Goal: Information Seeking & Learning: Check status

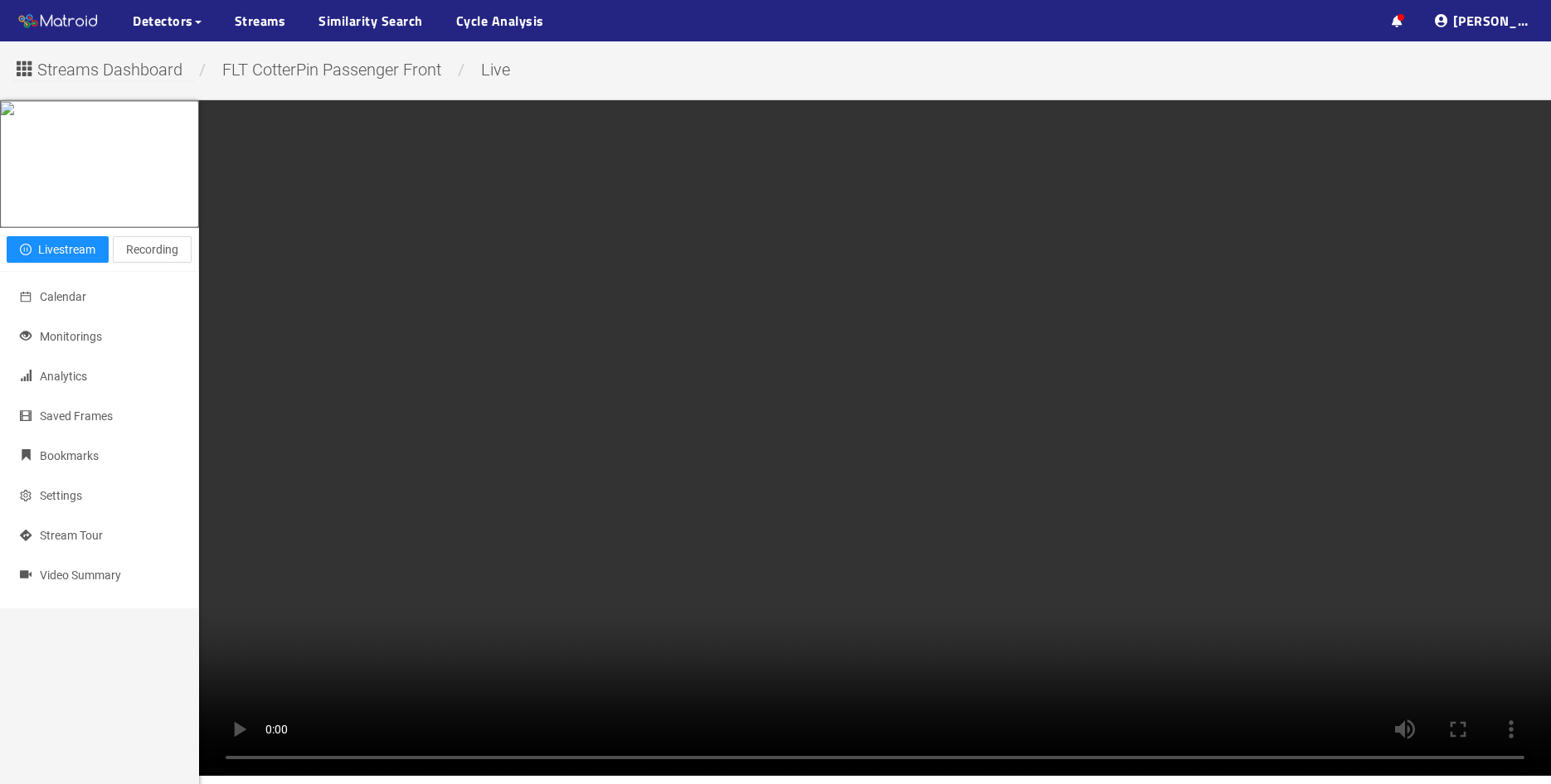
scroll to position [192, 0]
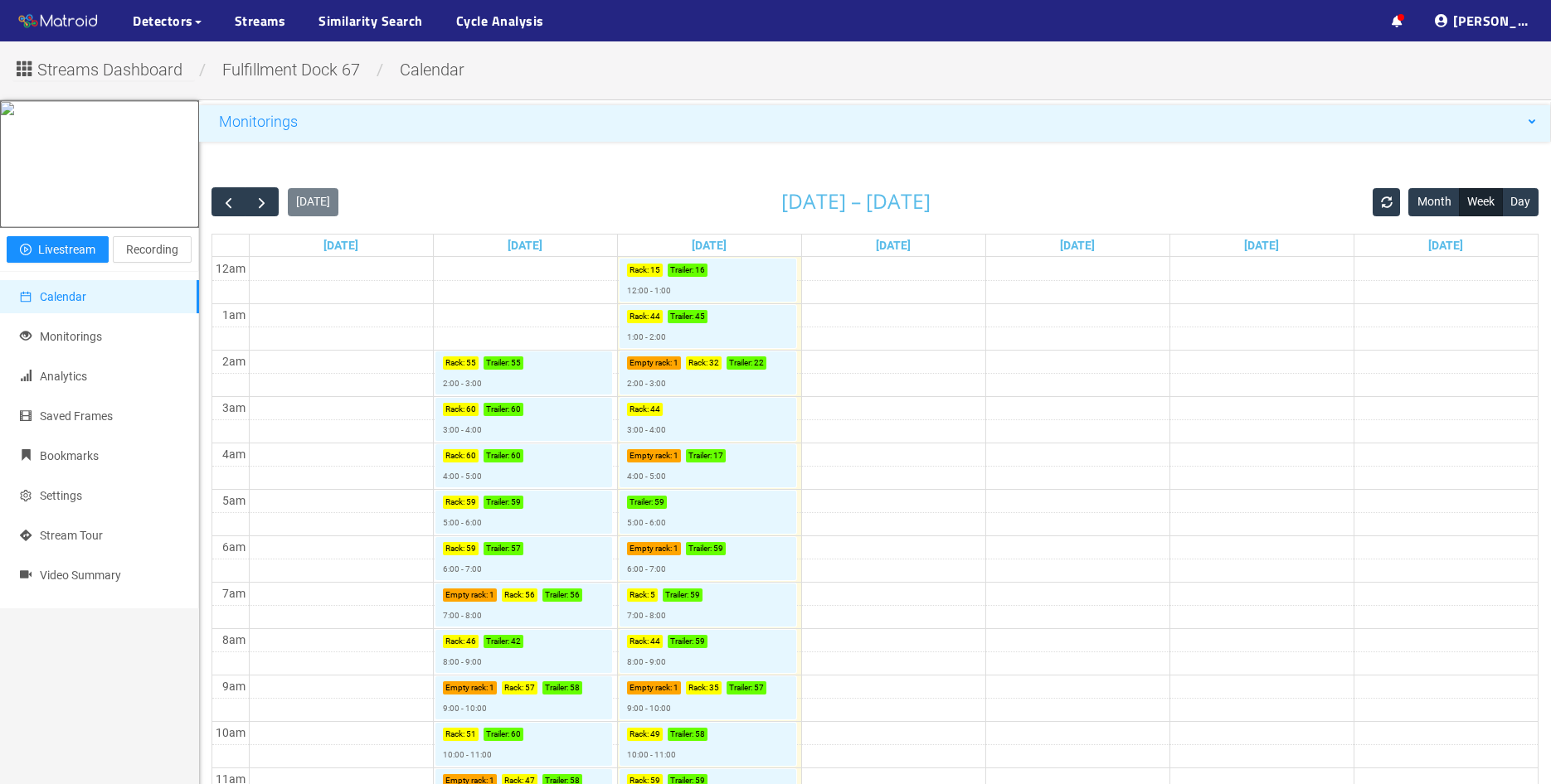
click at [329, 135] on div "Monitorings" at bounding box center [874, 121] width 1352 height 33
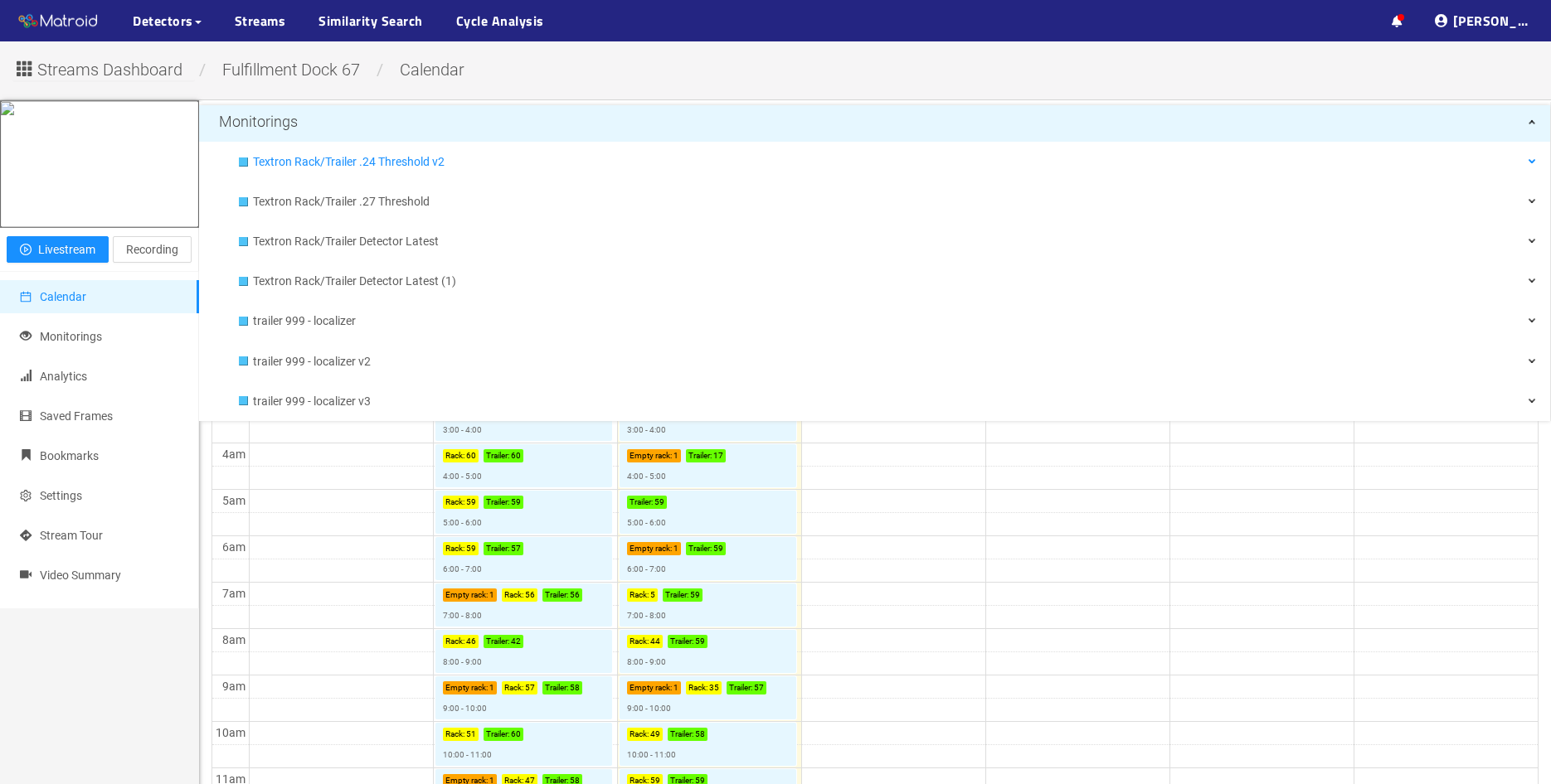
click at [321, 161] on span "Textron Rack/Trailer .24 Threshold v2" at bounding box center [894, 161] width 1283 height 33
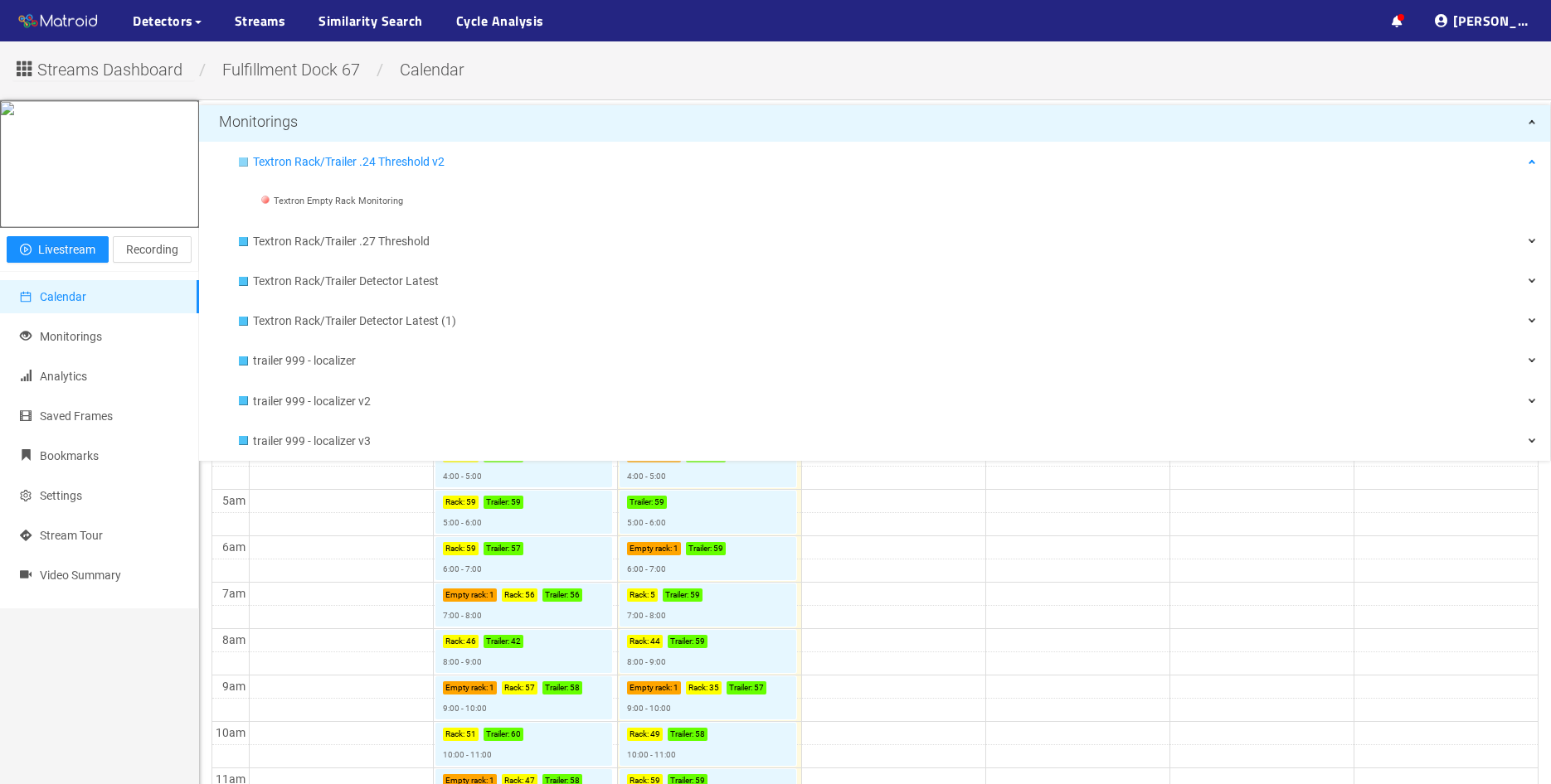
click at [243, 165] on div at bounding box center [244, 162] width 9 height 9
click at [241, 280] on div at bounding box center [244, 281] width 9 height 9
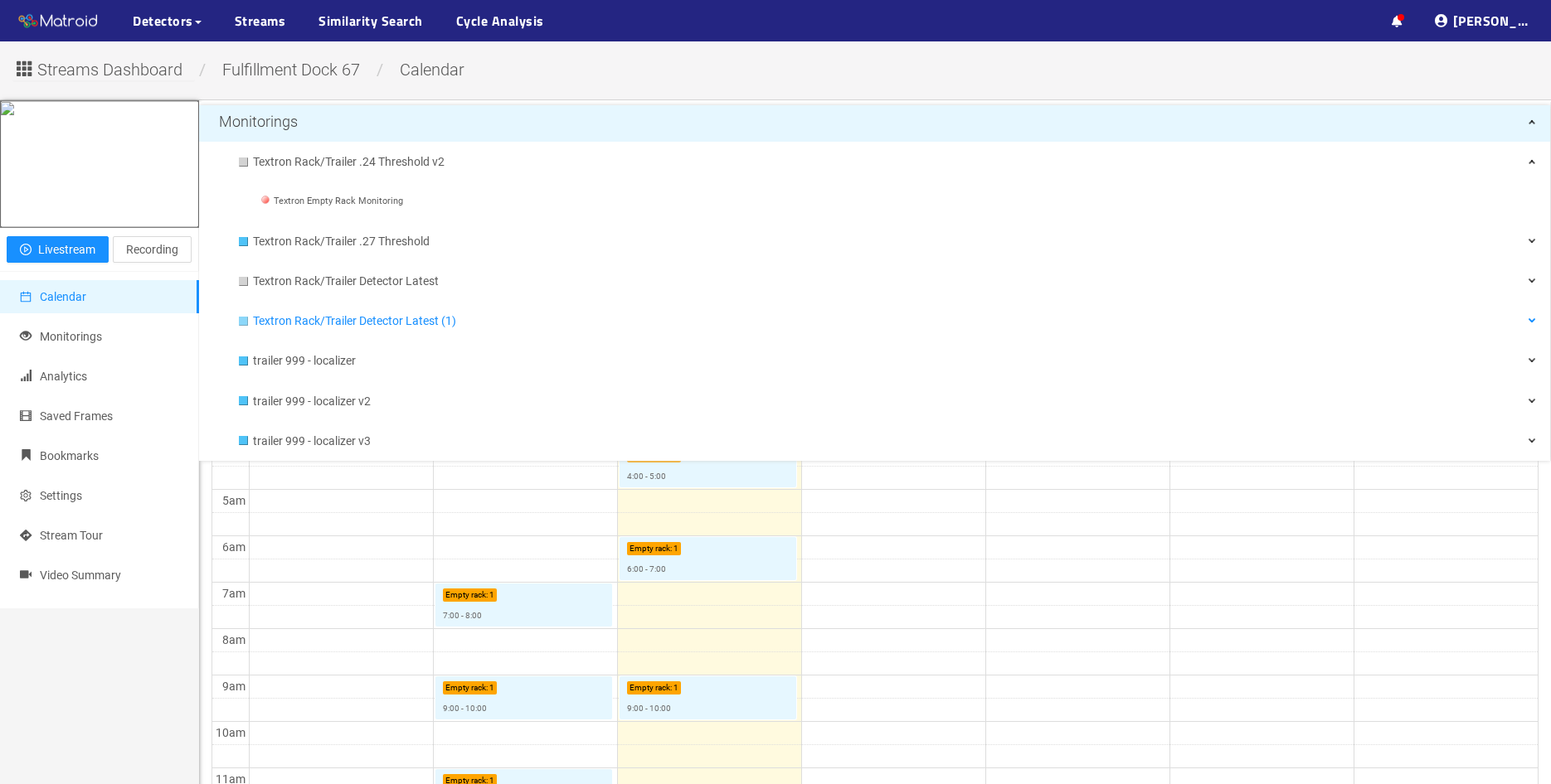
click at [243, 320] on div at bounding box center [244, 321] width 9 height 9
click at [247, 365] on div at bounding box center [244, 361] width 9 height 9
click at [238, 404] on div "trailer 999 - localizer v2" at bounding box center [874, 401] width 1352 height 33
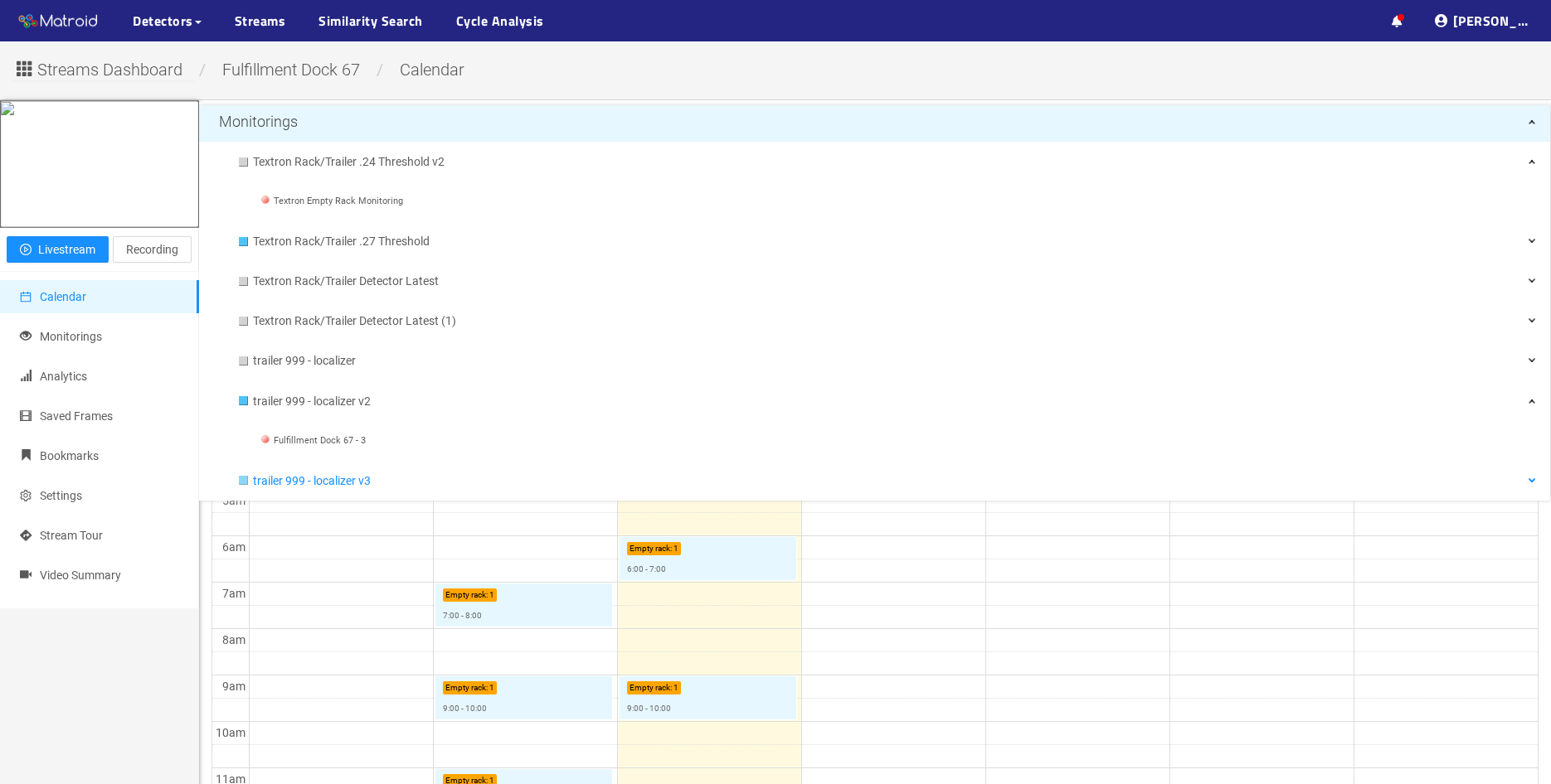
click at [242, 483] on div at bounding box center [244, 480] width 9 height 9
click at [246, 403] on div at bounding box center [244, 401] width 9 height 9
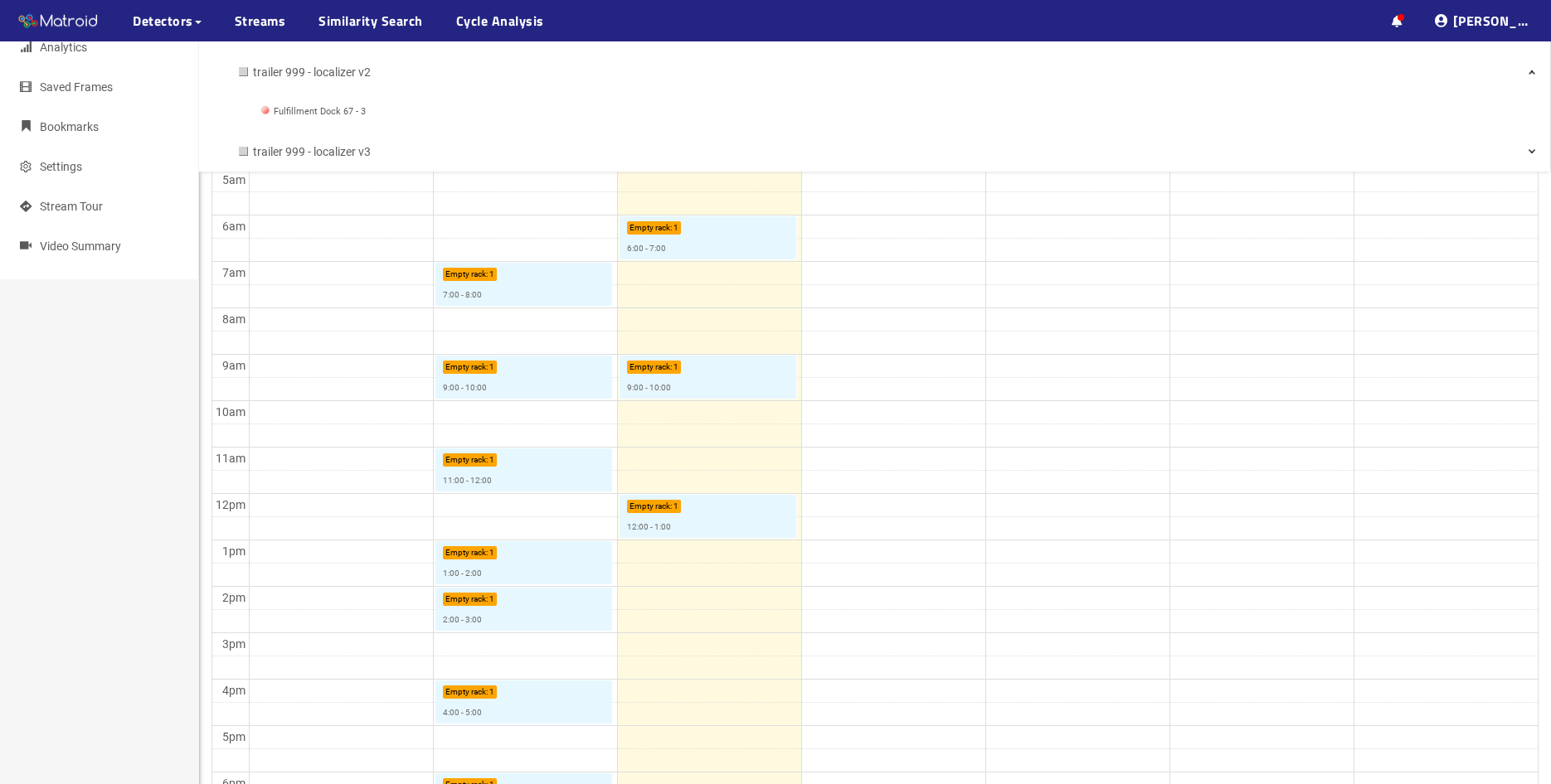
scroll to position [332, 0]
click at [820, 632] on td at bounding box center [893, 642] width 1289 height 23
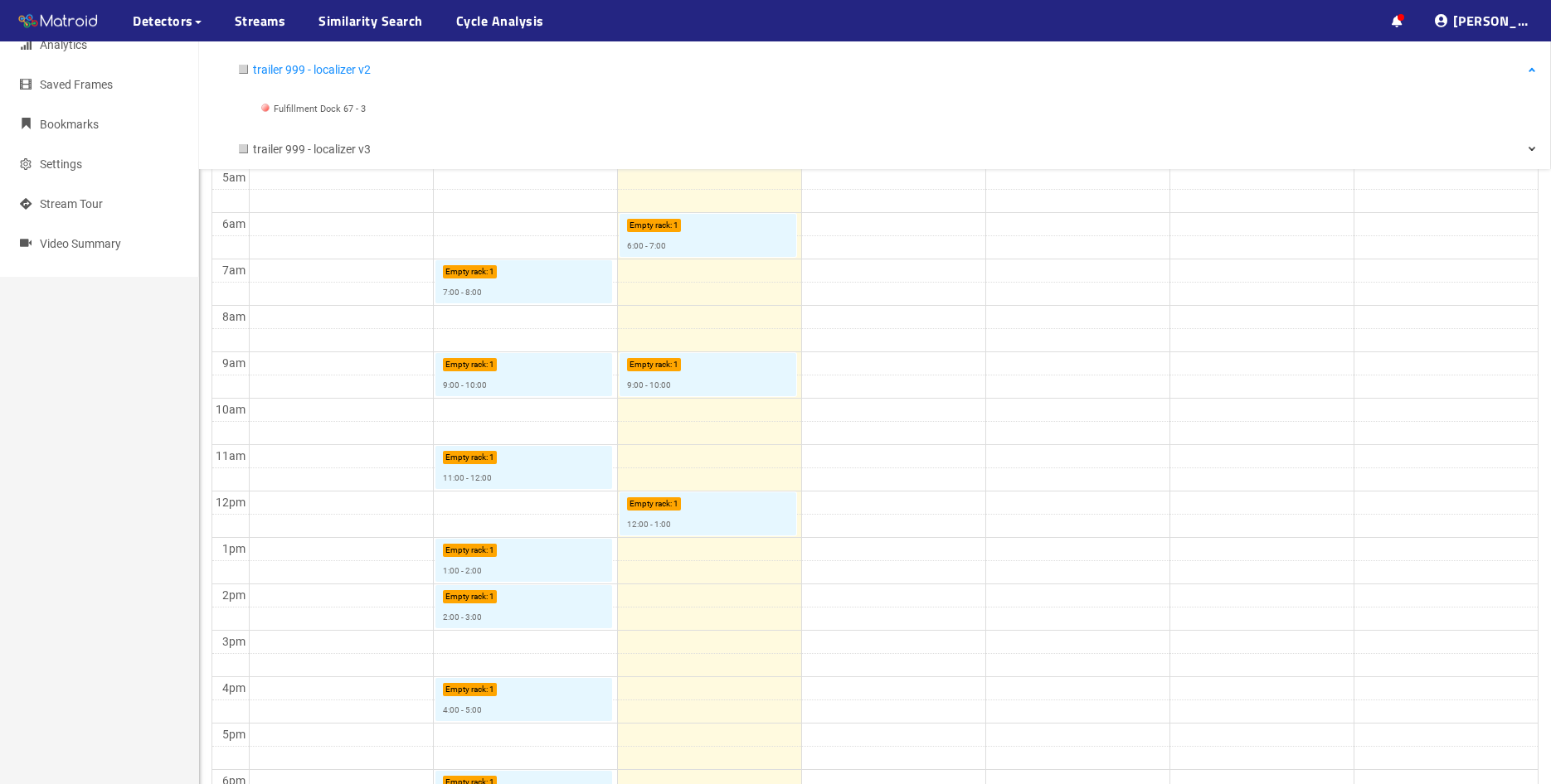
click at [1525, 67] on span "trailer 999 - localizer v2" at bounding box center [894, 69] width 1283 height 33
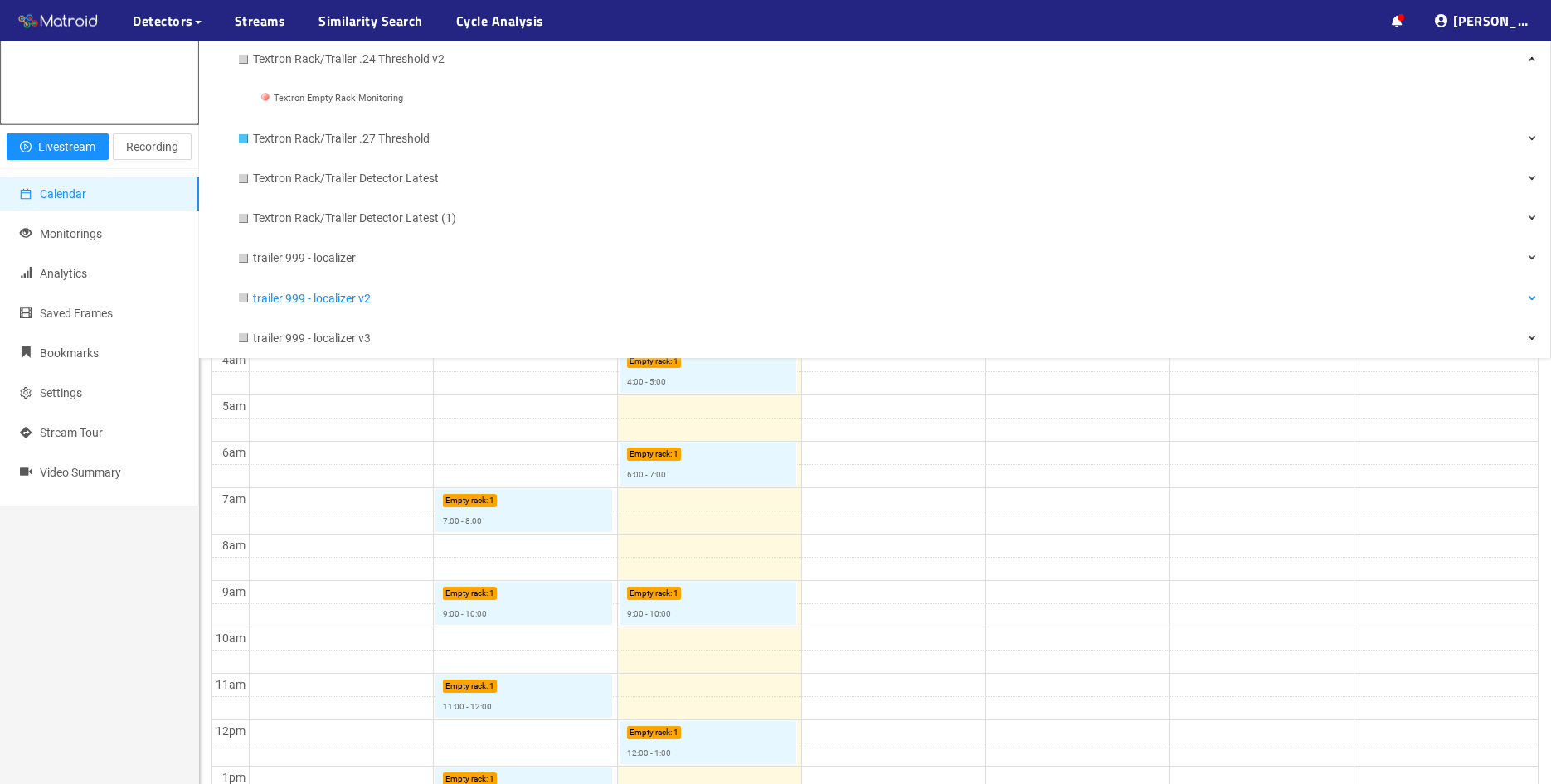
scroll to position [0, 0]
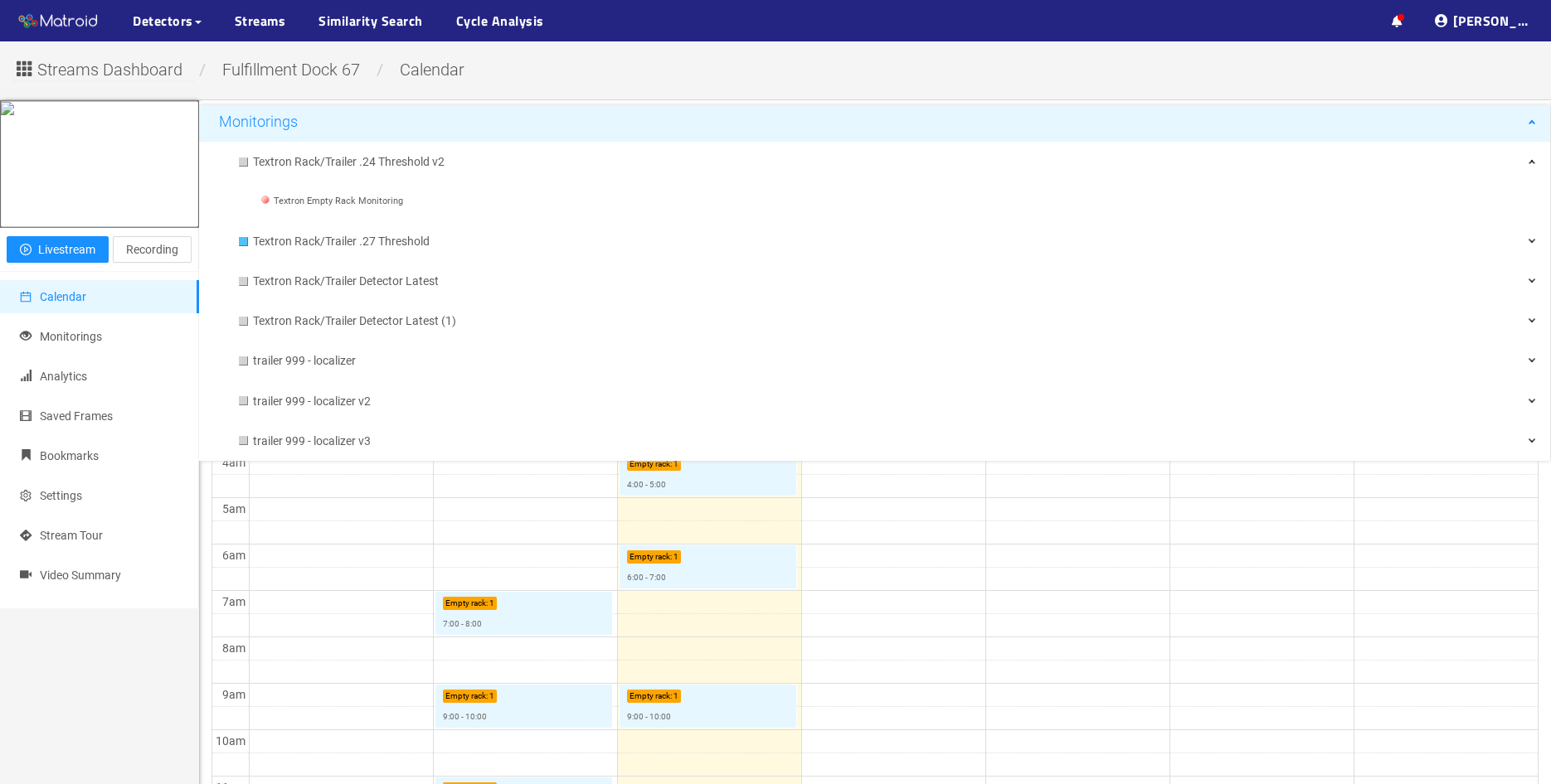
click at [1533, 113] on div "Monitorings" at bounding box center [874, 121] width 1352 height 33
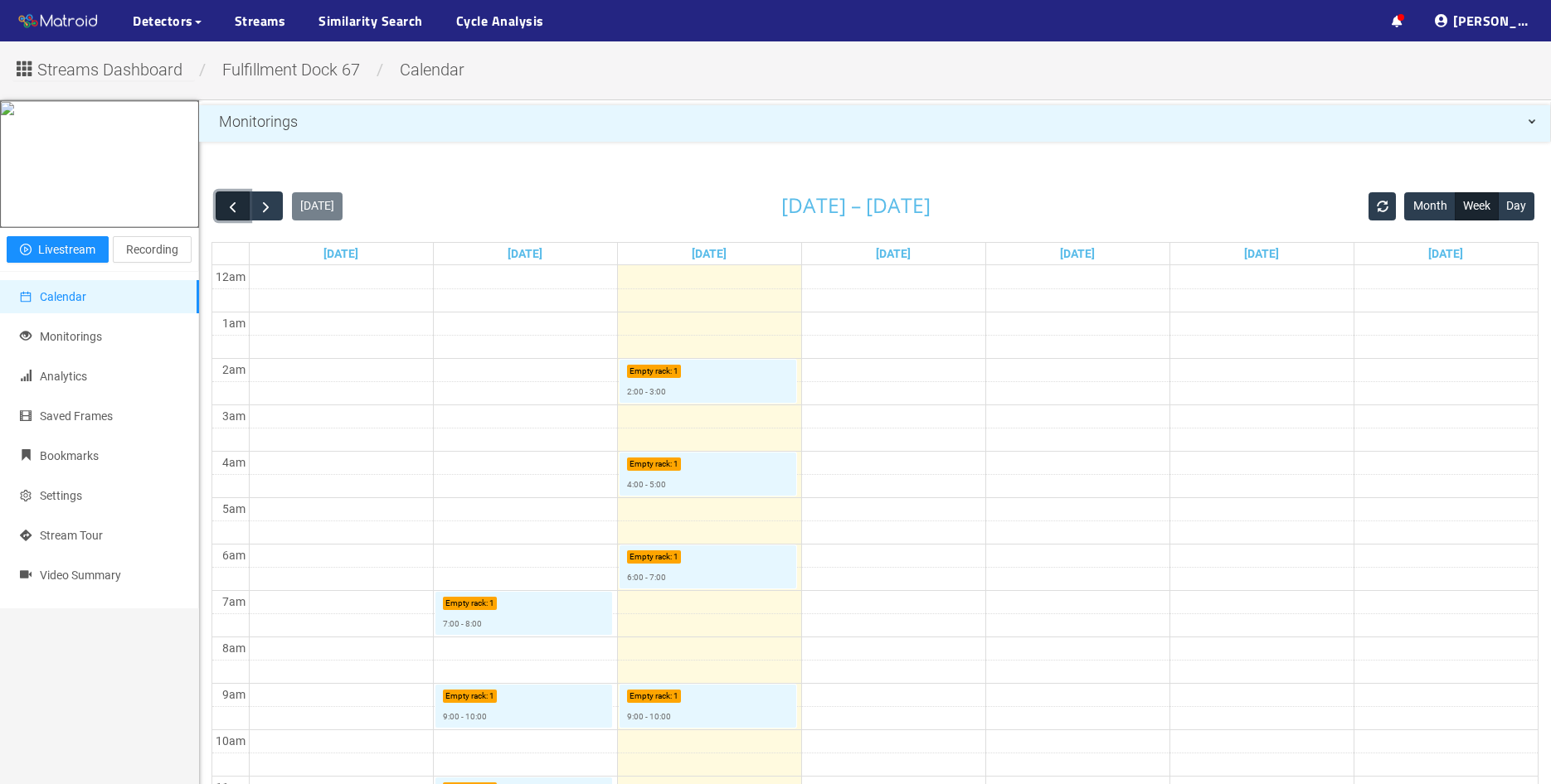
click at [230, 206] on span "button" at bounding box center [232, 206] width 17 height 17
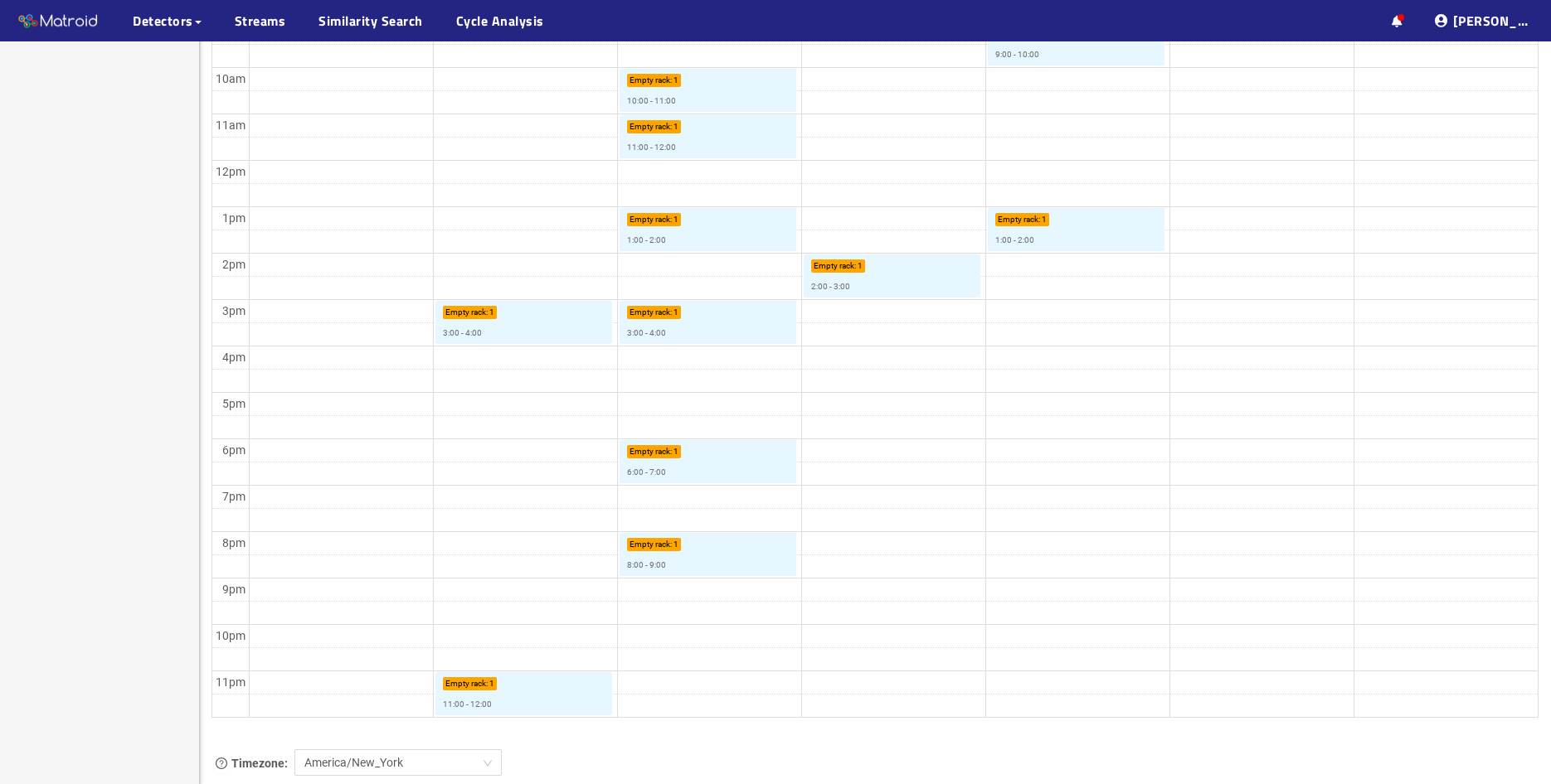
scroll to position [732, 0]
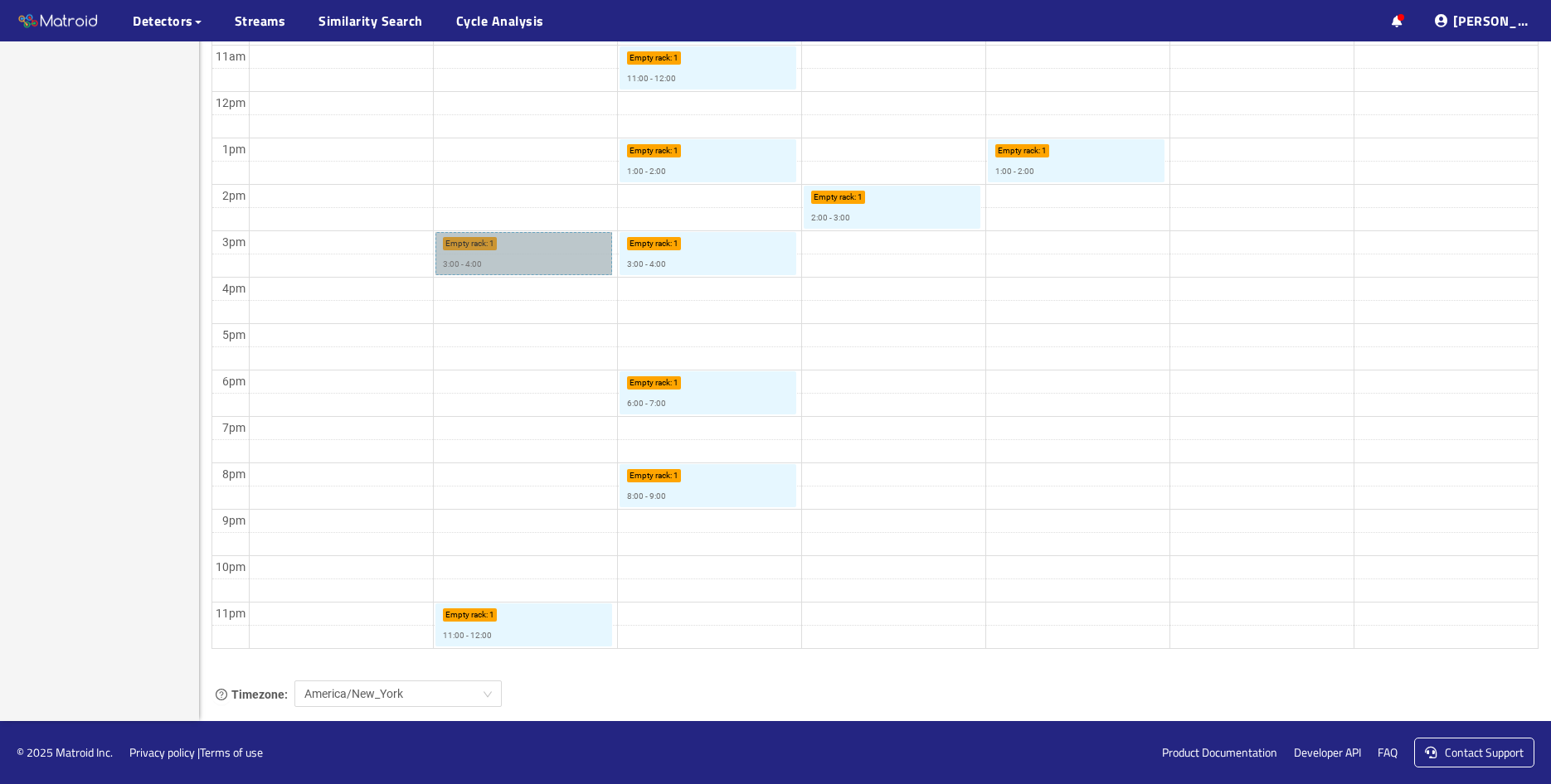
click at [538, 267] on link "Empty rack : 1 3:00 - 4:00" at bounding box center [524, 254] width 176 height 43
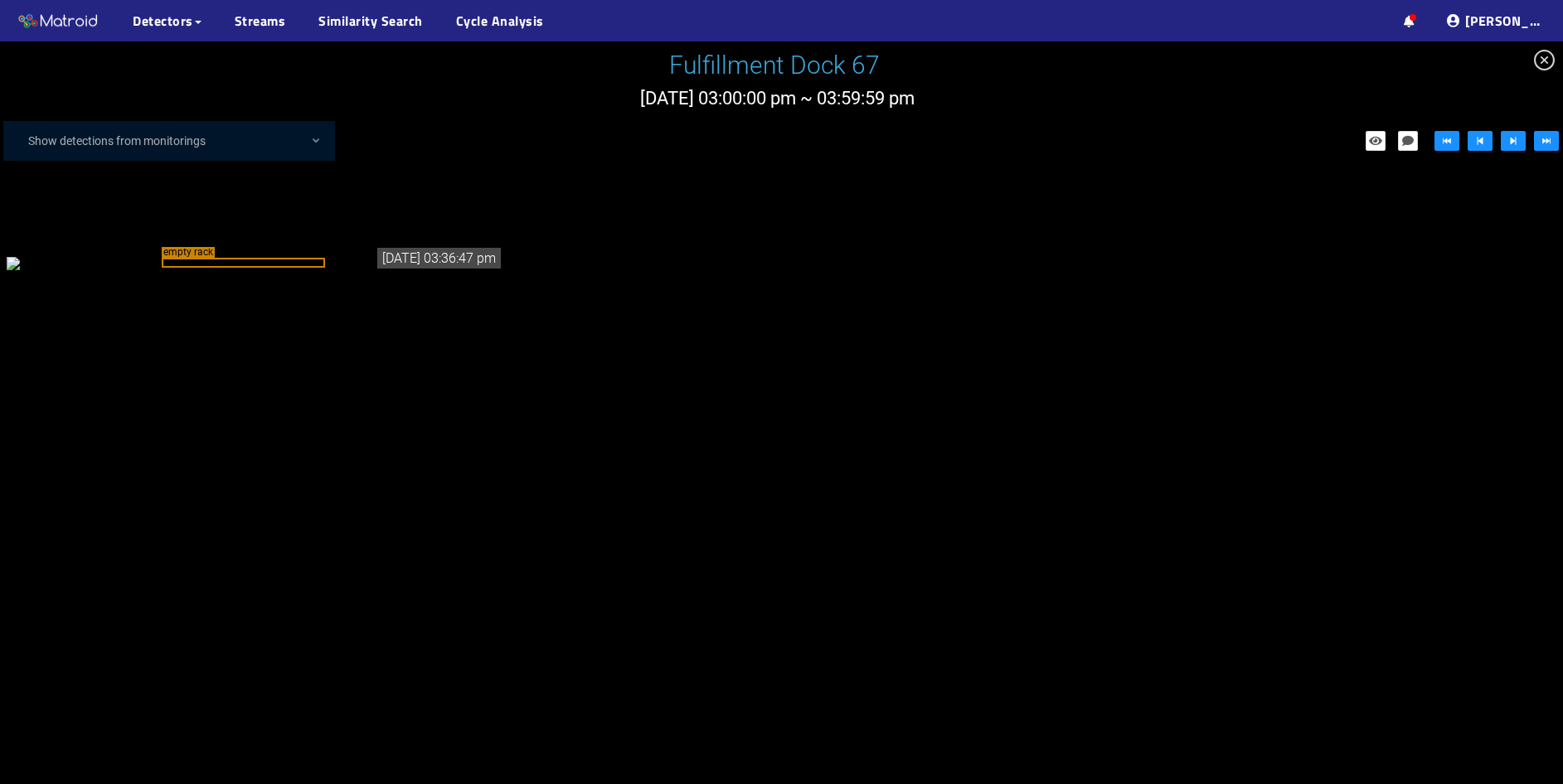
click at [406, 272] on div "empty rack" at bounding box center [255, 263] width 497 height 18
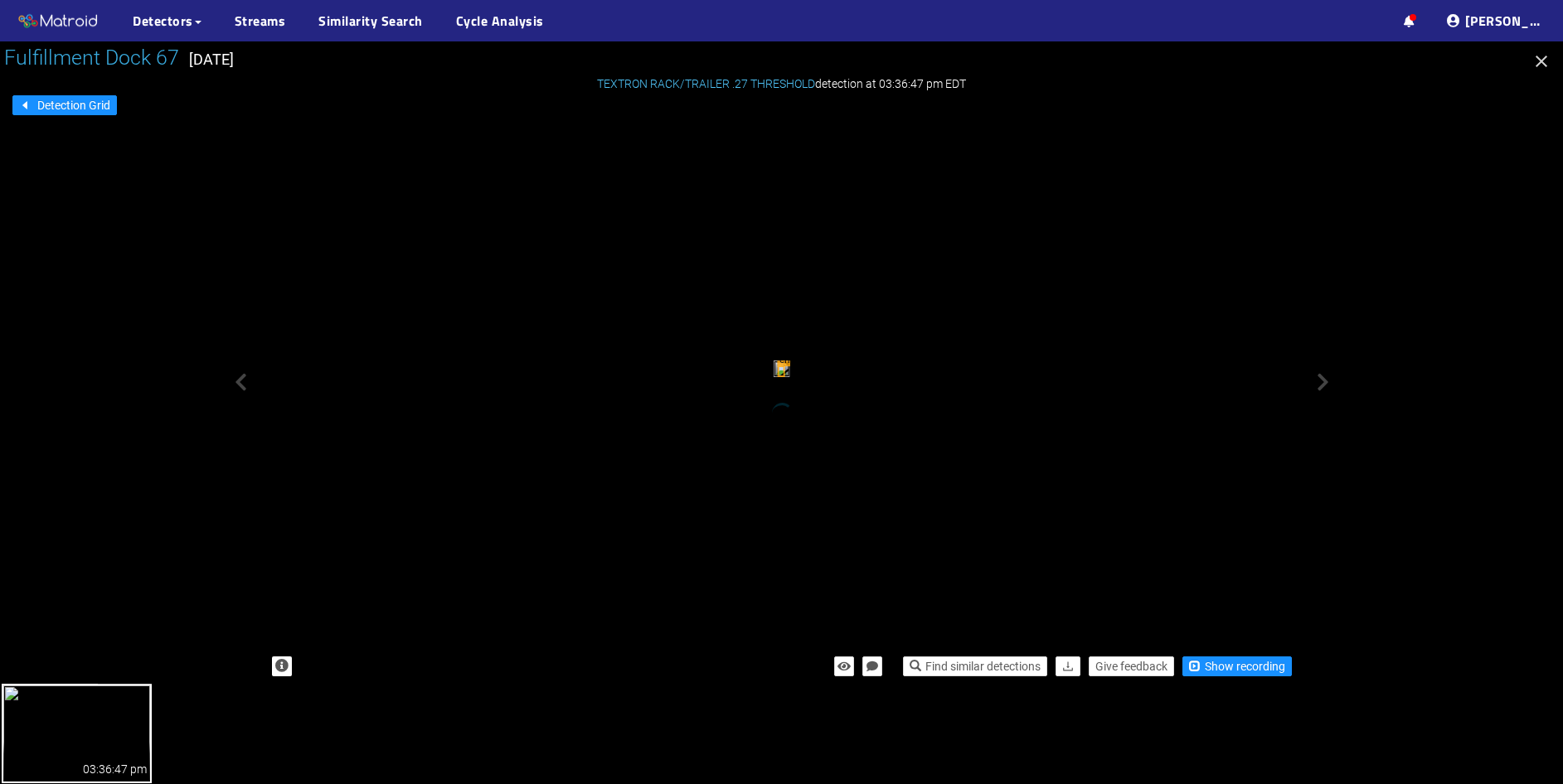
click at [1325, 388] on icon at bounding box center [1323, 382] width 13 height 20
click at [1322, 365] on div at bounding box center [1383, 382] width 165 height 606
click at [1543, 58] on icon "button" at bounding box center [1541, 61] width 12 height 12
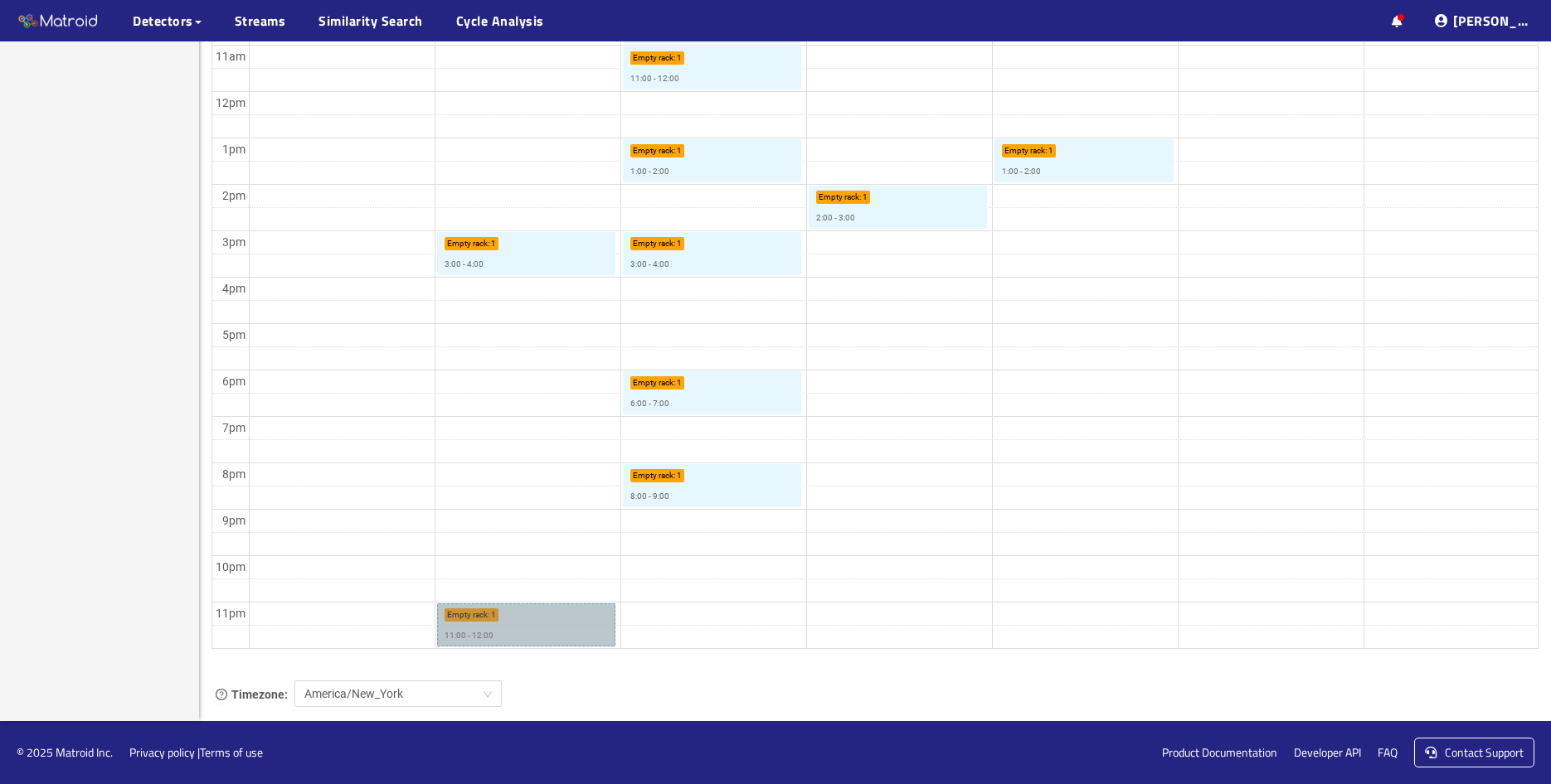
click at [516, 629] on link "Empty rack : 1 11:00 - 12:00" at bounding box center [526, 625] width 179 height 43
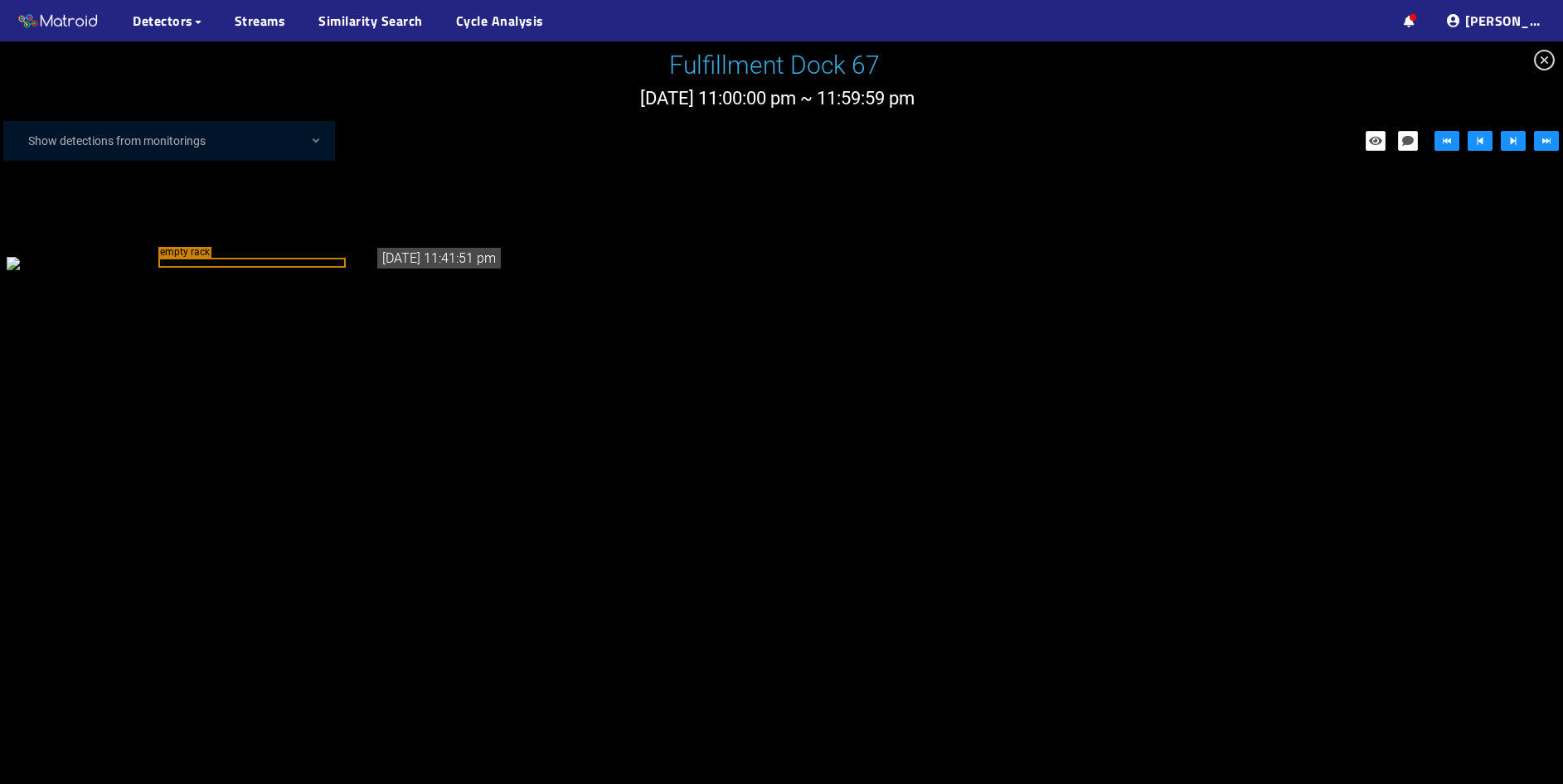
click at [404, 272] on div "empty rack" at bounding box center [255, 263] width 497 height 18
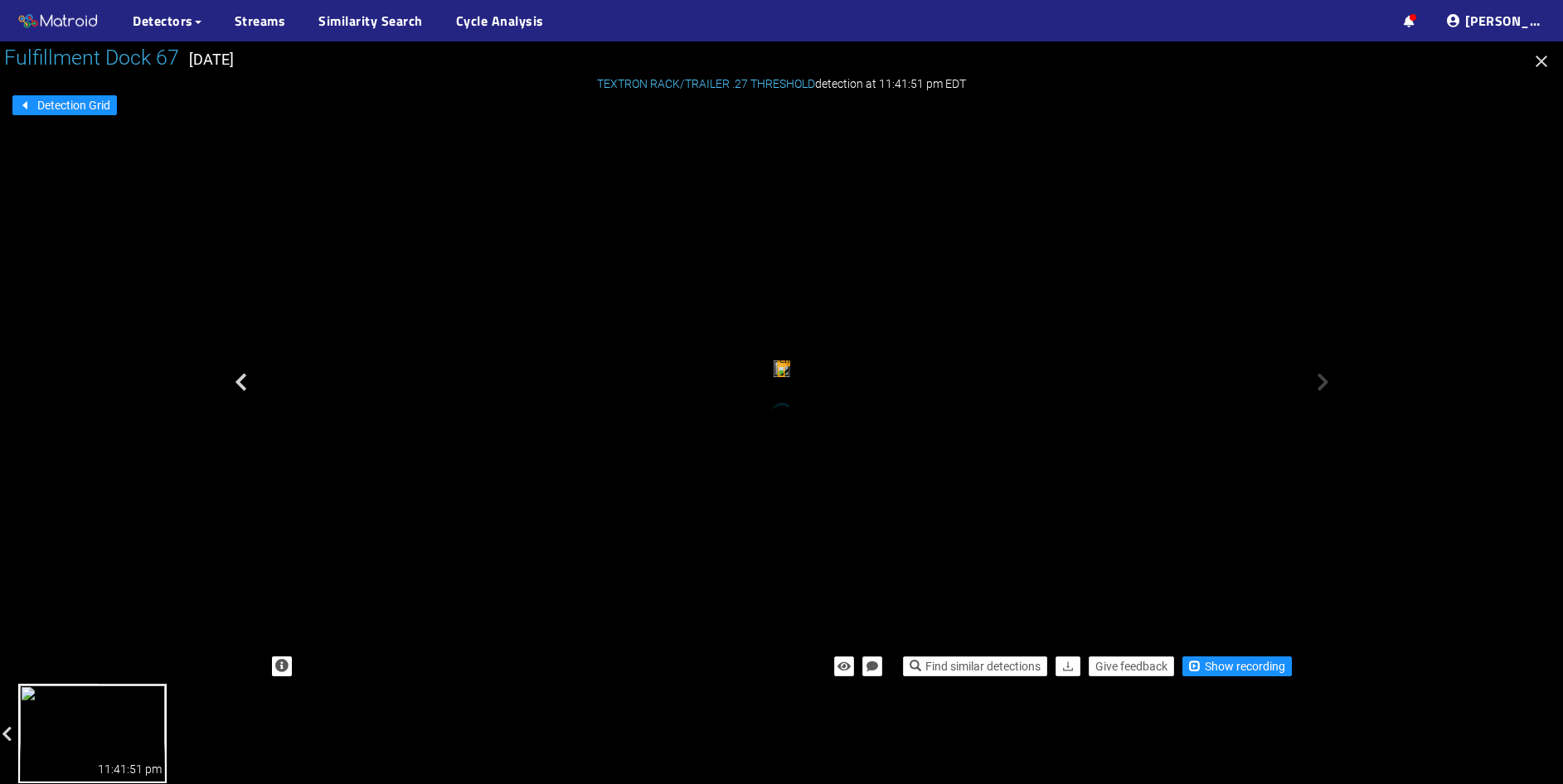
click at [1322, 385] on icon at bounding box center [1323, 382] width 13 height 20
click at [1541, 60] on icon "button" at bounding box center [1541, 61] width 12 height 12
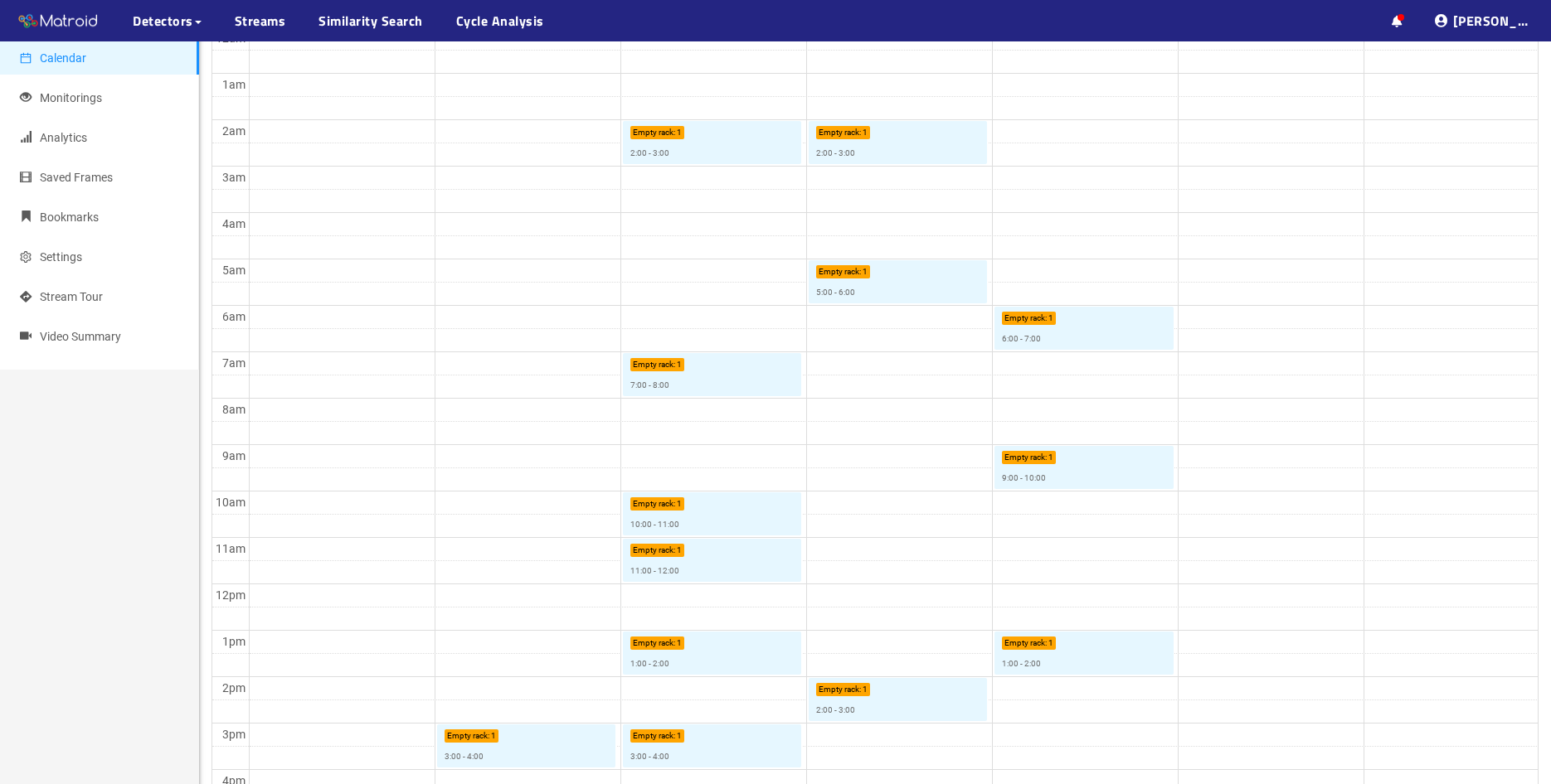
scroll to position [152, 0]
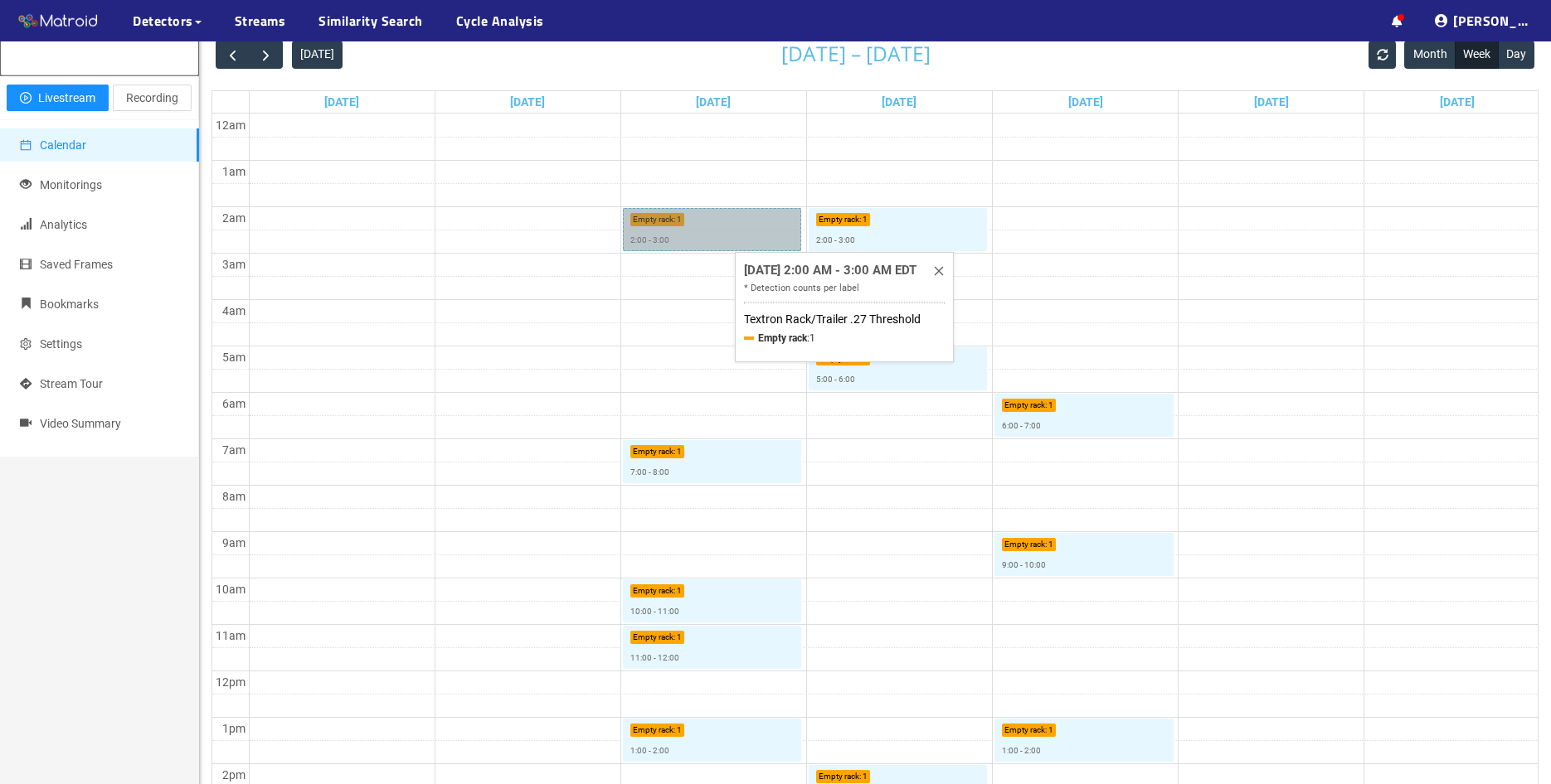
click at [713, 238] on link "Empty rack : 1 2:00 - 3:00" at bounding box center [712, 229] width 179 height 43
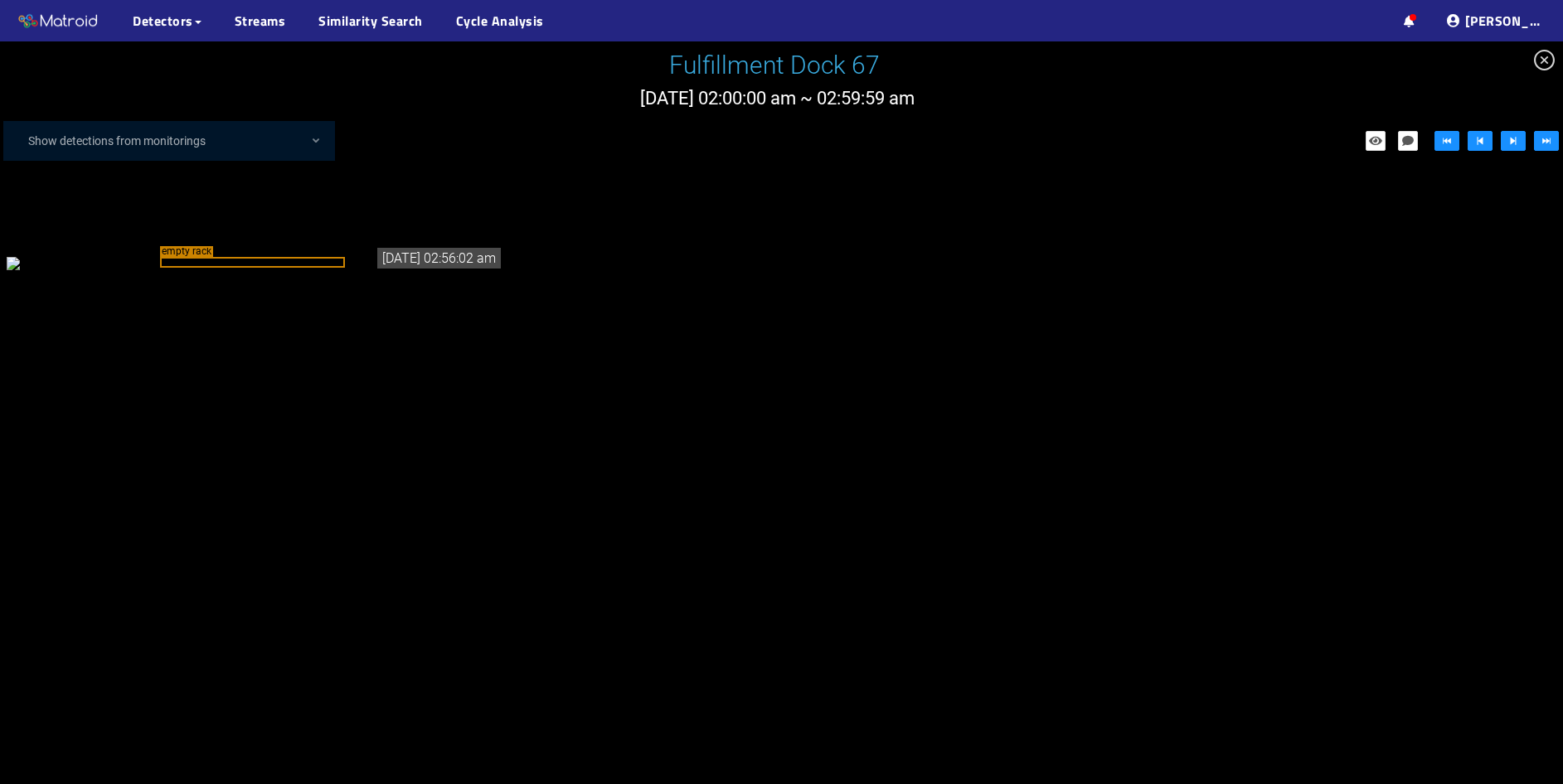
click at [1550, 68] on icon "close-circle" at bounding box center [1544, 59] width 21 height 21
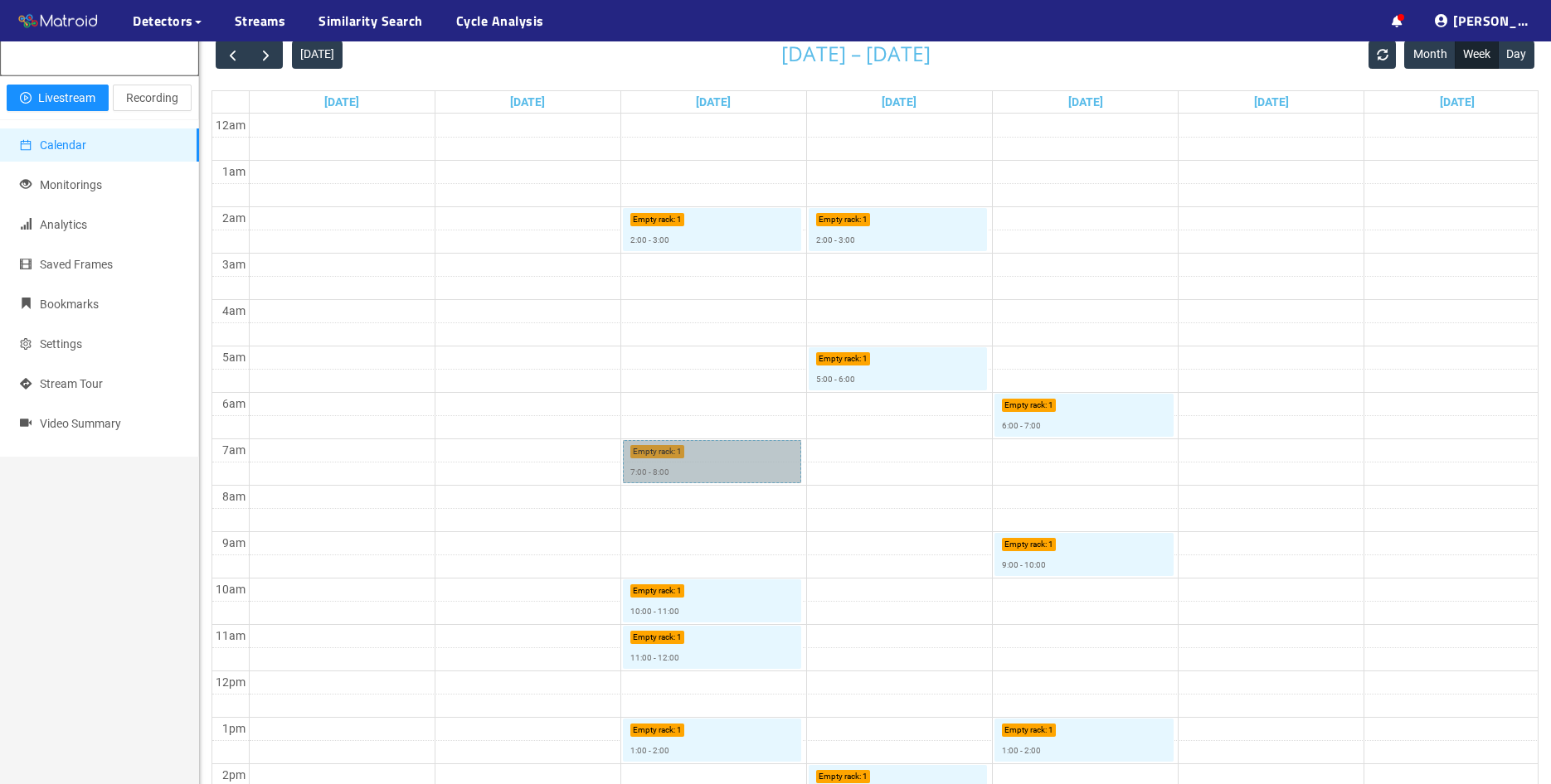
click at [729, 468] on link "Empty rack : 1 7:00 - 8:00" at bounding box center [712, 462] width 179 height 43
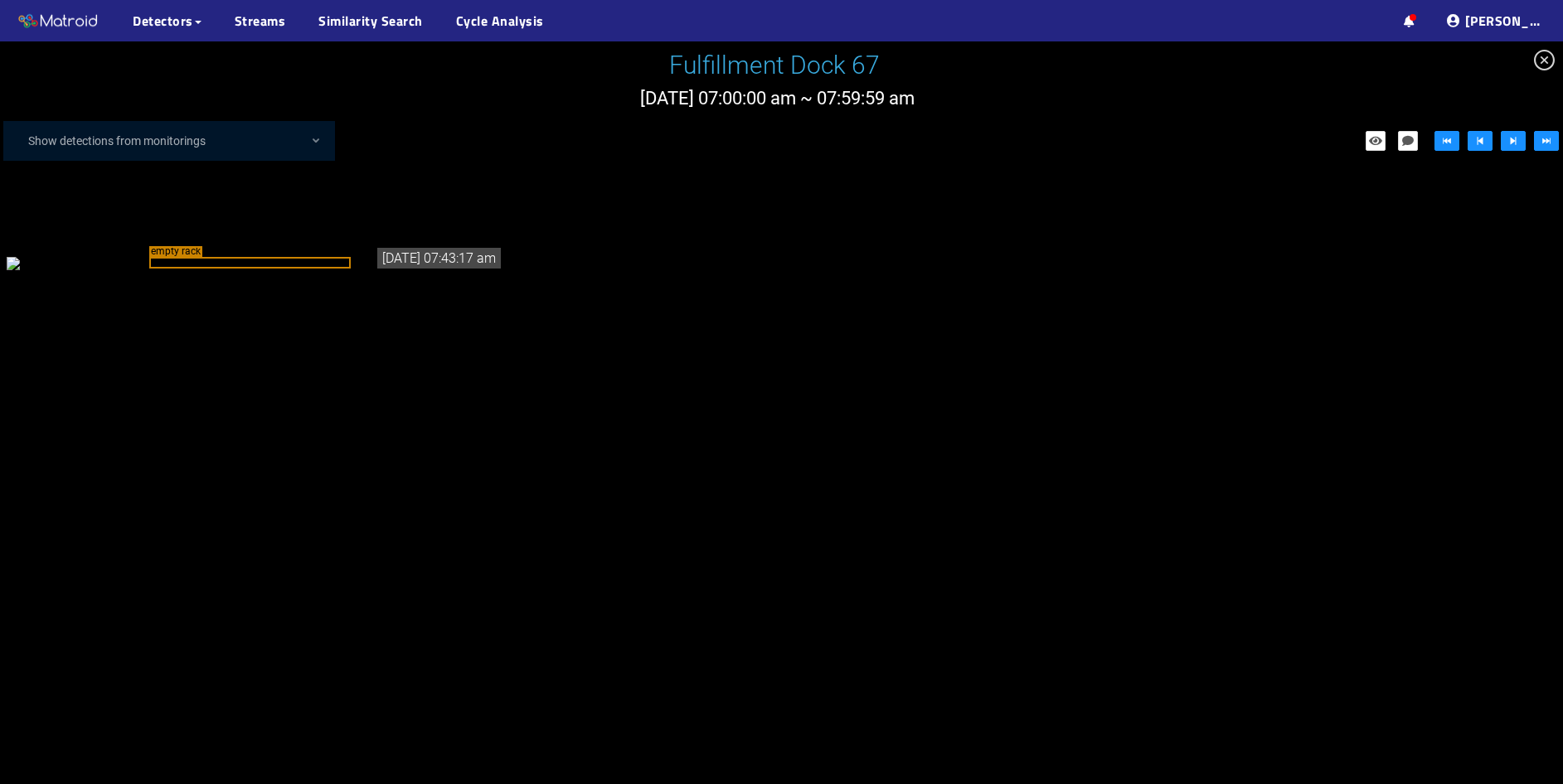
click at [1549, 64] on icon "close-circle" at bounding box center [1544, 59] width 21 height 21
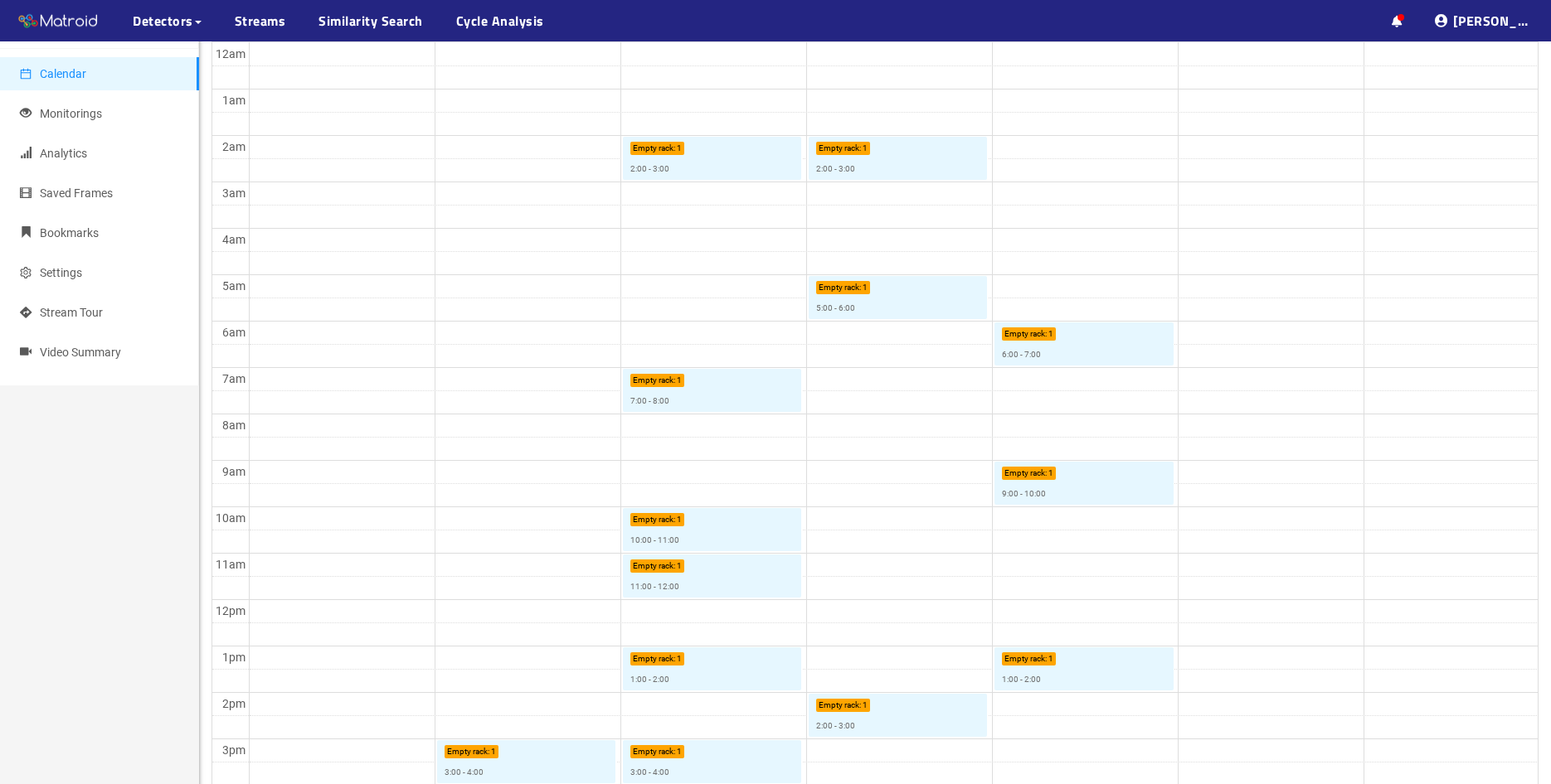
scroll to position [317, 0]
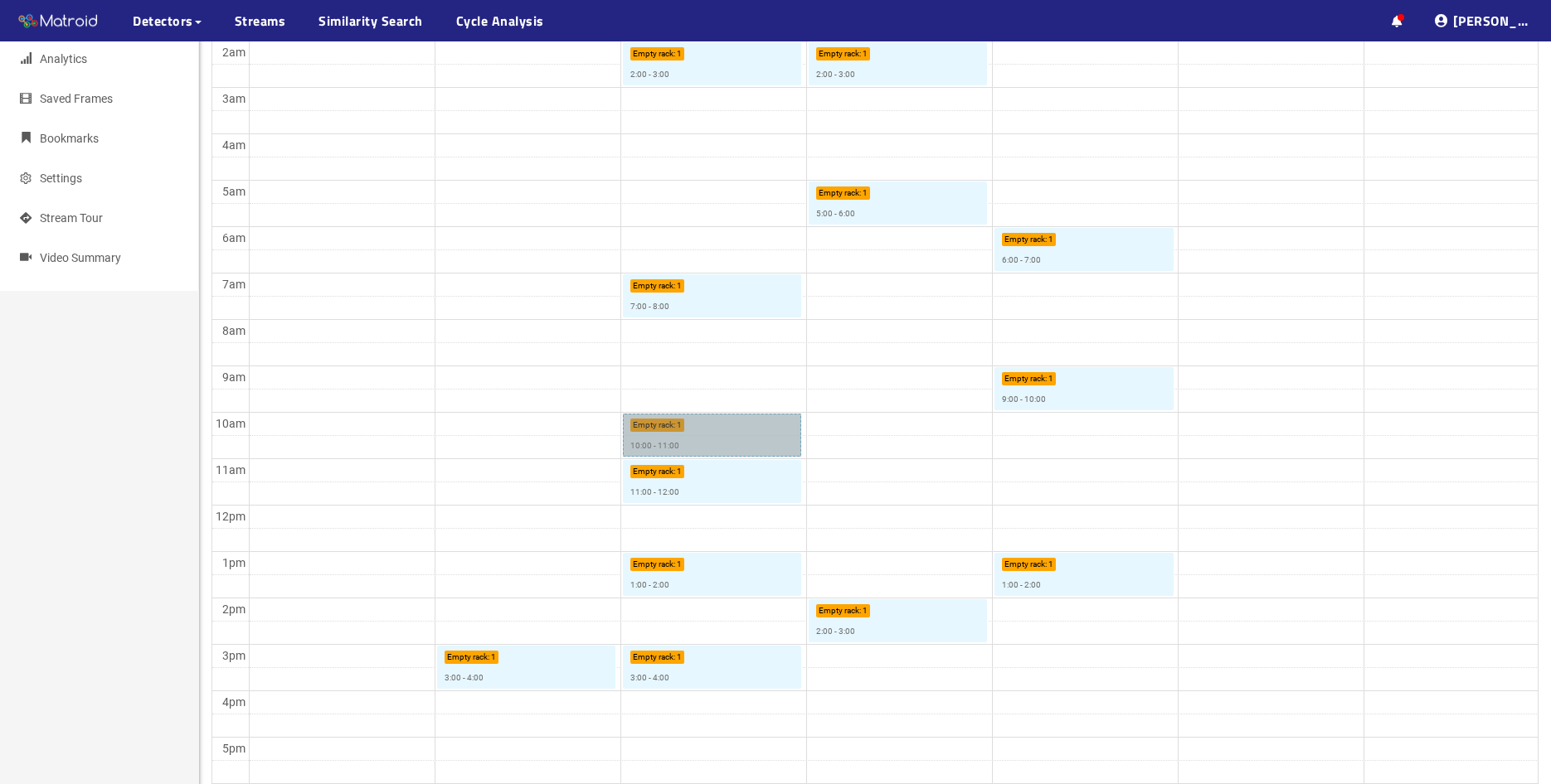
click at [721, 433] on link "Empty rack : 1 10:00 - 11:00" at bounding box center [712, 435] width 179 height 43
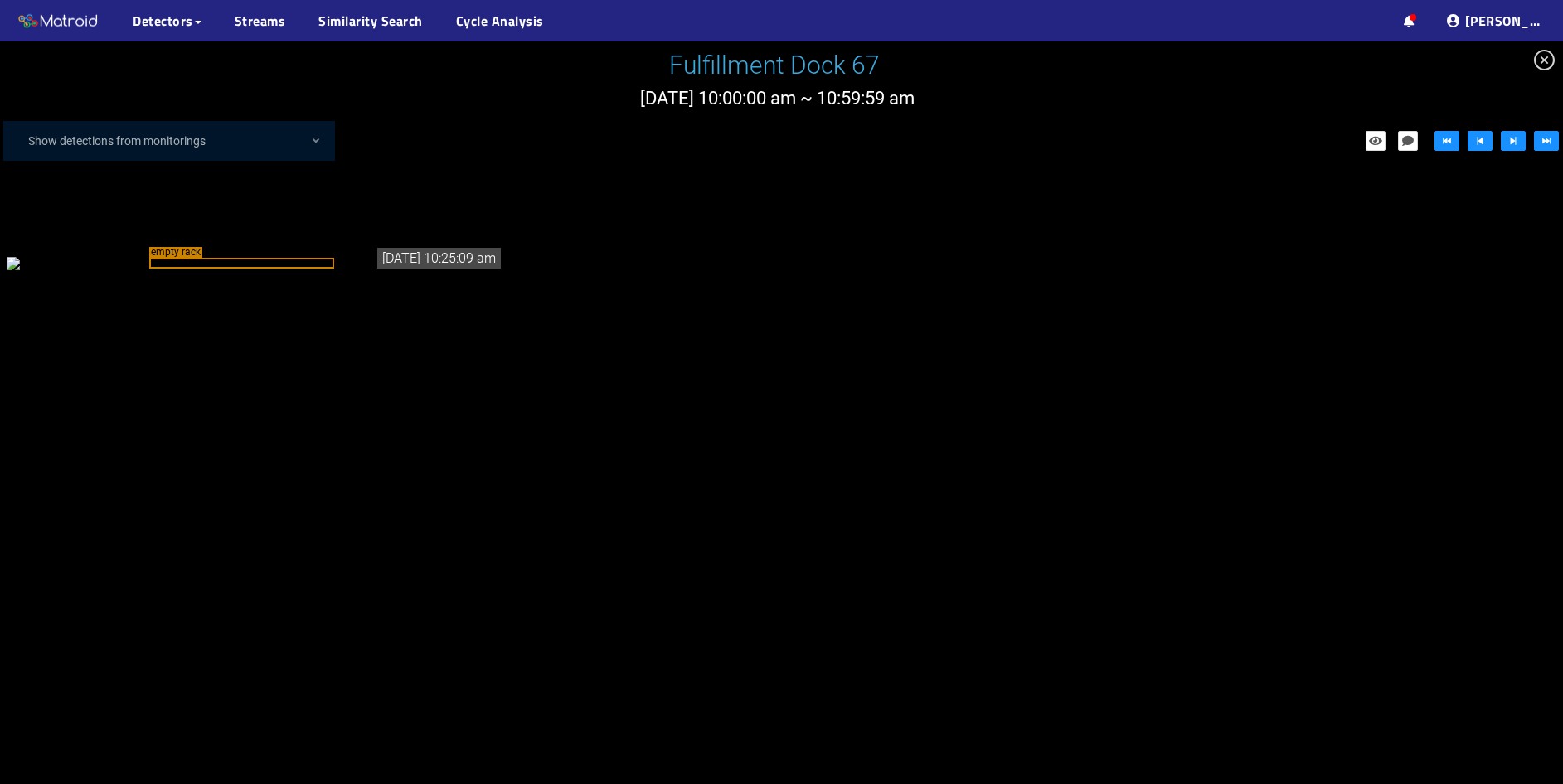
click at [182, 269] on div "empty rack" at bounding box center [242, 263] width 185 height 11
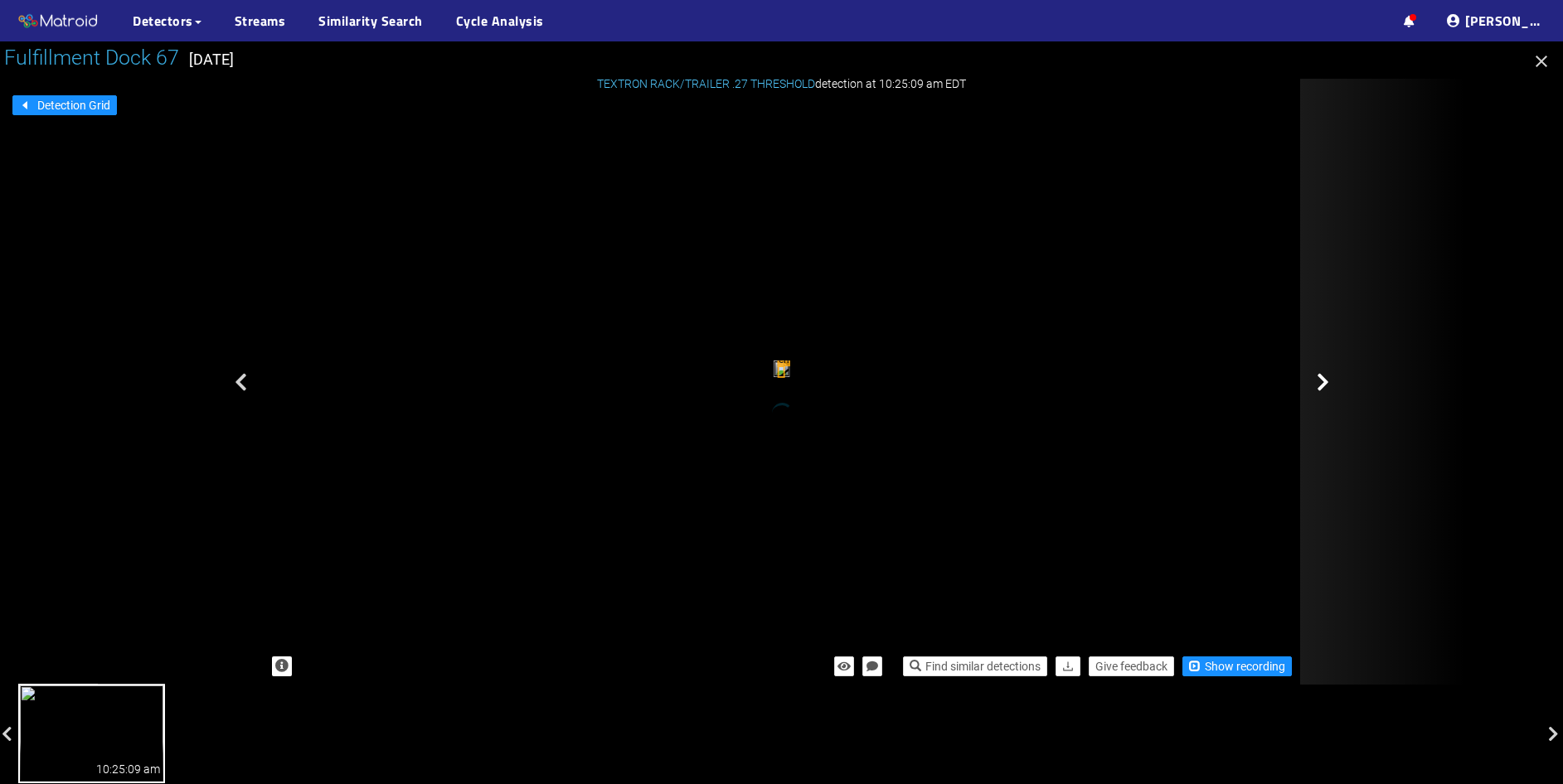
click at [1317, 388] on icon at bounding box center [1323, 382] width 13 height 20
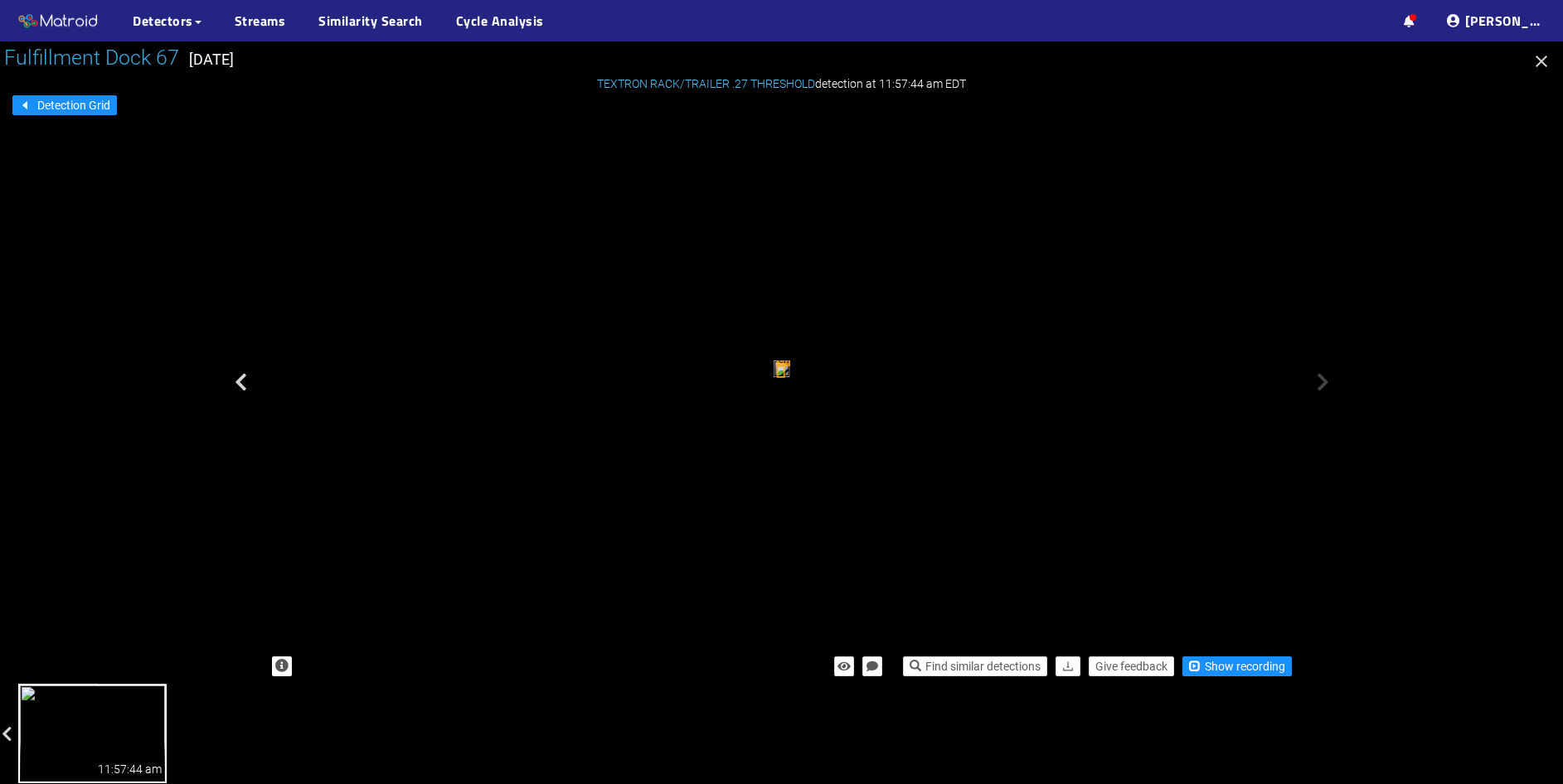
click at [1335, 395] on div at bounding box center [1383, 382] width 165 height 606
click at [1542, 59] on icon "button" at bounding box center [1541, 61] width 12 height 12
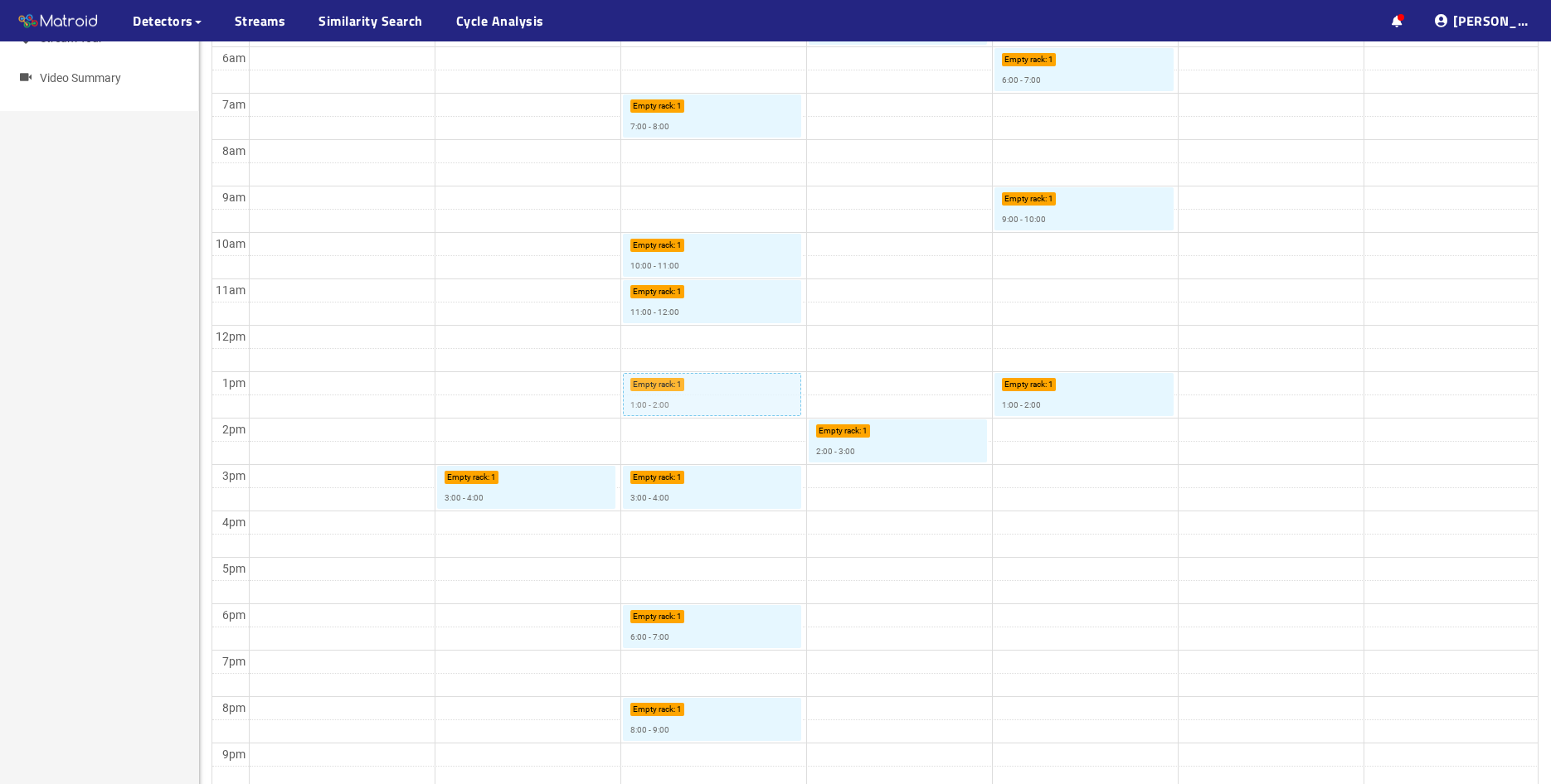
scroll to position [484, 0]
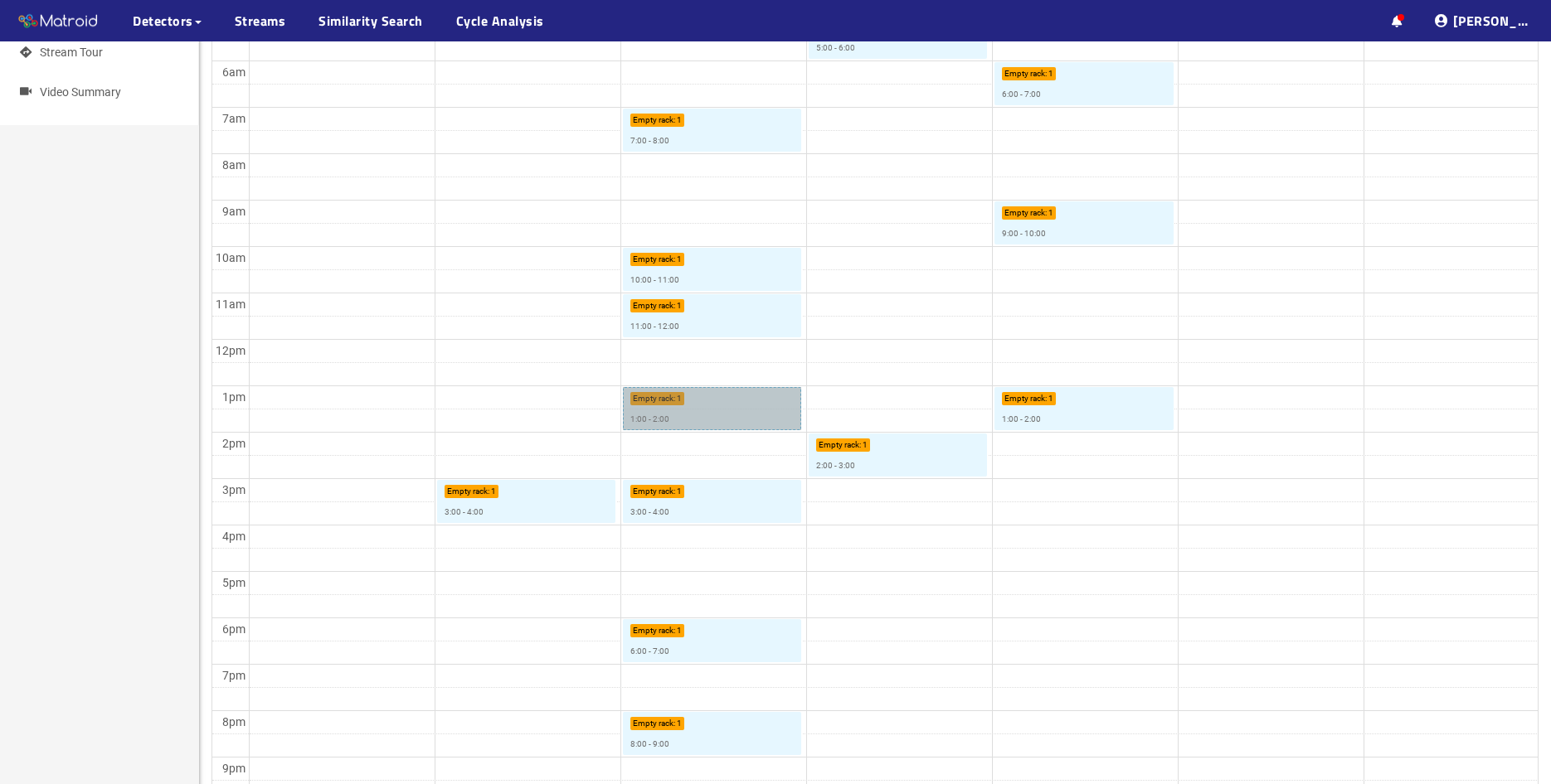
click at [723, 417] on link "Empty rack : 1 1:00 - 2:00" at bounding box center [712, 409] width 179 height 43
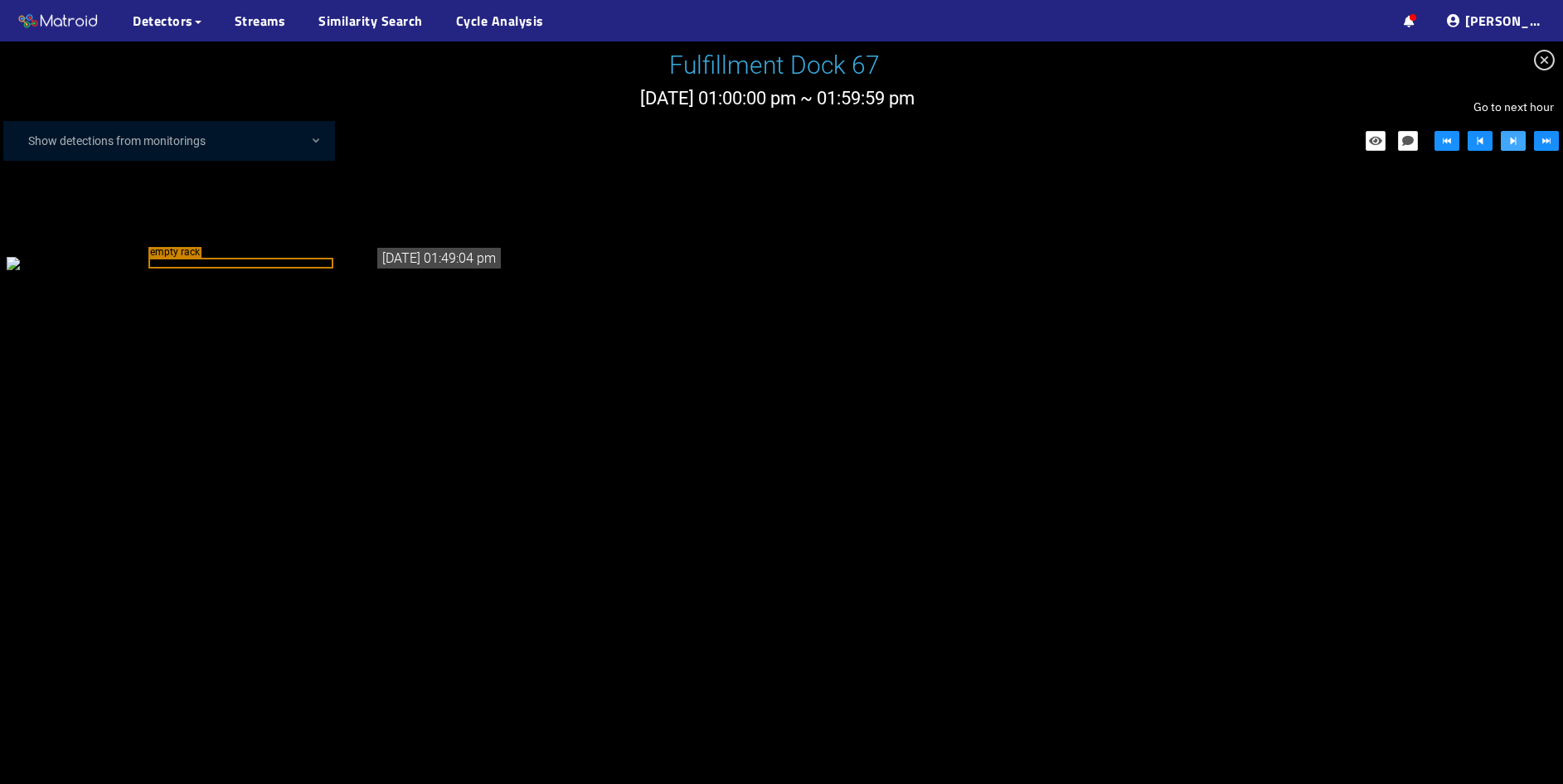
click at [1513, 146] on icon "step-forward" at bounding box center [1513, 140] width 12 height 12
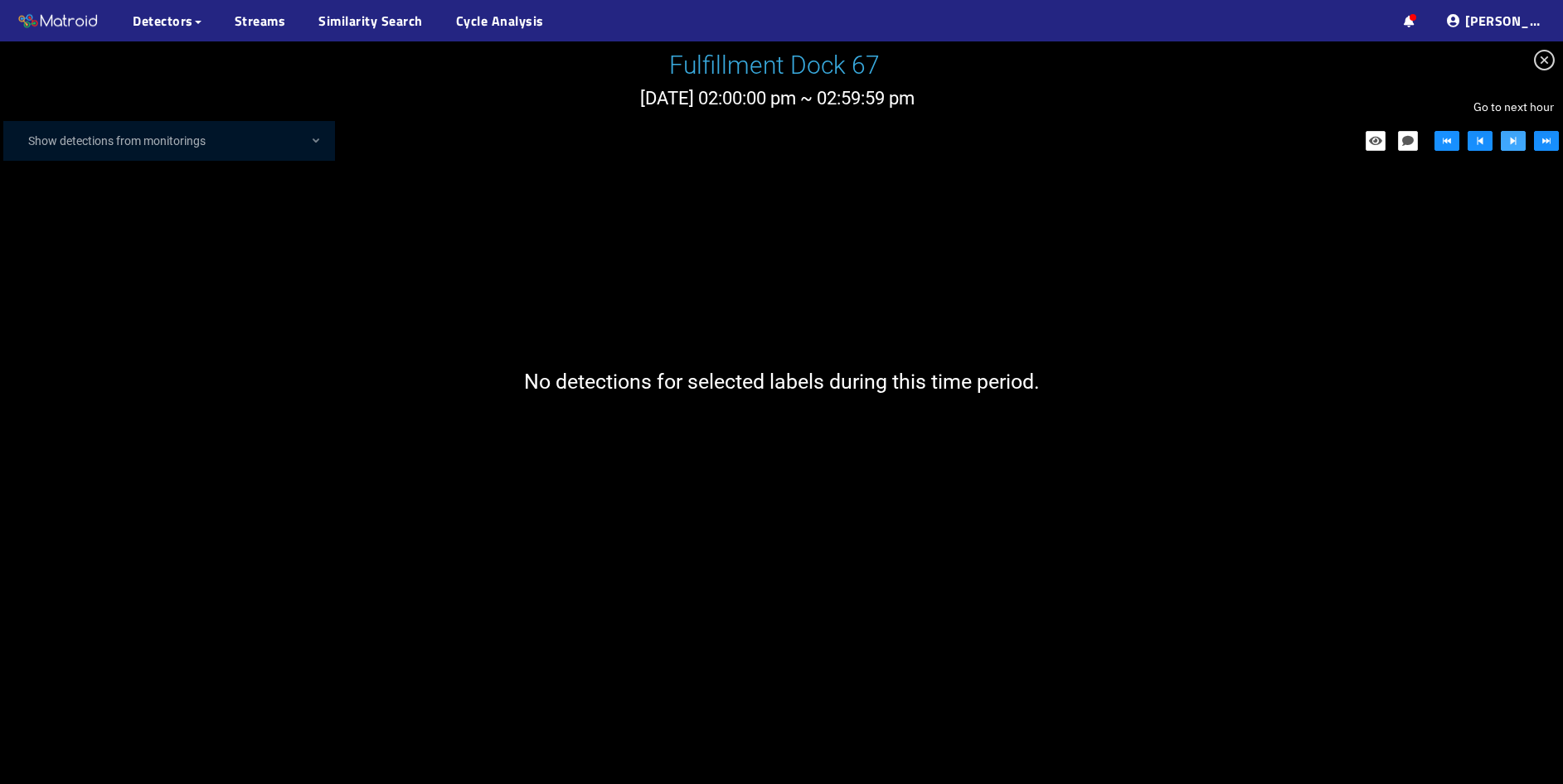
click at [1513, 146] on icon "step-forward" at bounding box center [1513, 140] width 12 height 12
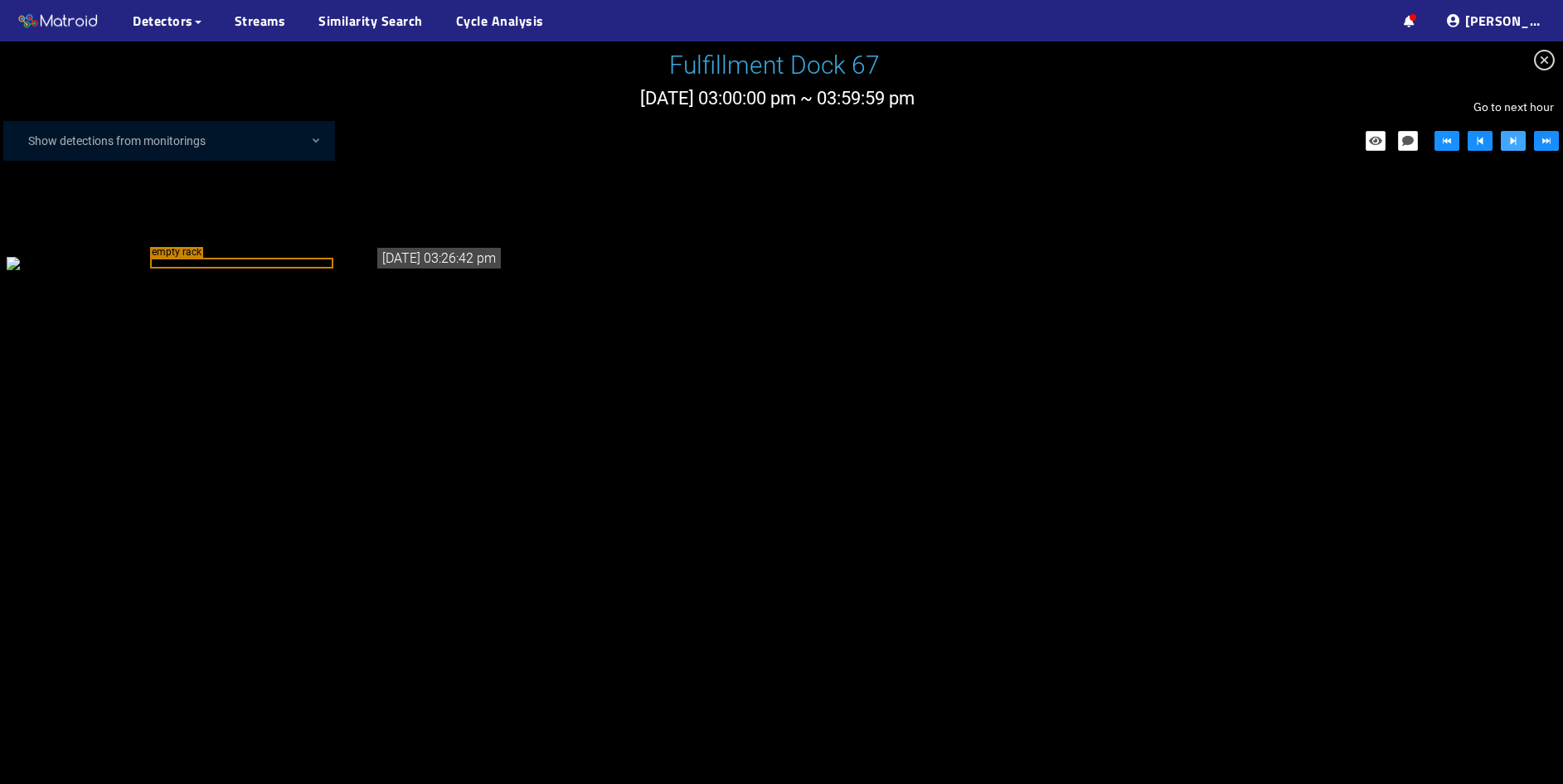
click at [1510, 142] on icon "step-forward" at bounding box center [1513, 140] width 12 height 12
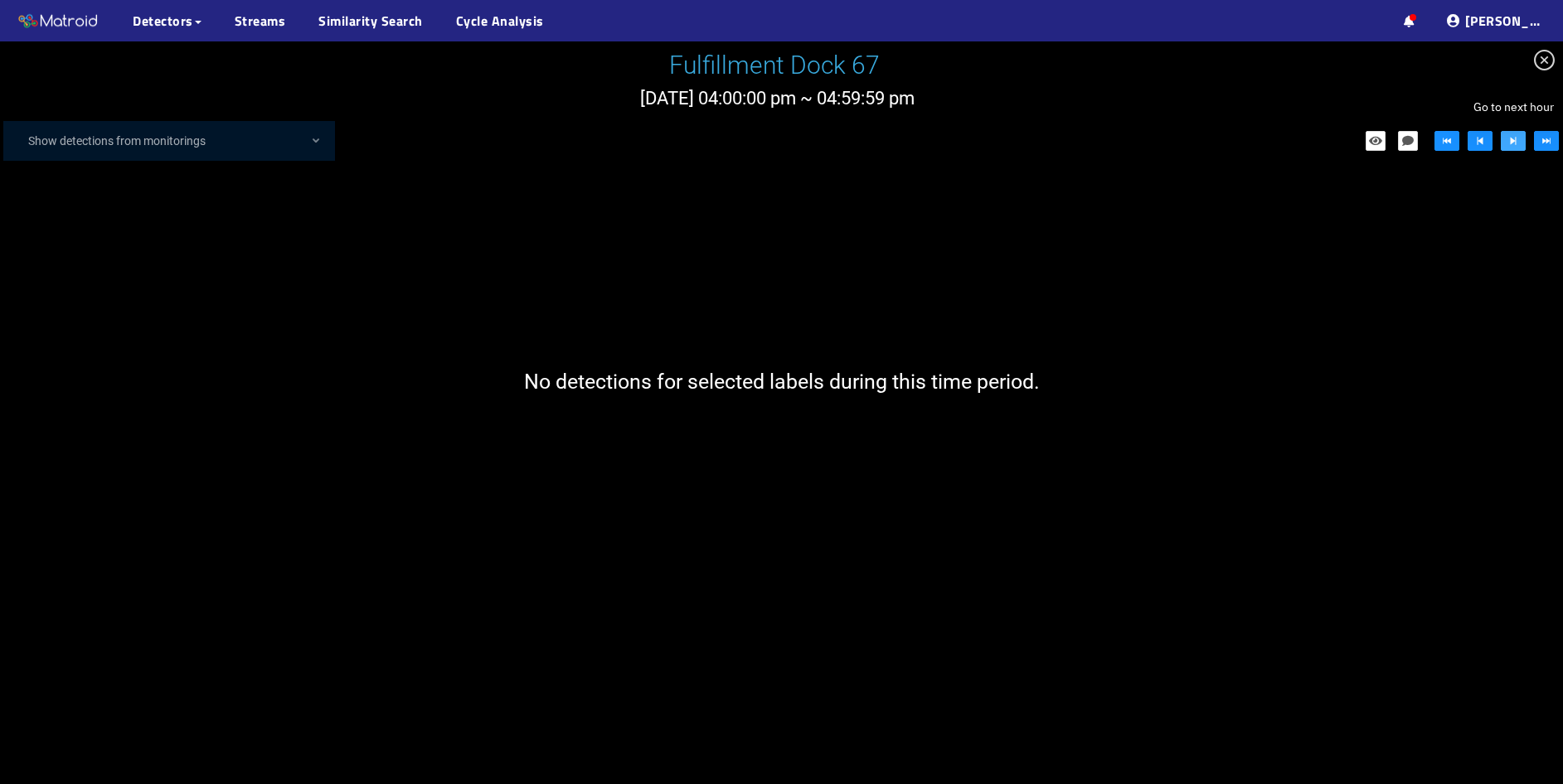
click at [1510, 142] on icon "step-forward" at bounding box center [1513, 140] width 12 height 12
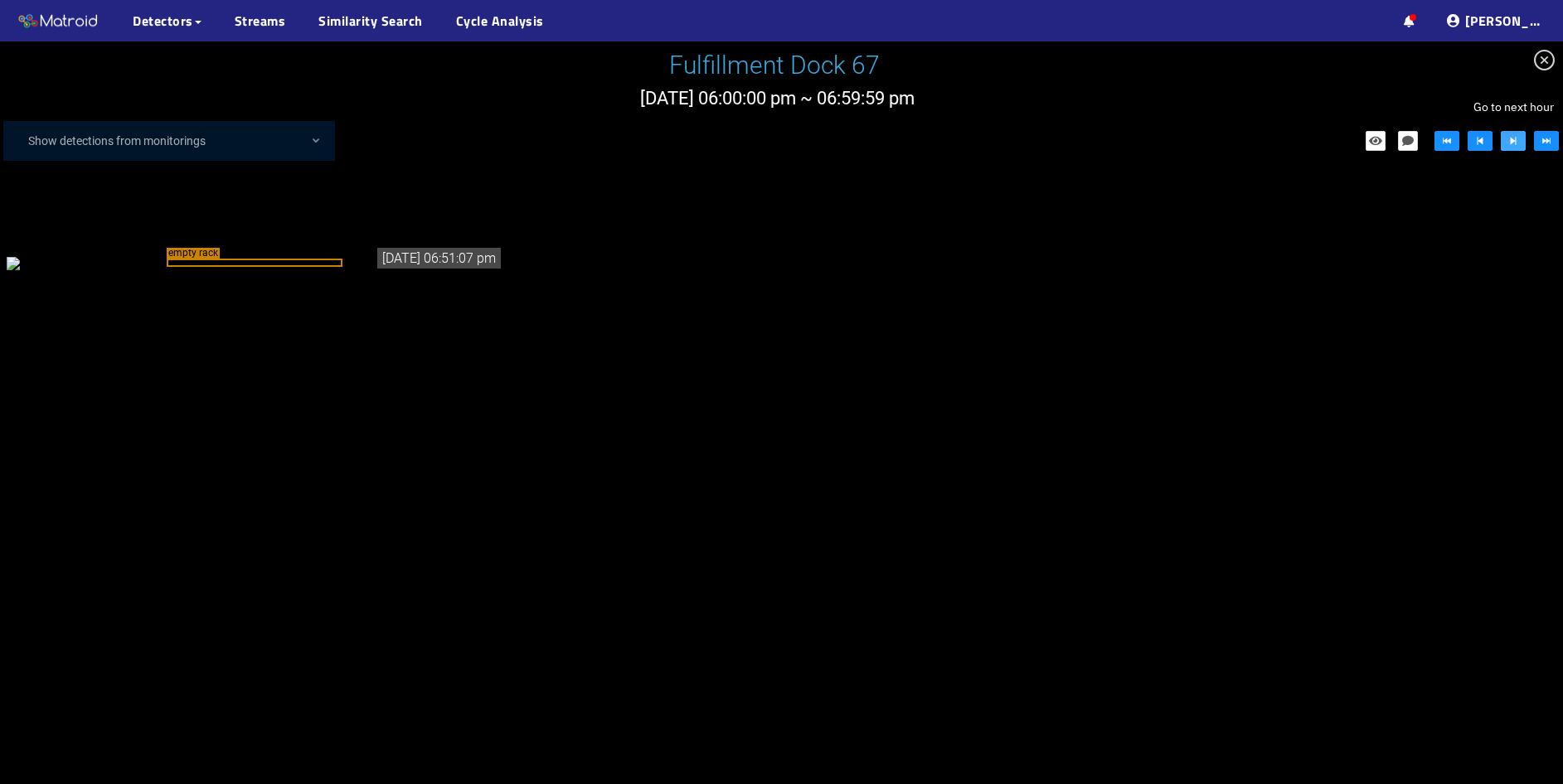
click at [1510, 142] on icon "step-forward" at bounding box center [1513, 140] width 12 height 12
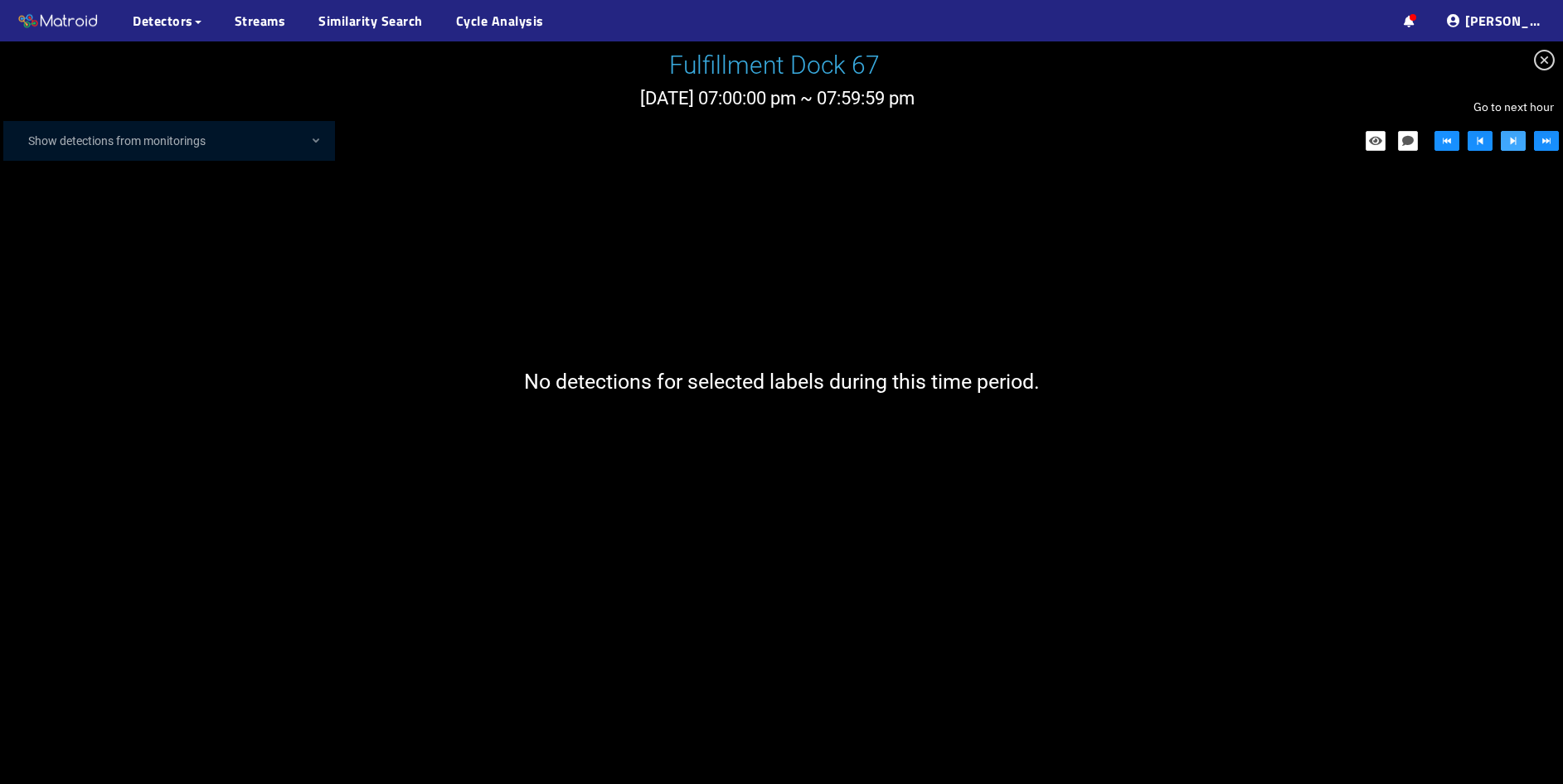
click at [1510, 142] on icon "step-forward" at bounding box center [1513, 140] width 12 height 12
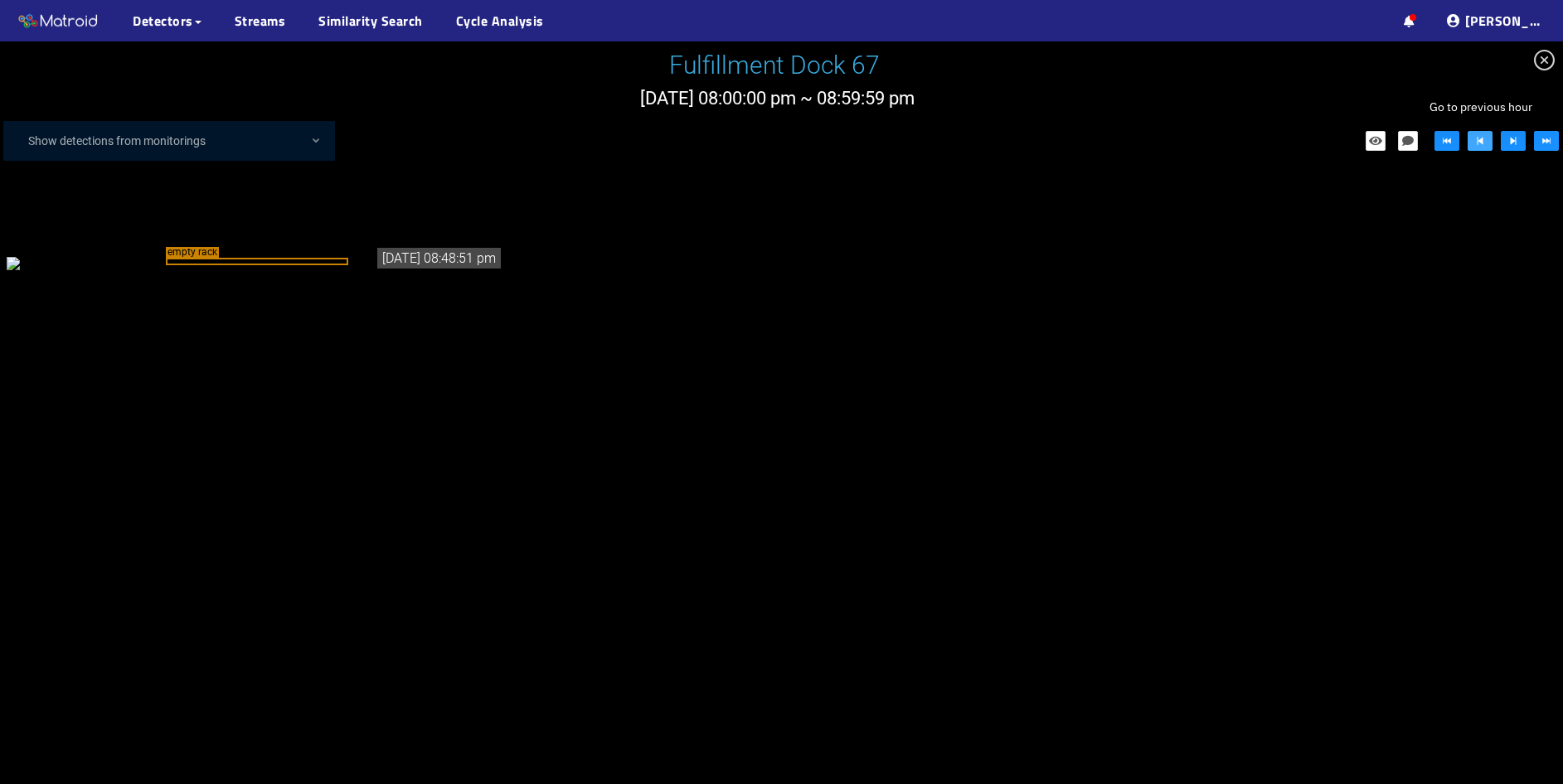
click at [1480, 144] on icon "step-backward" at bounding box center [1479, 140] width 12 height 12
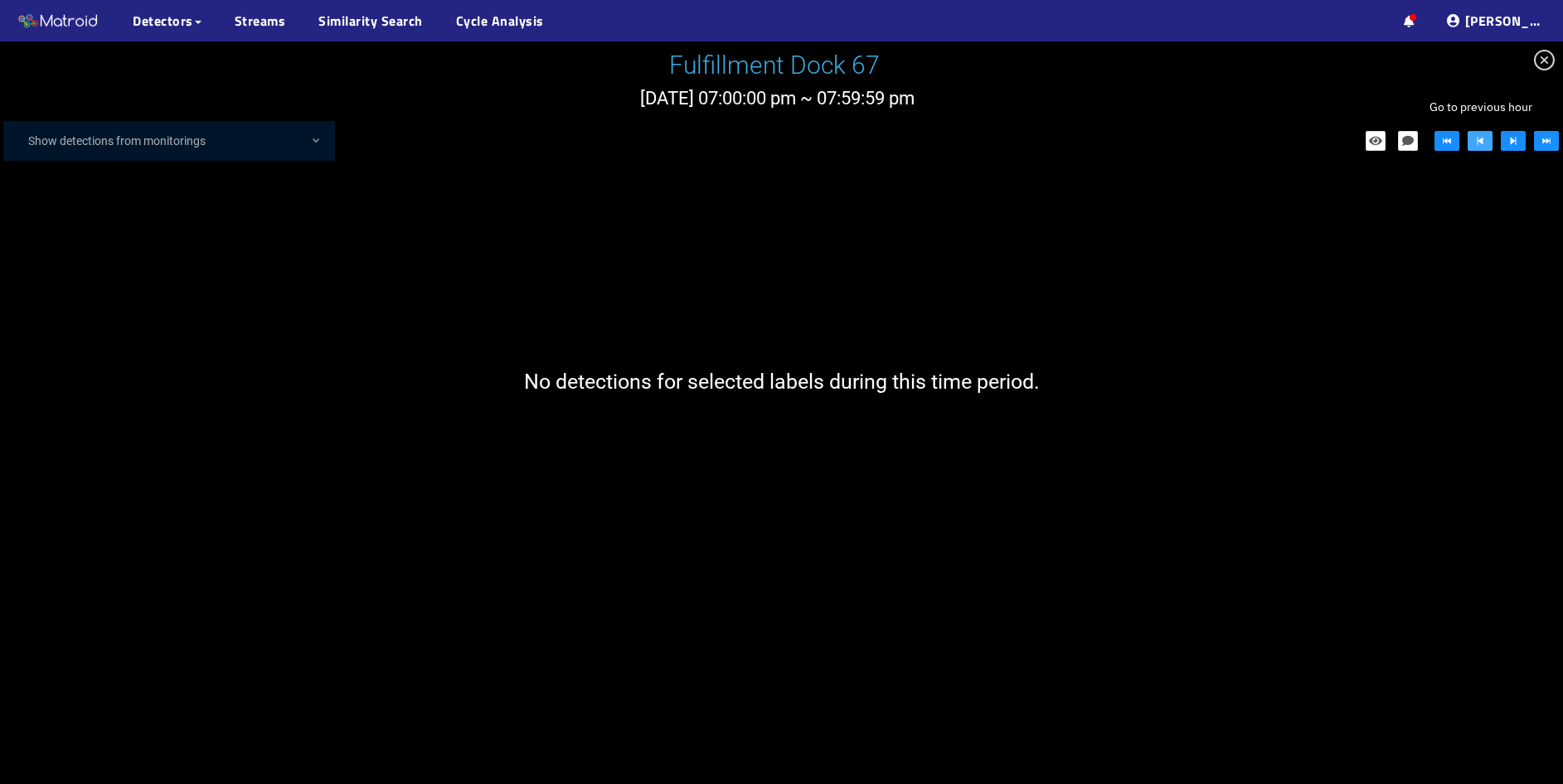
click at [1480, 144] on icon "step-backward" at bounding box center [1479, 140] width 12 height 12
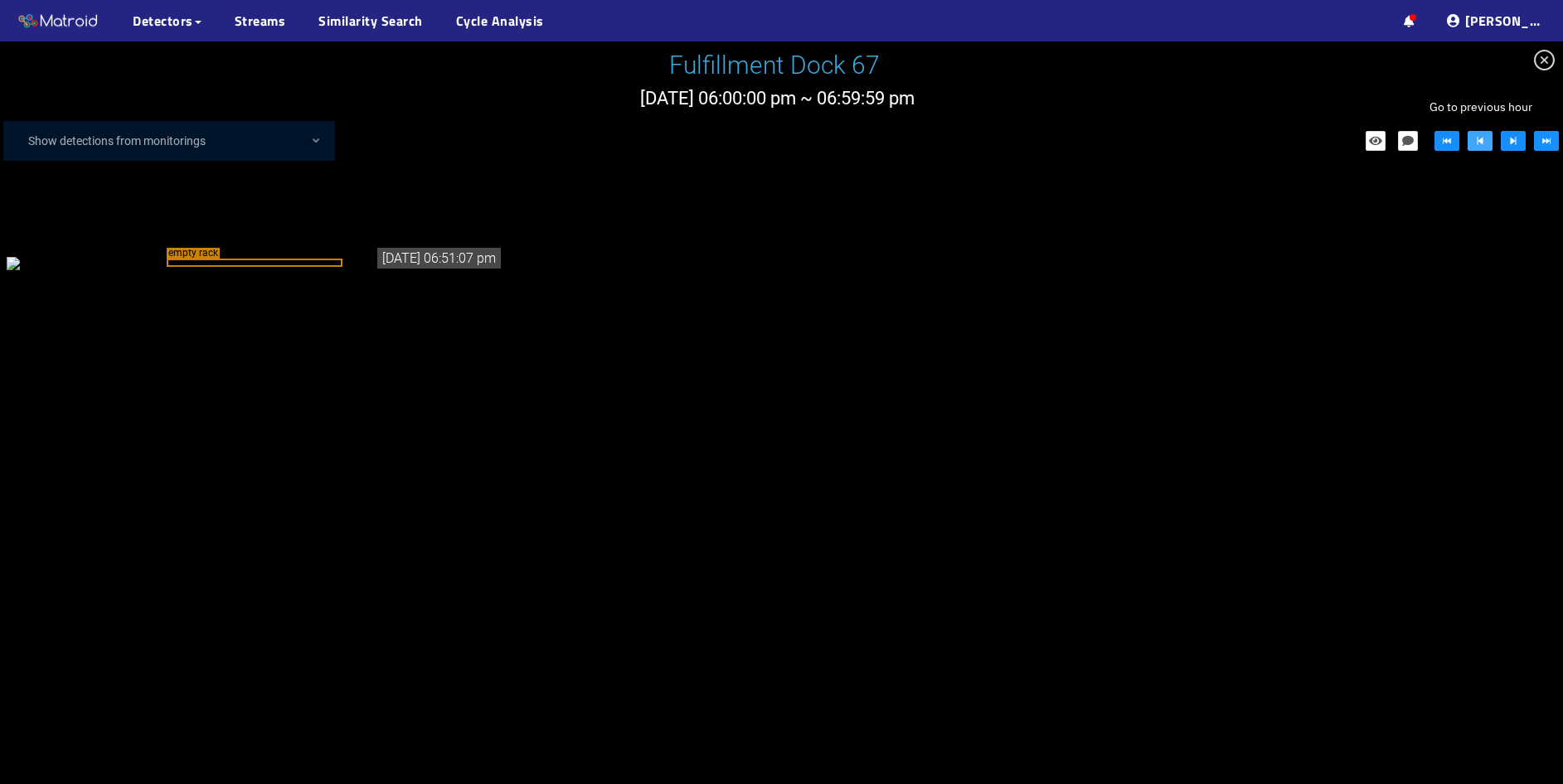
click at [1480, 144] on icon "step-backward" at bounding box center [1479, 140] width 12 height 12
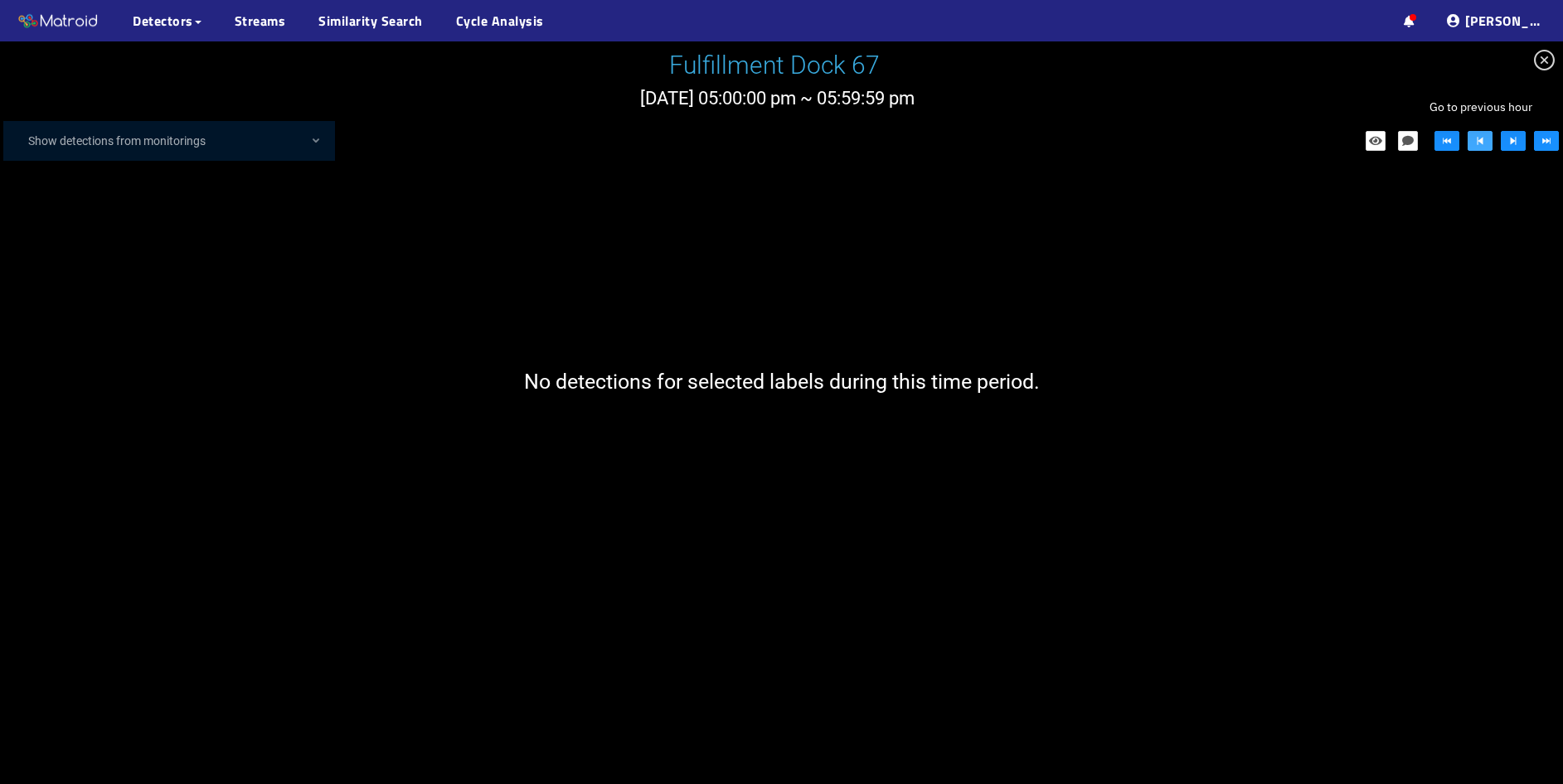
click at [1480, 144] on icon "step-backward" at bounding box center [1479, 140] width 12 height 12
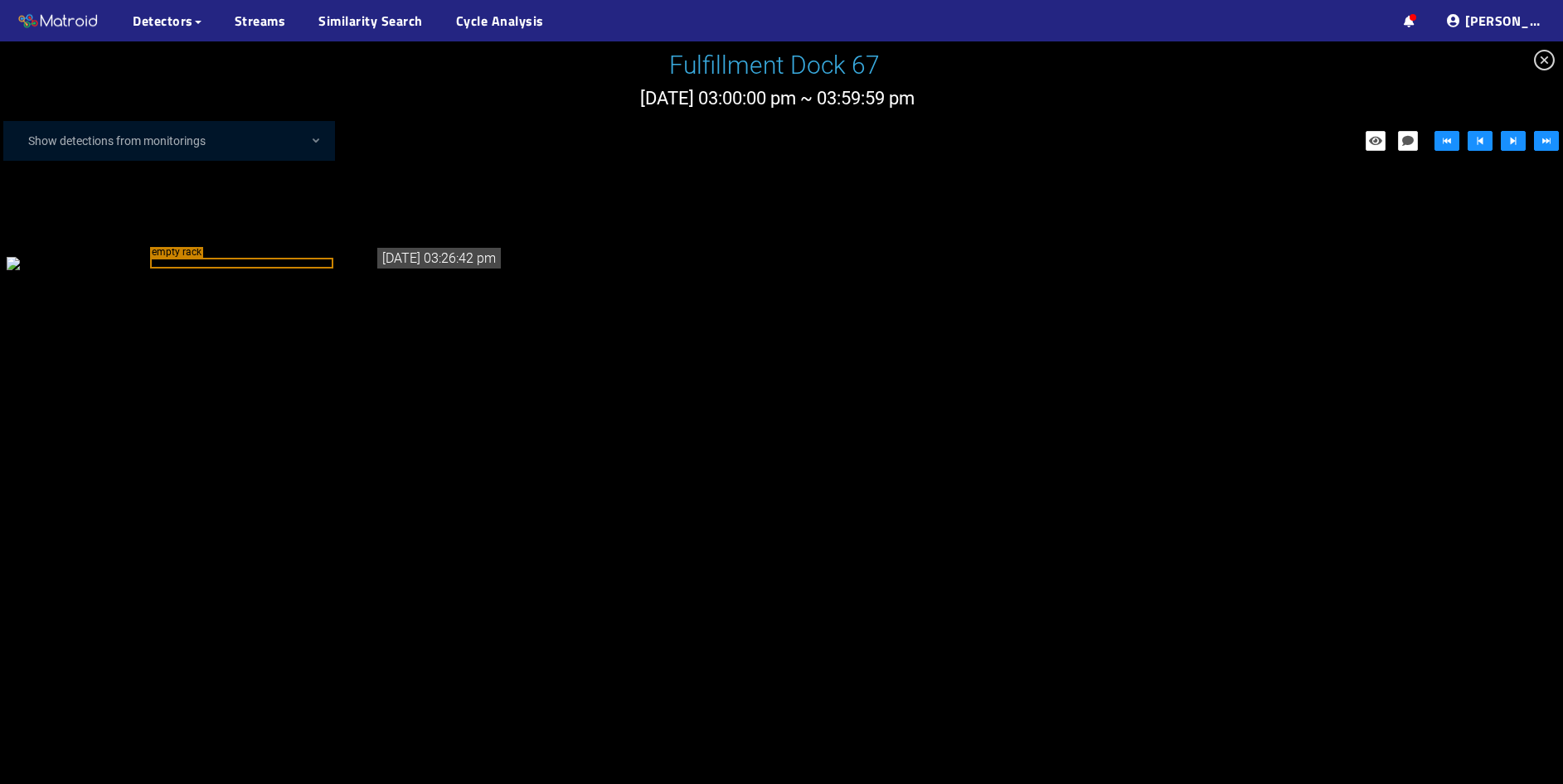
click at [274, 269] on div "empty rack" at bounding box center [242, 263] width 183 height 11
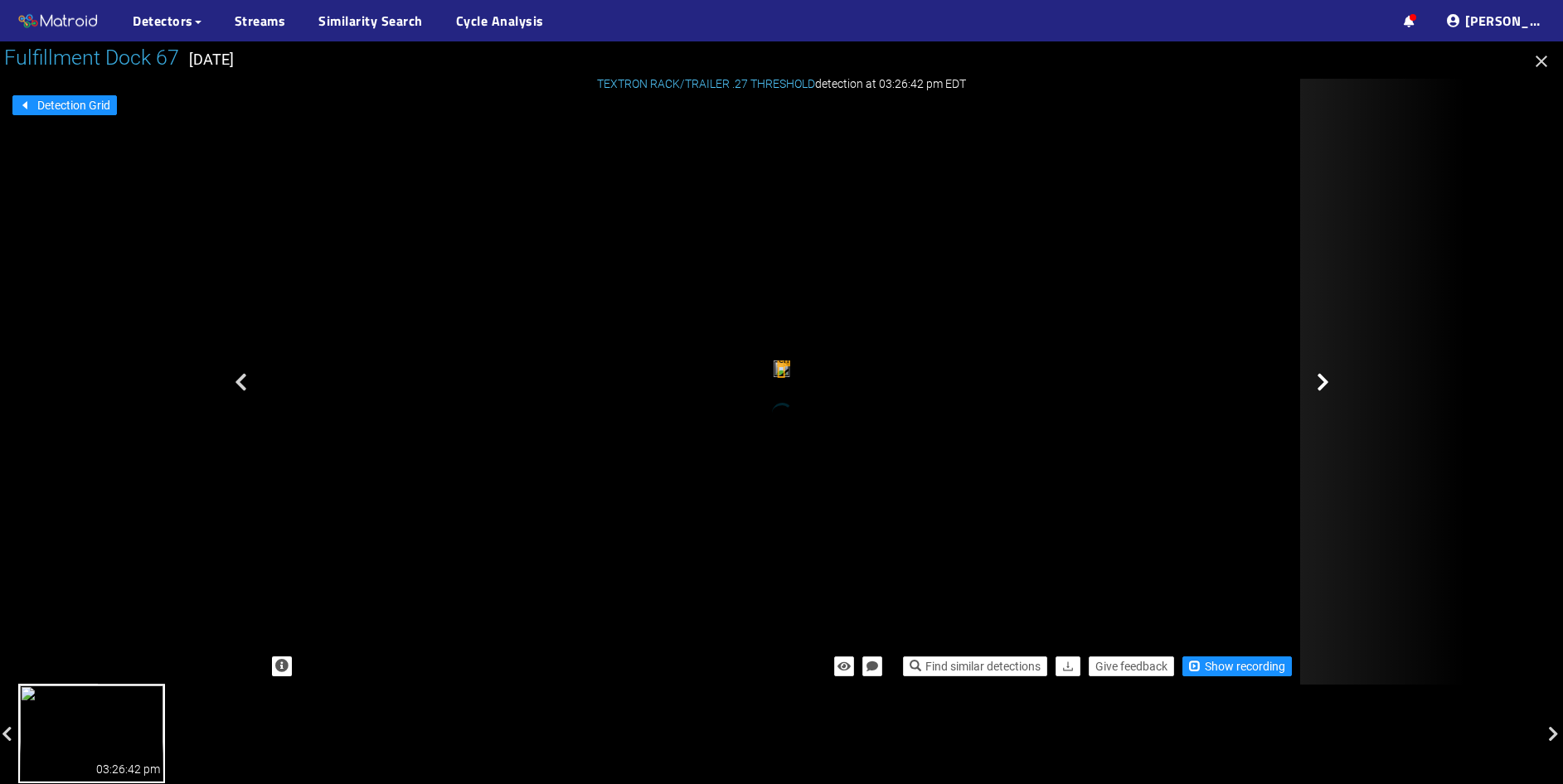
click at [1326, 387] on icon at bounding box center [1323, 382] width 13 height 20
click at [1317, 387] on icon at bounding box center [1323, 382] width 13 height 20
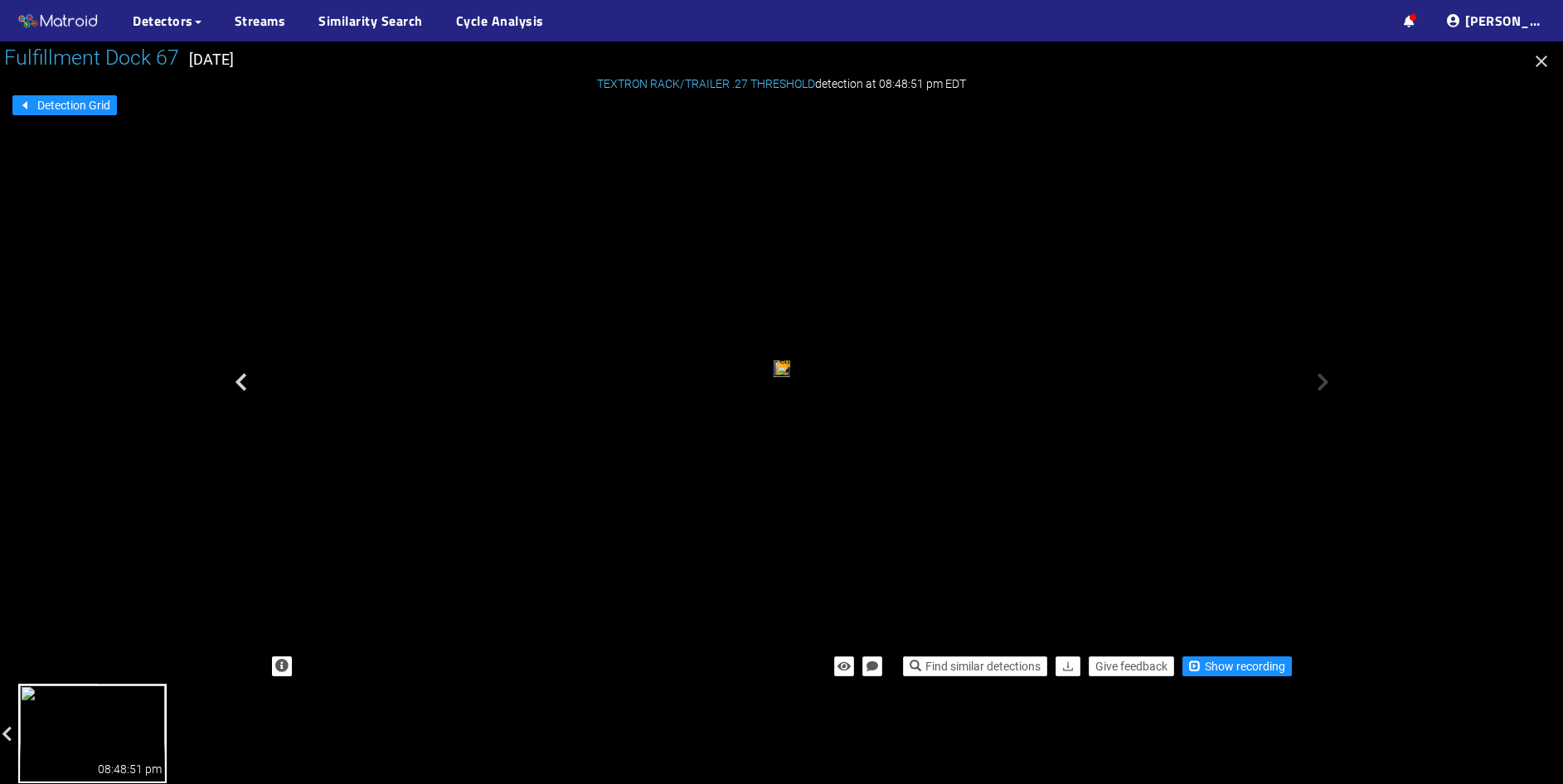
click at [1319, 388] on icon at bounding box center [1323, 382] width 13 height 20
click at [1324, 379] on icon at bounding box center [1323, 382] width 13 height 20
click at [1538, 60] on icon "button" at bounding box center [1541, 61] width 20 height 20
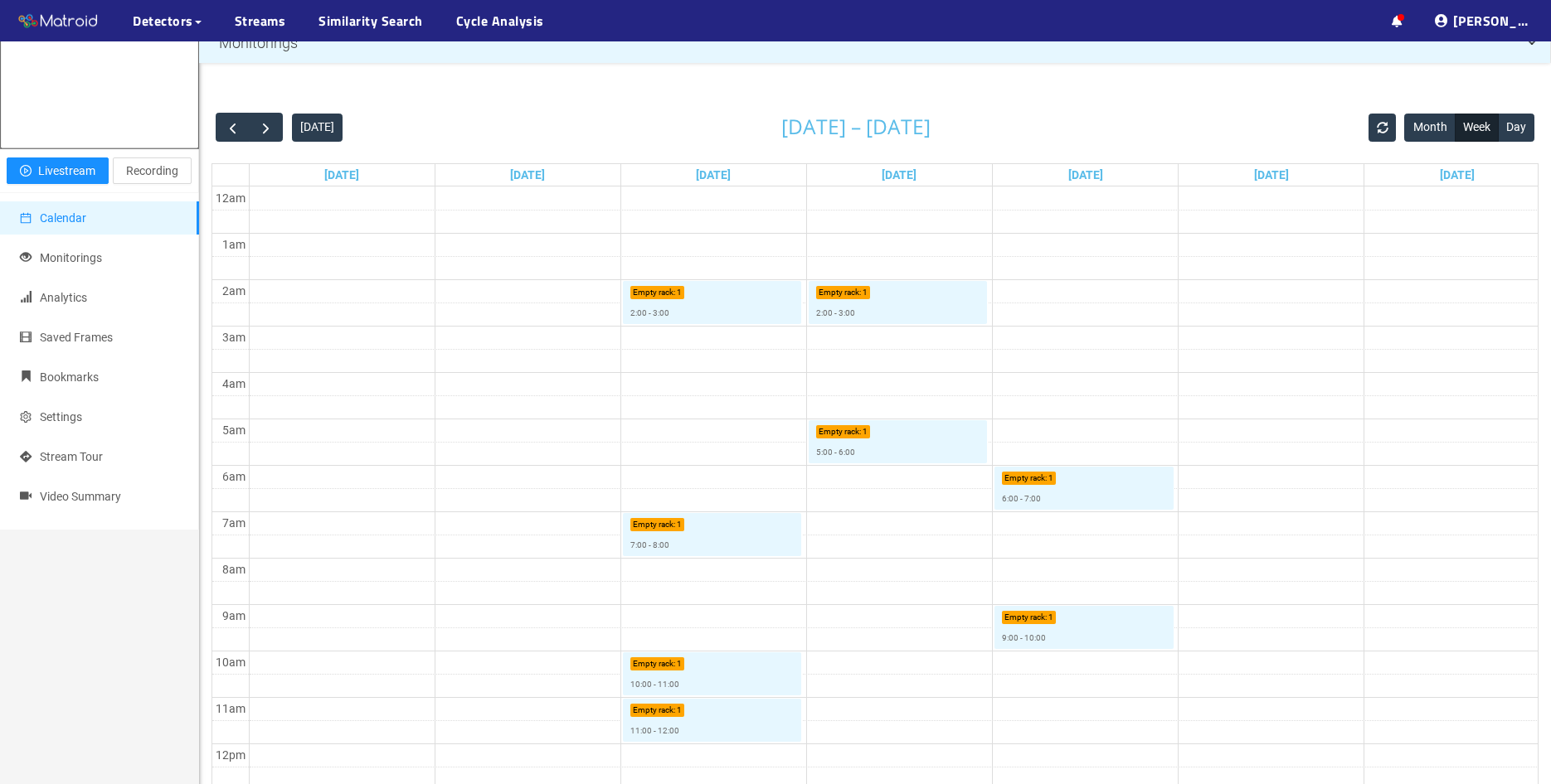
scroll to position [69, 0]
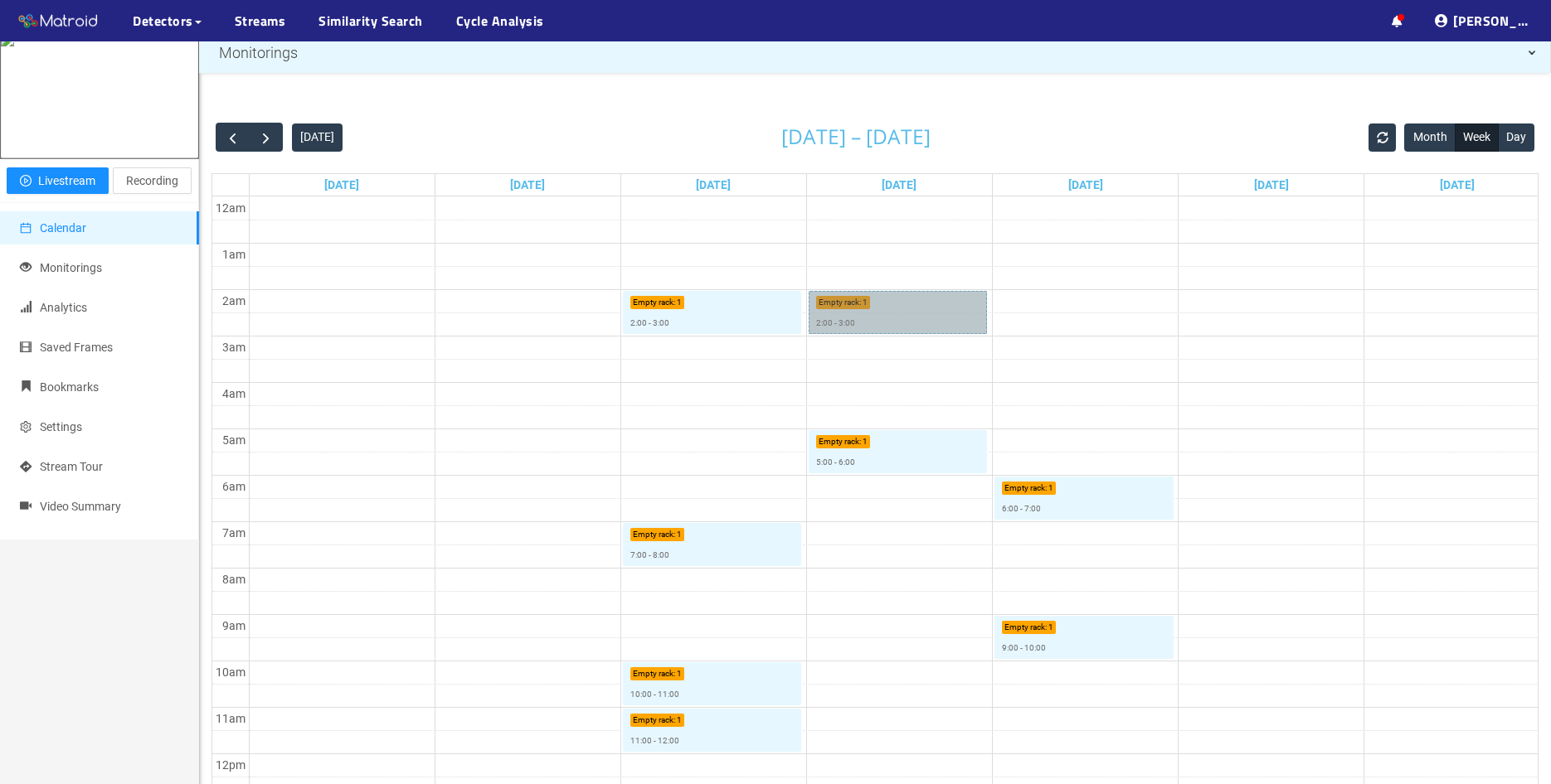
click at [942, 311] on link "Empty rack : 1 2:00 - 3:00" at bounding box center [898, 313] width 179 height 43
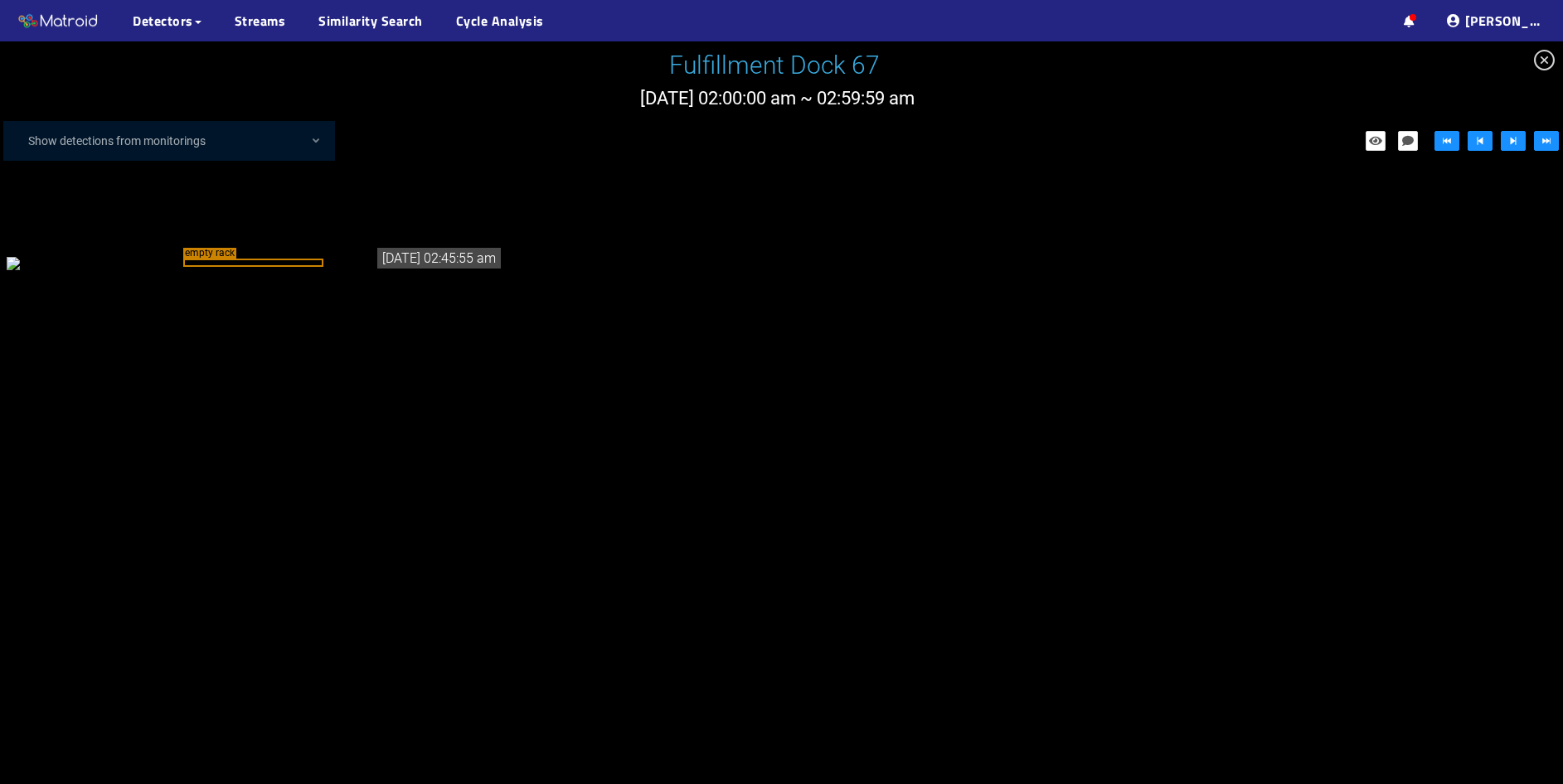
click at [1548, 63] on icon "close-circle" at bounding box center [1544, 59] width 21 height 21
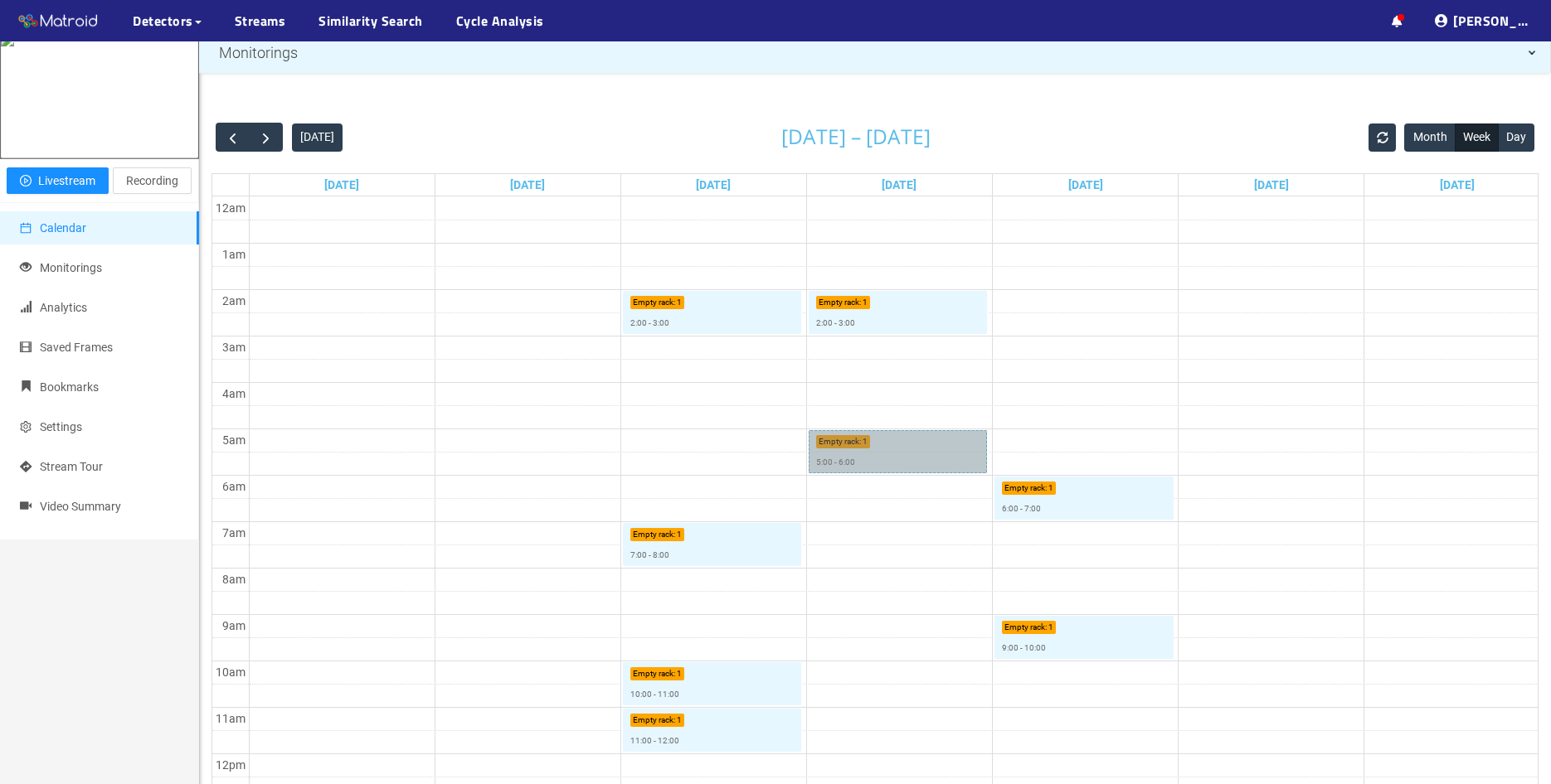
click at [904, 449] on link "Empty rack : 1 5:00 - 6:00" at bounding box center [898, 452] width 179 height 43
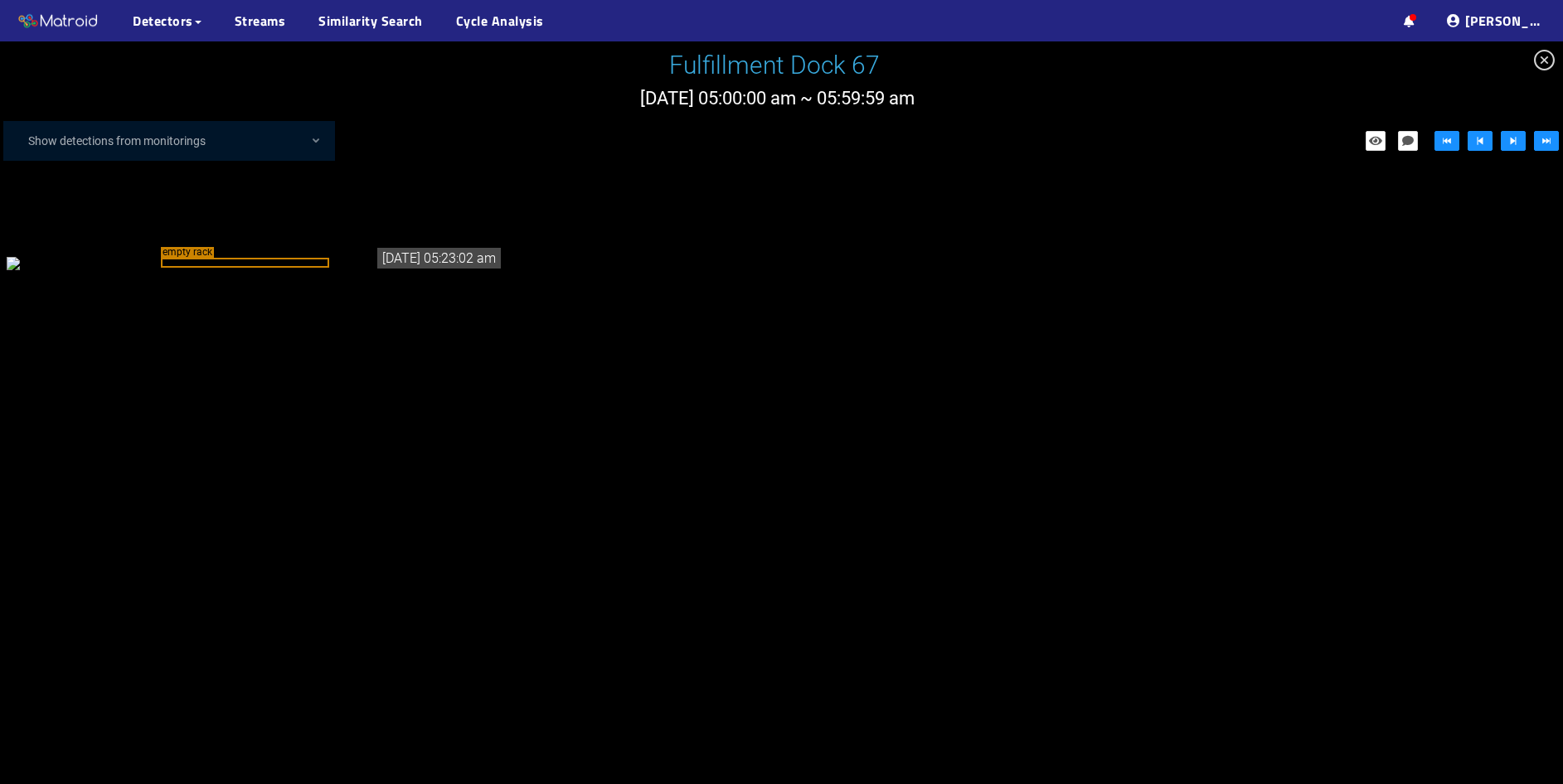
click at [1548, 57] on icon "close-circle" at bounding box center [1544, 59] width 21 height 21
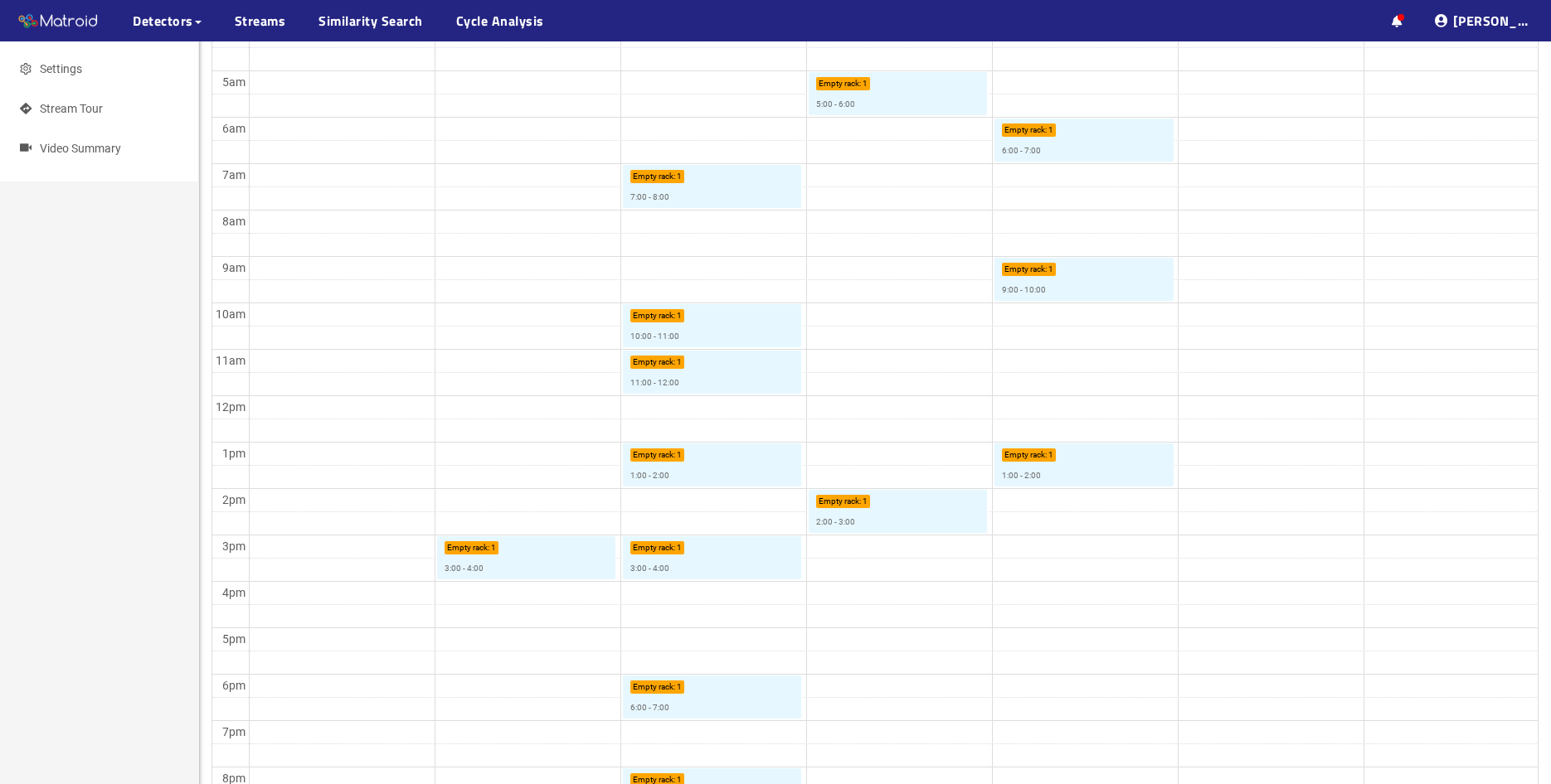
scroll to position [732, 0]
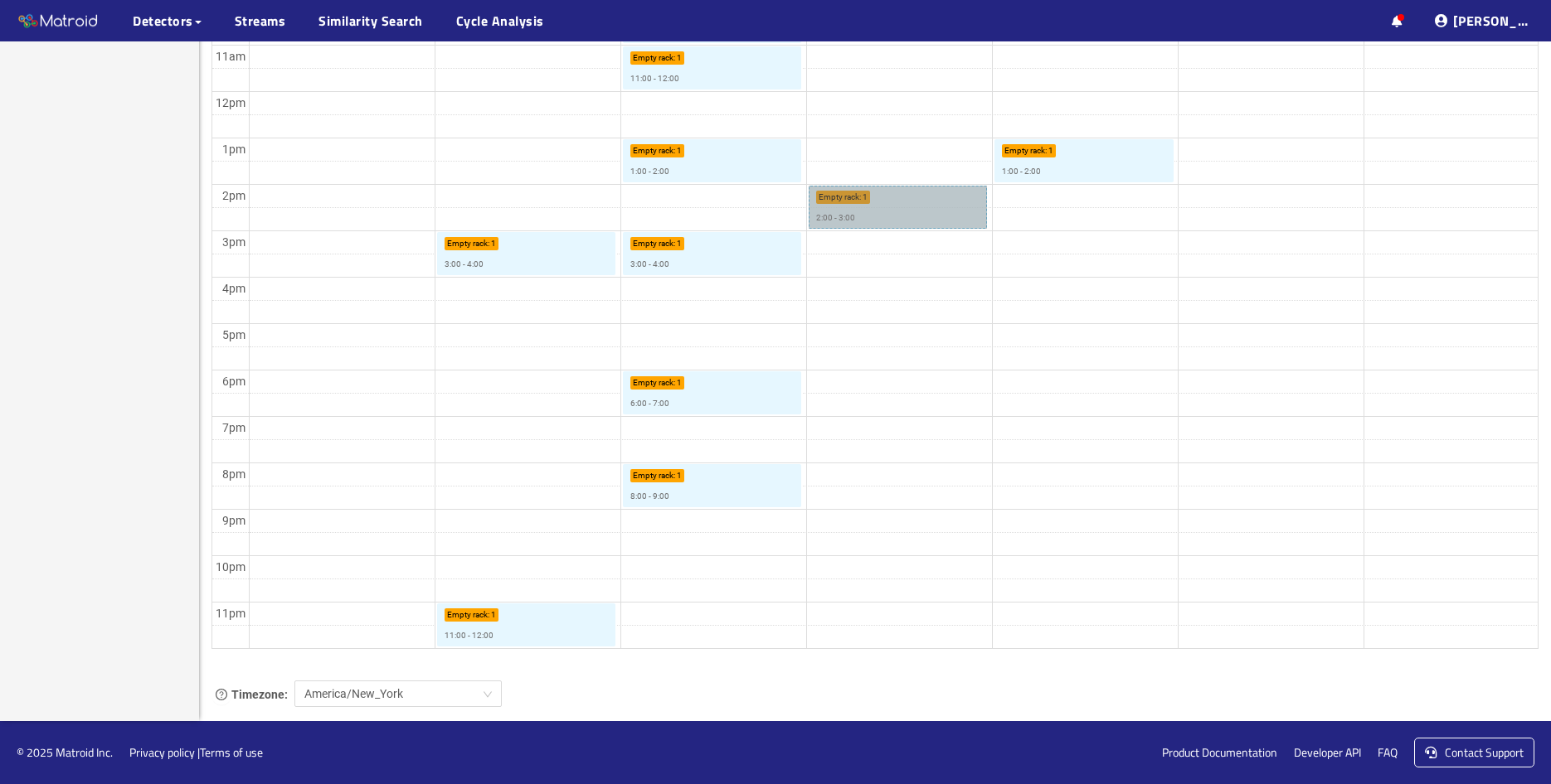
click at [920, 220] on link "Empty rack : 1 2:00 - 3:00" at bounding box center [898, 208] width 179 height 43
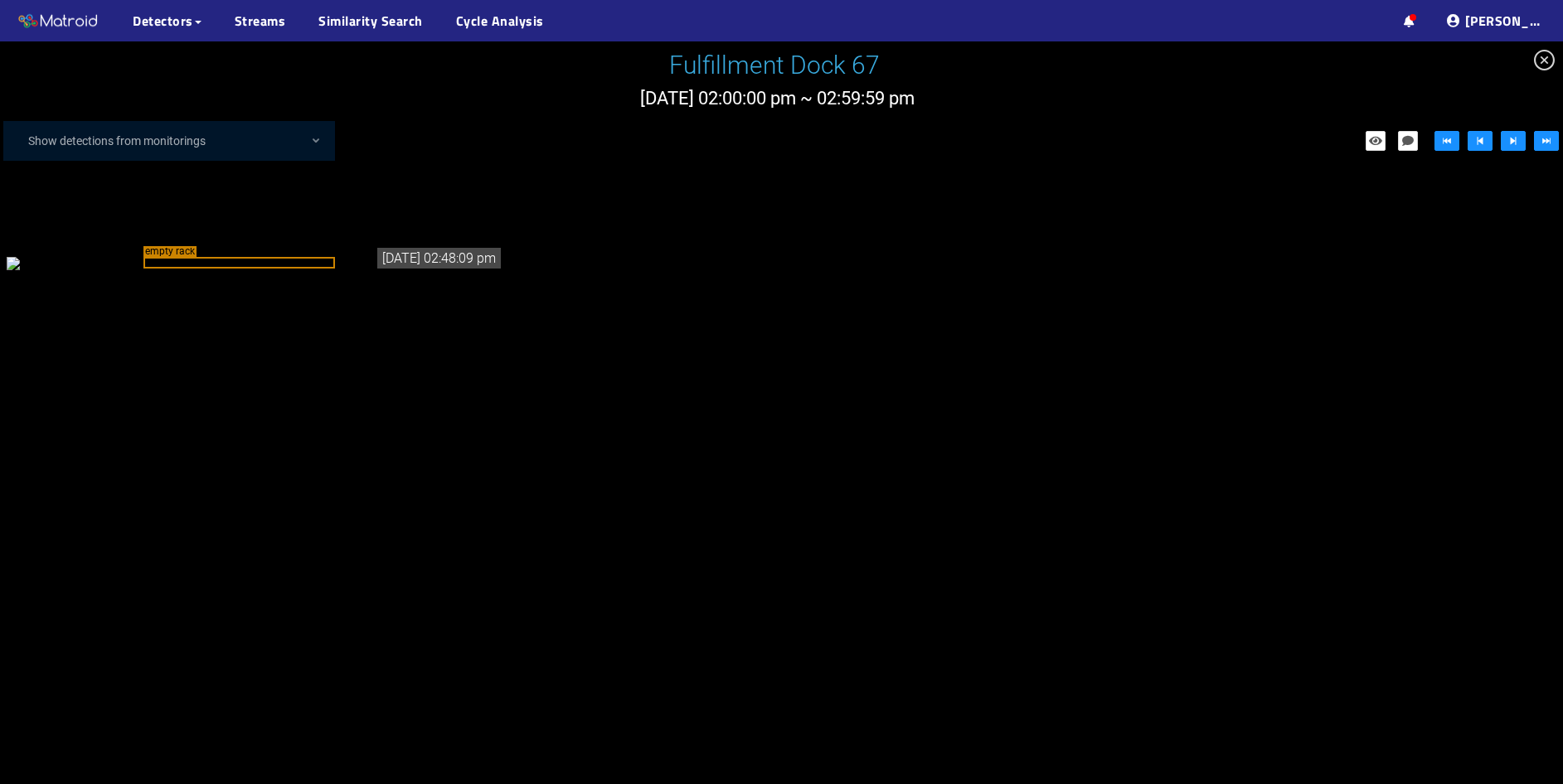
click at [1550, 67] on icon "close-circle" at bounding box center [1544, 59] width 21 height 21
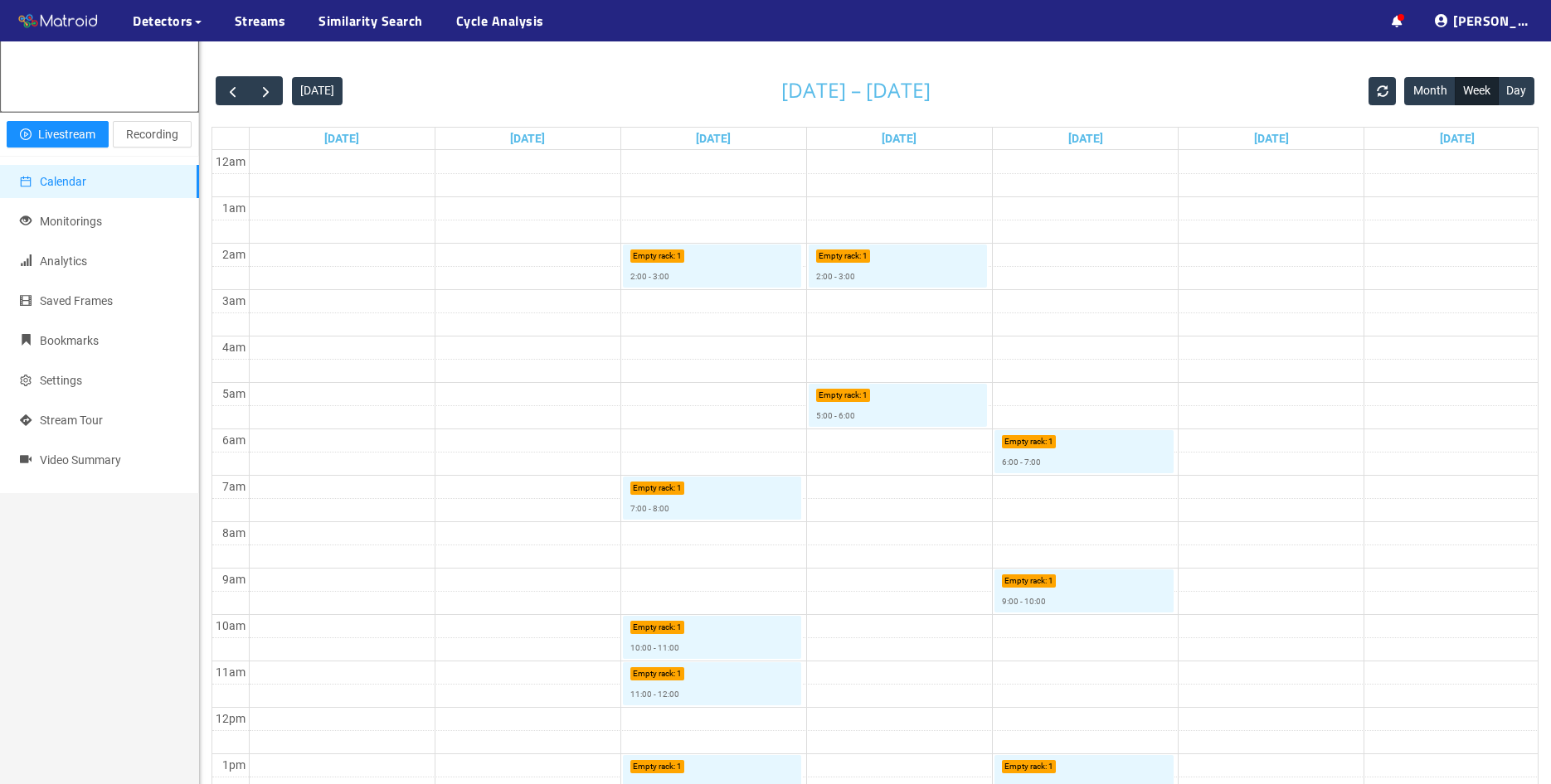
scroll to position [69, 0]
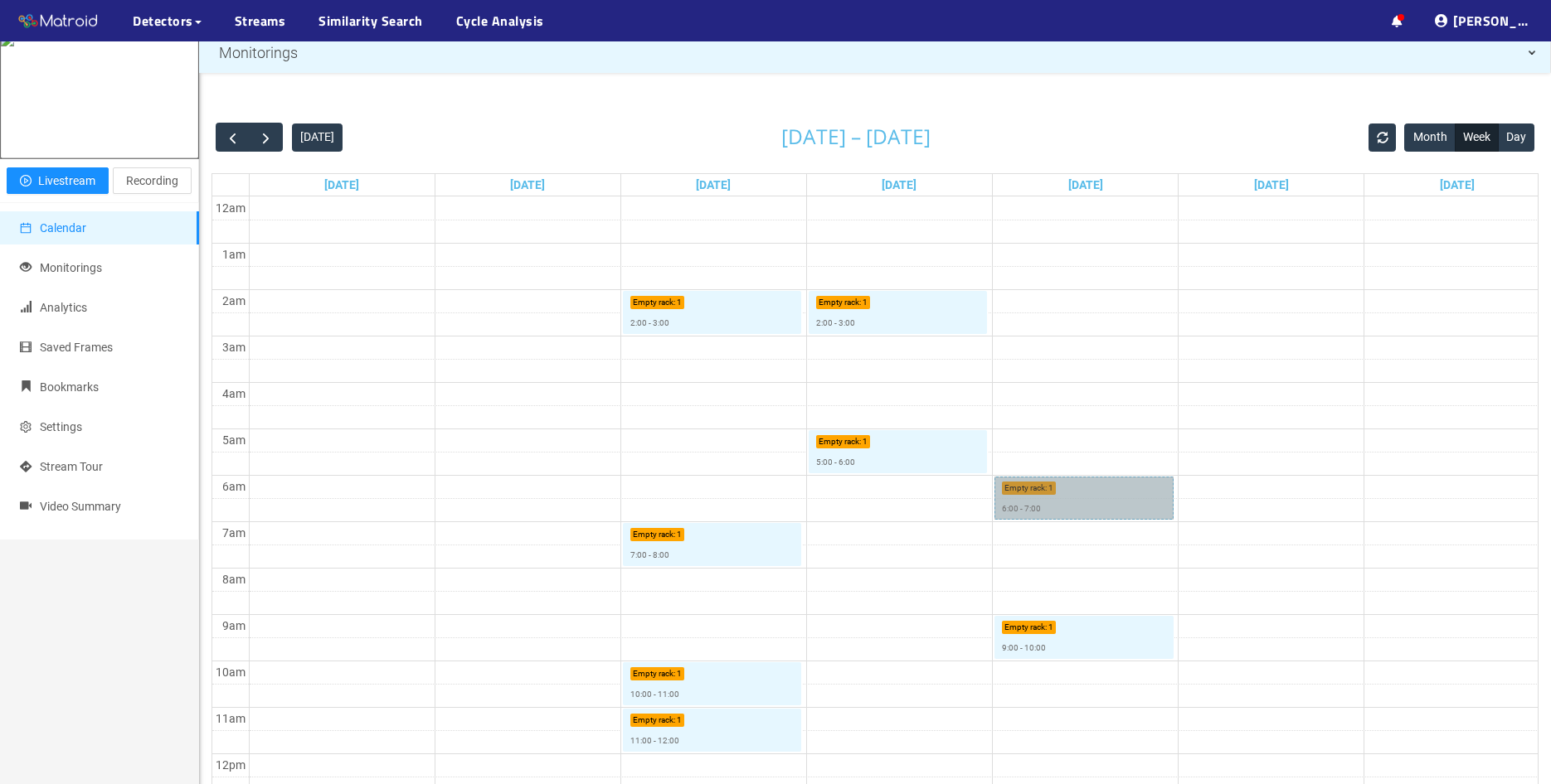
click at [1089, 495] on link "Empty rack : 1 6:00 - 7:00" at bounding box center [1084, 498] width 179 height 43
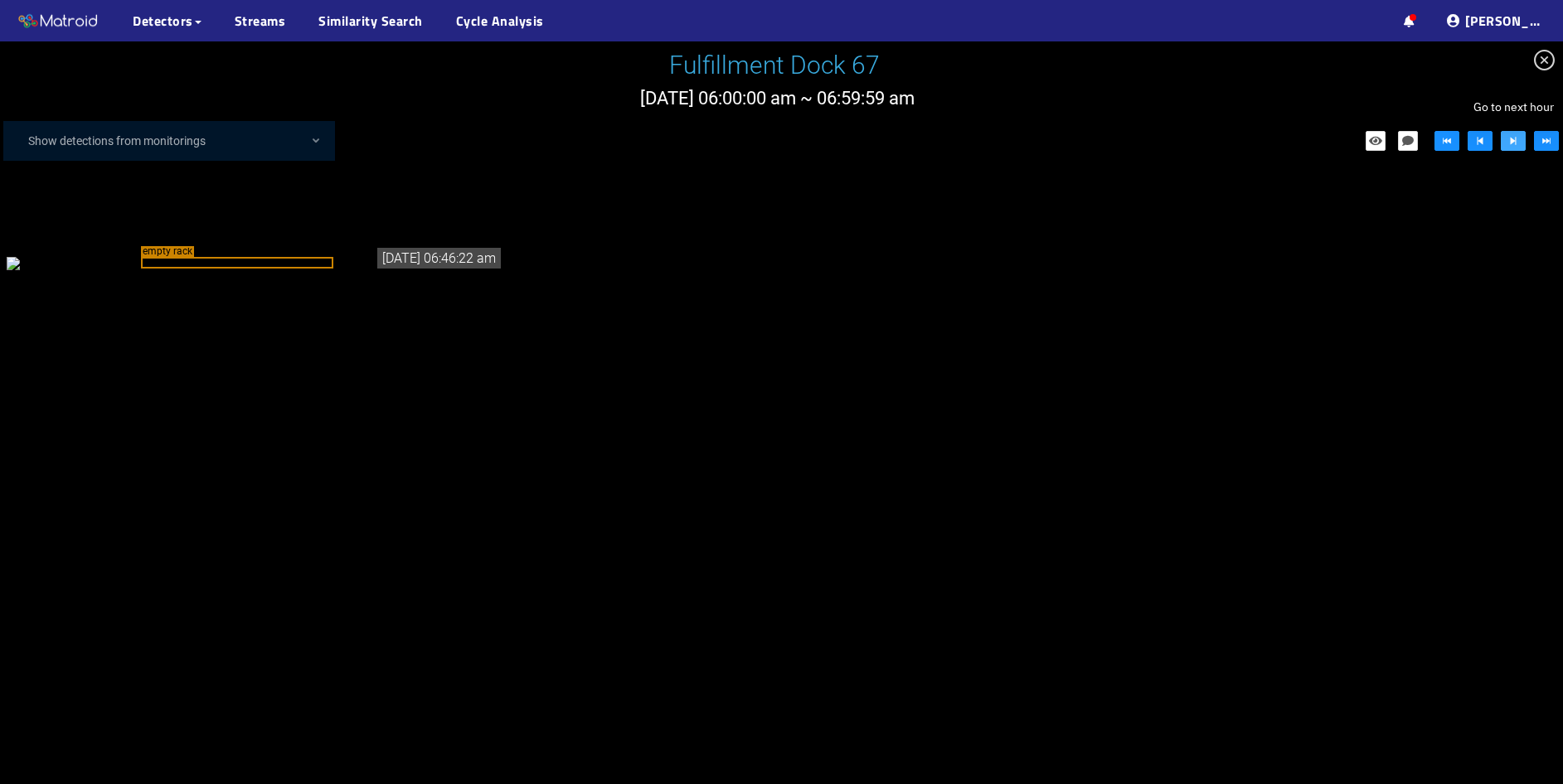
click at [1511, 139] on icon "step-forward" at bounding box center [1514, 140] width 5 height 8
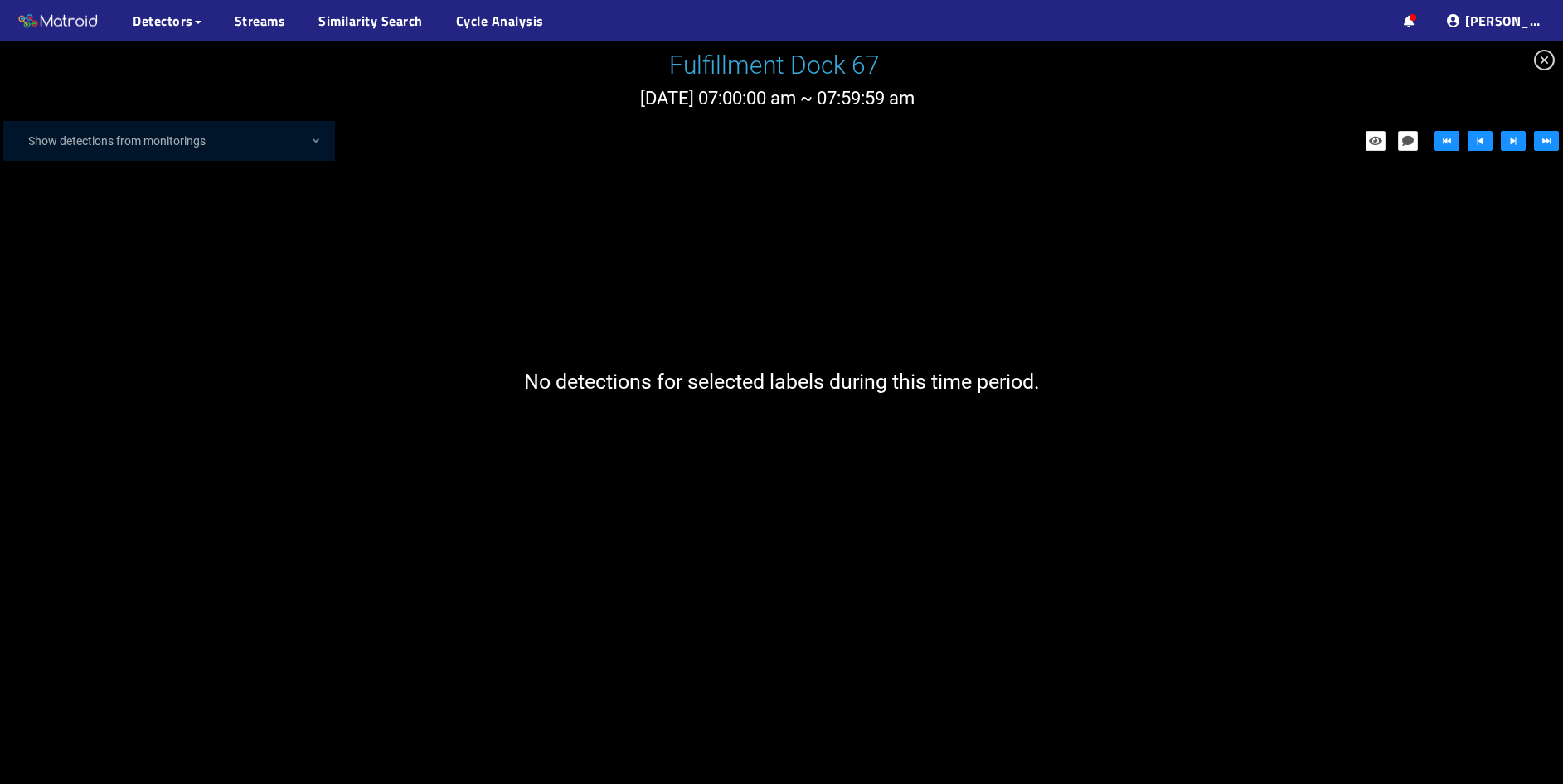
click at [1550, 58] on icon "close-circle" at bounding box center [1544, 59] width 21 height 21
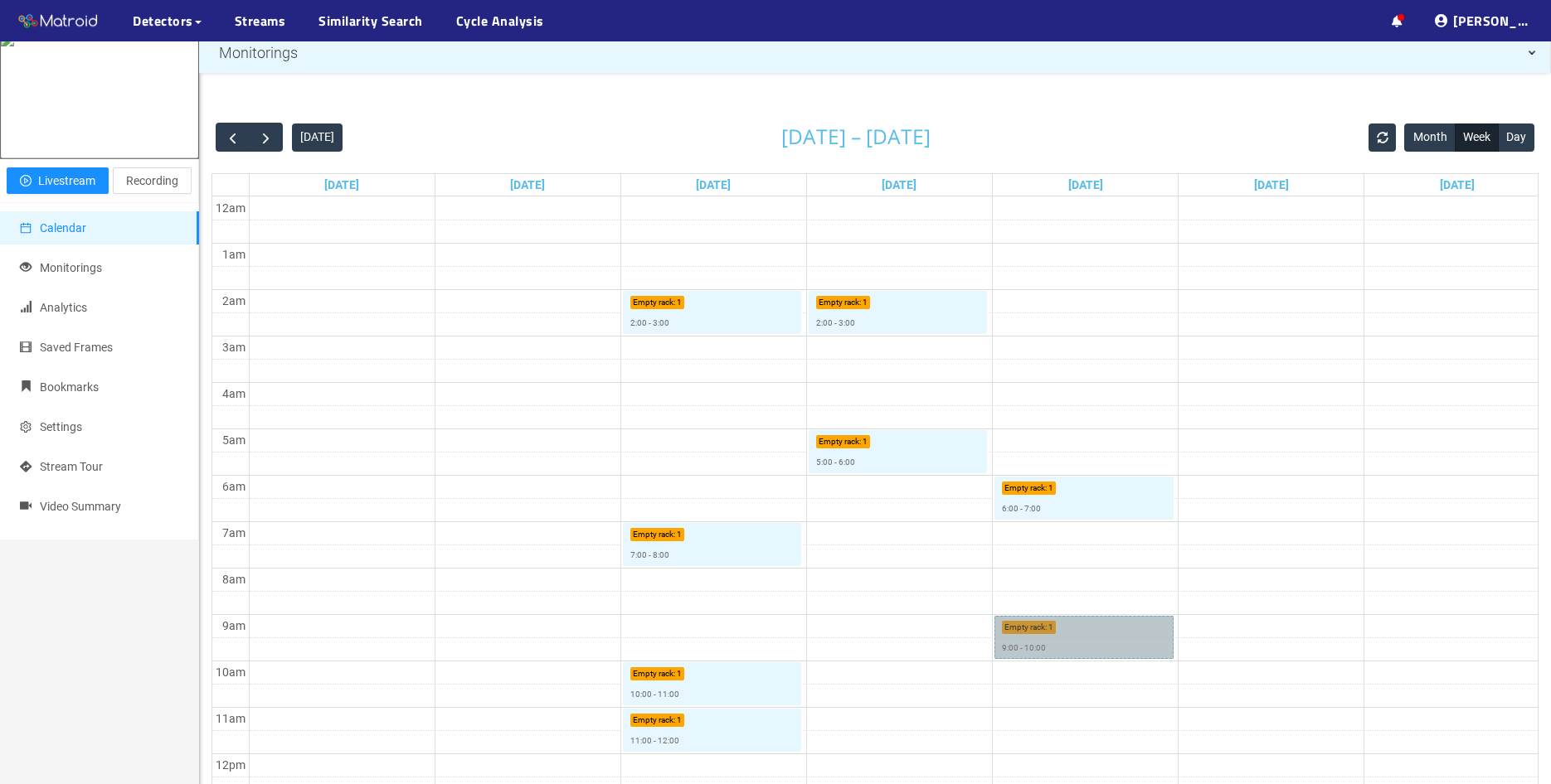
click at [1083, 628] on link "Empty rack : 1 9:00 - 10:00" at bounding box center [1084, 637] width 179 height 43
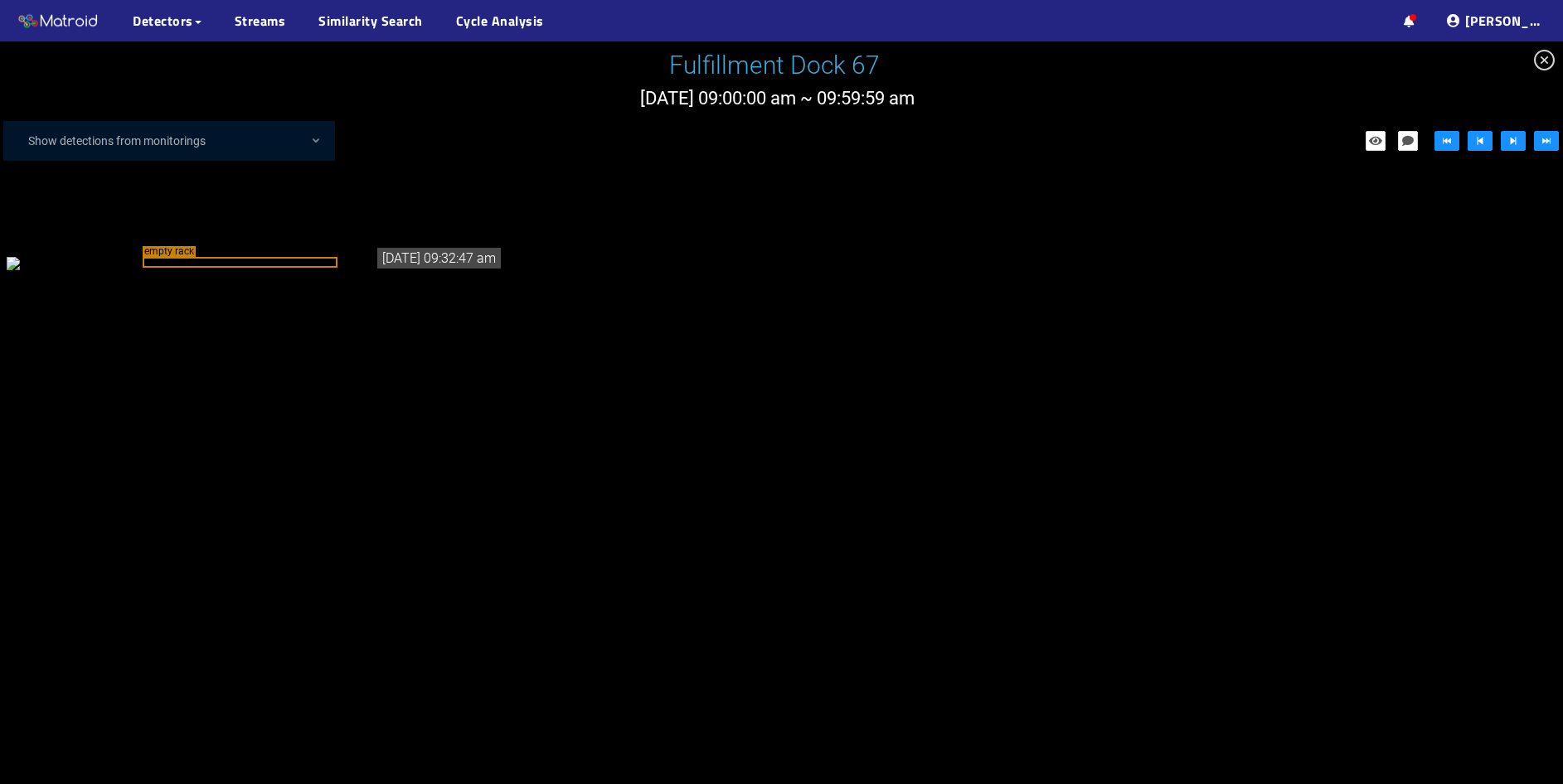
click at [1550, 65] on span "close-circle" at bounding box center [1544, 59] width 37 height 37
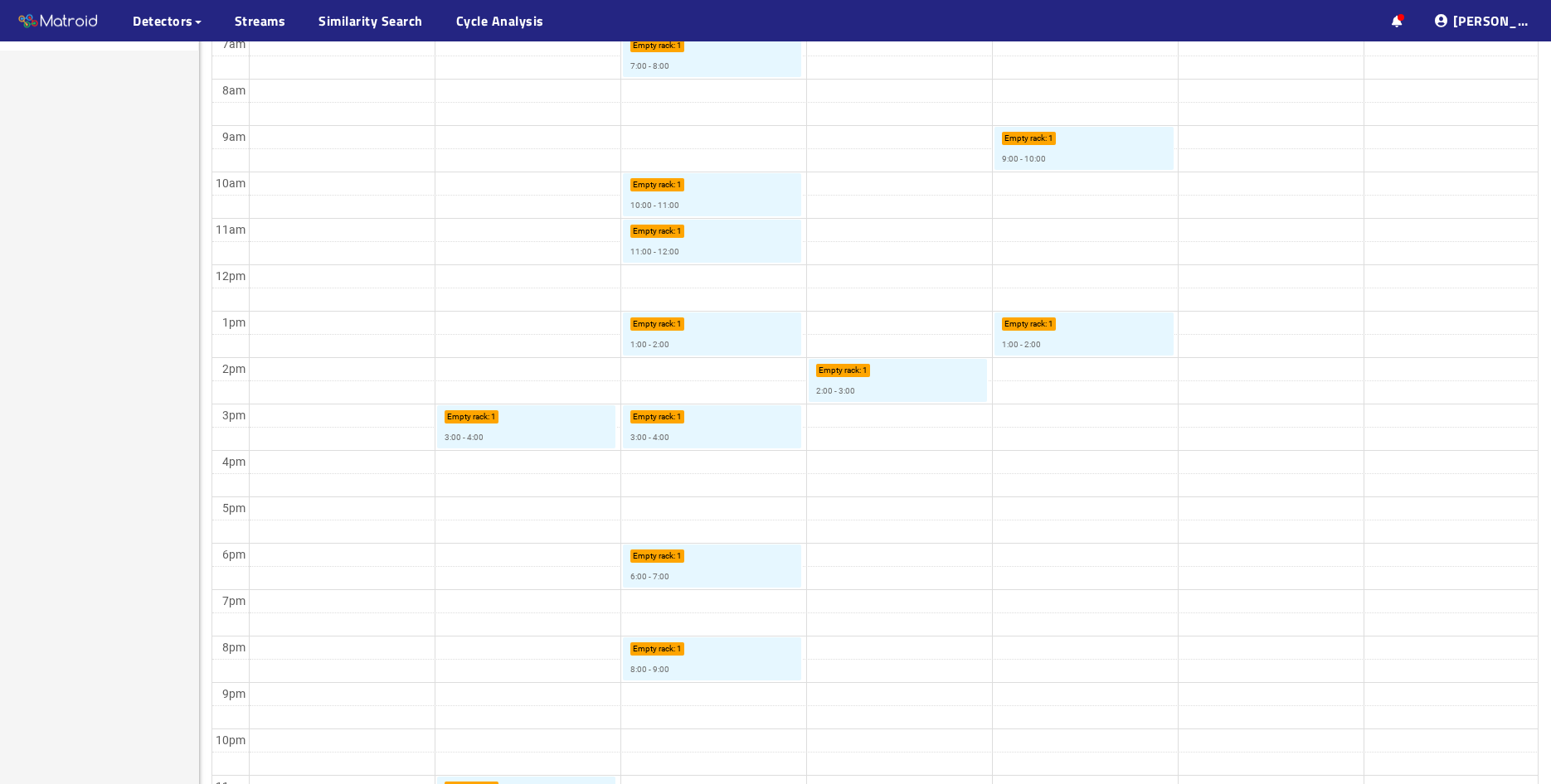
scroll to position [566, 0]
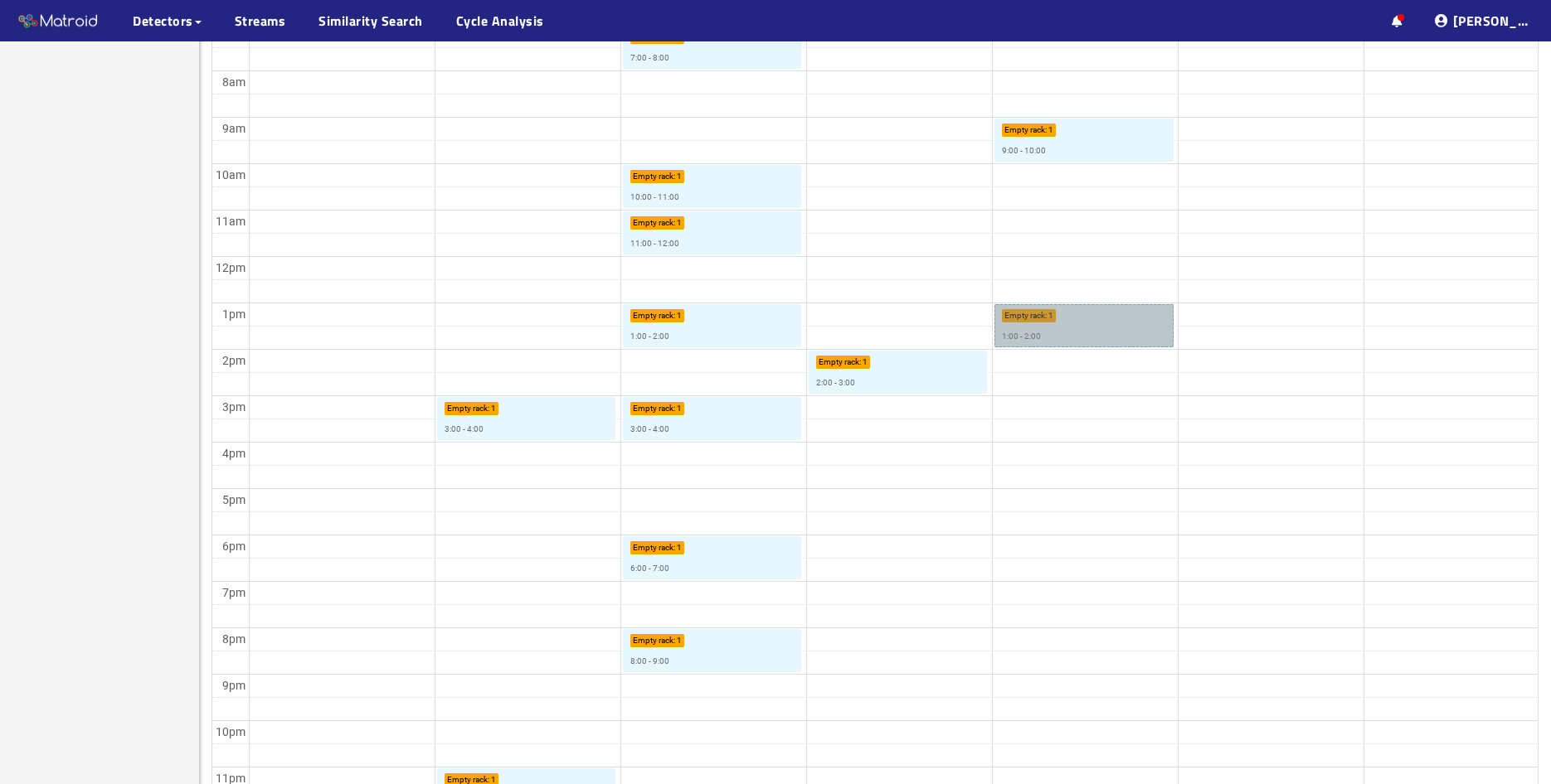
click at [1159, 334] on link "Empty rack : 1 1:00 - 2:00" at bounding box center [1084, 325] width 179 height 43
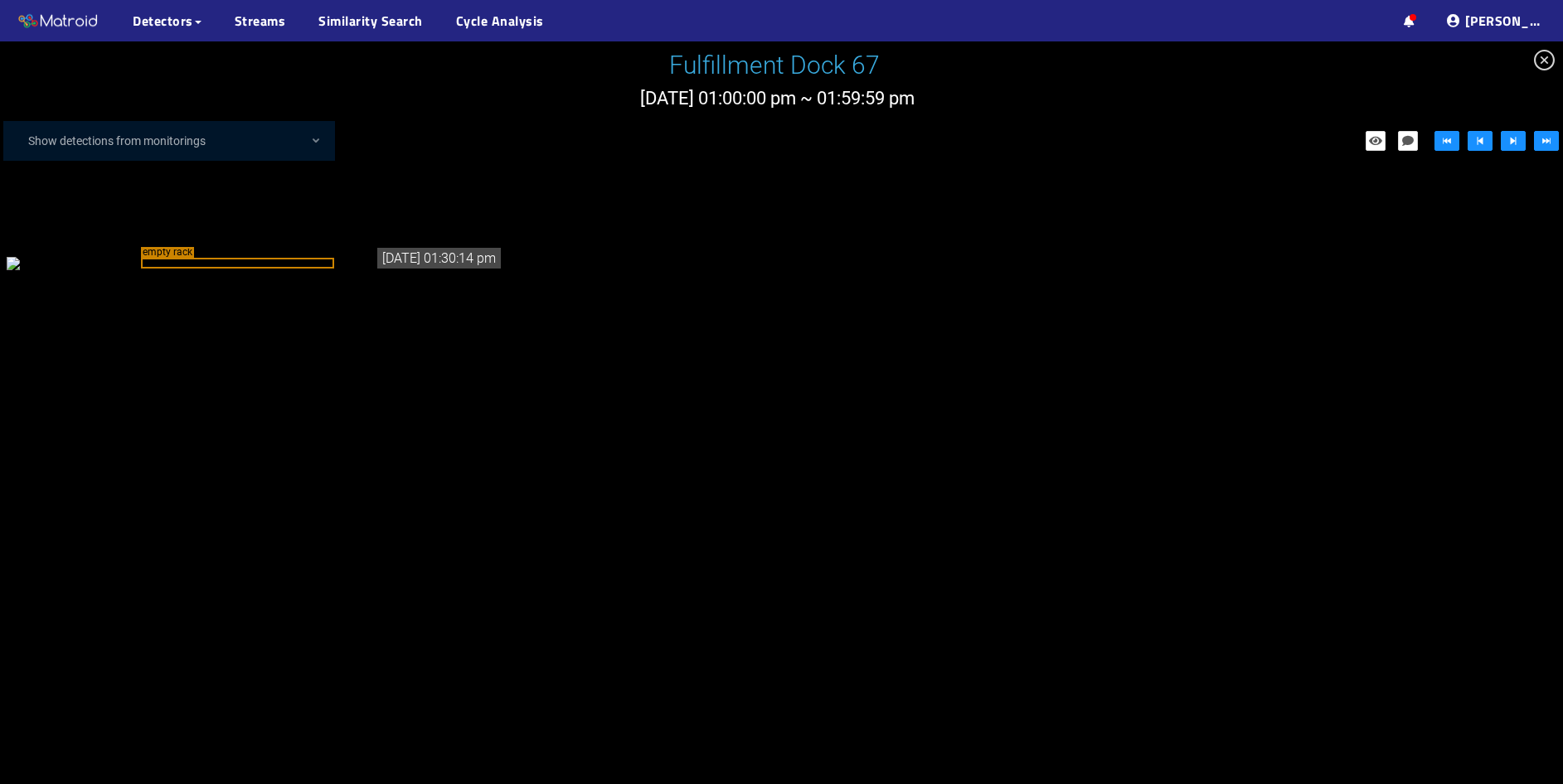
click at [1550, 62] on icon "close-circle" at bounding box center [1544, 59] width 21 height 21
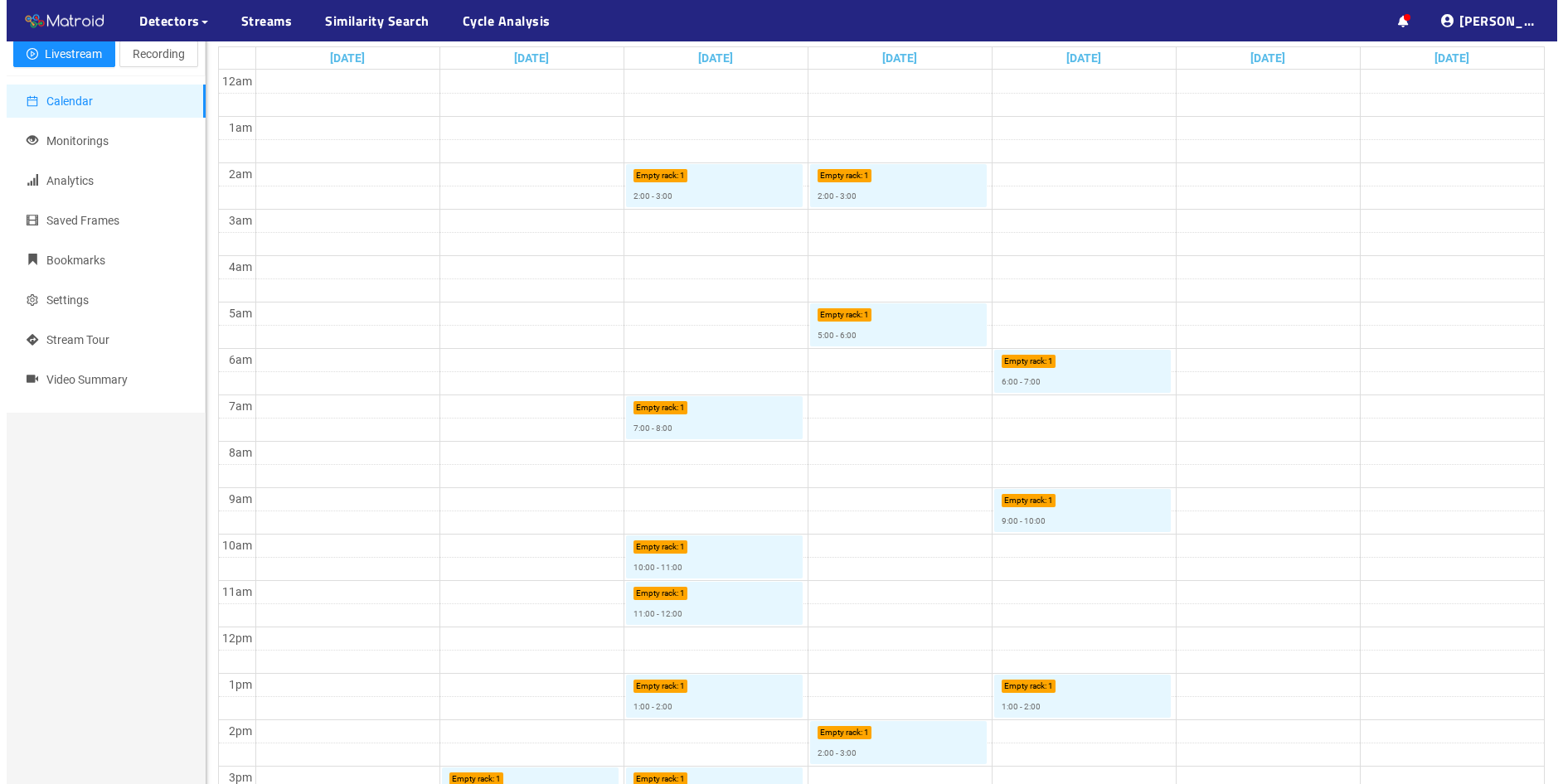
scroll to position [249, 0]
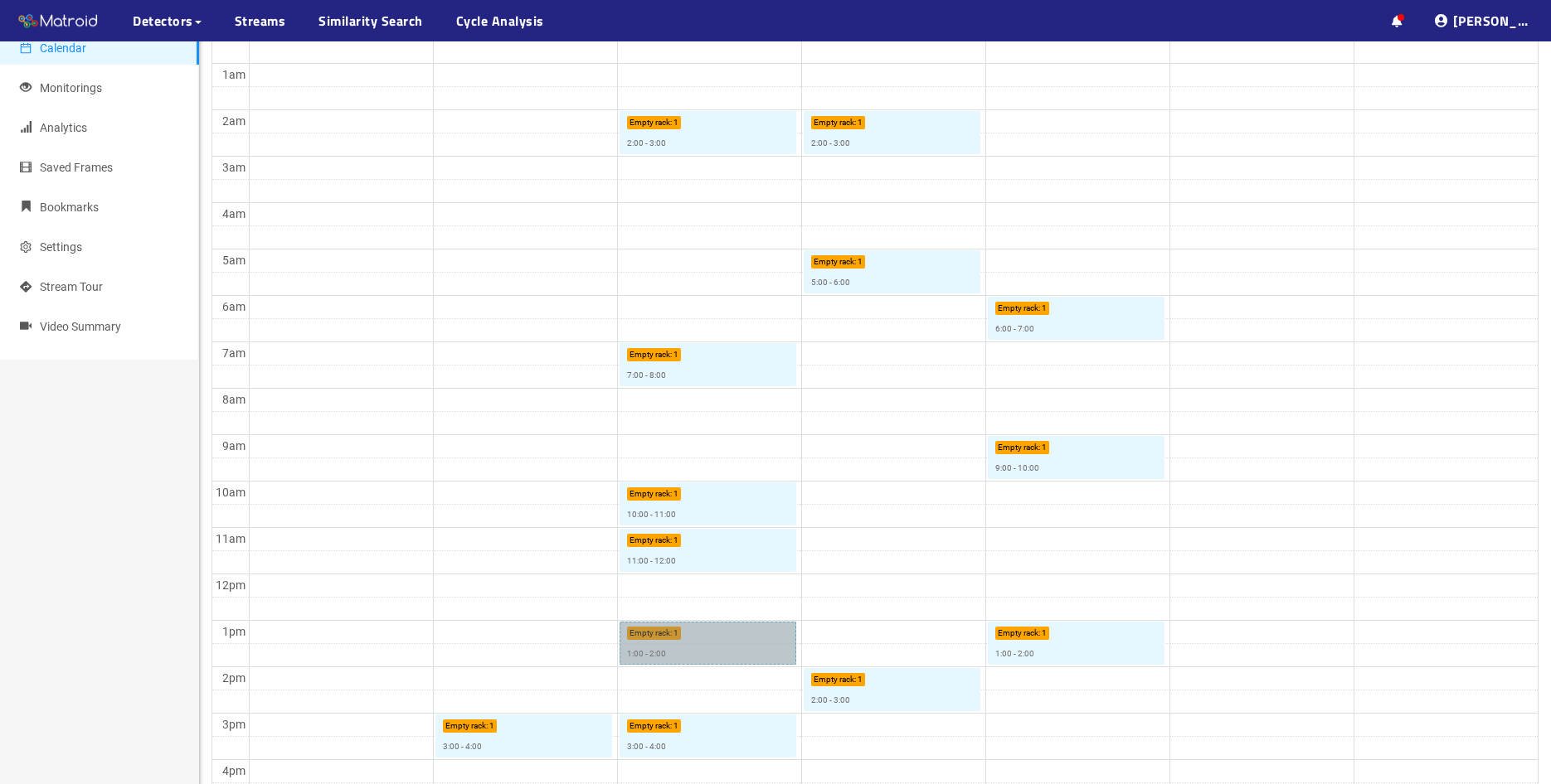
click at [686, 645] on link "Empty rack : 1 1:00 - 2:00" at bounding box center [708, 644] width 176 height 43
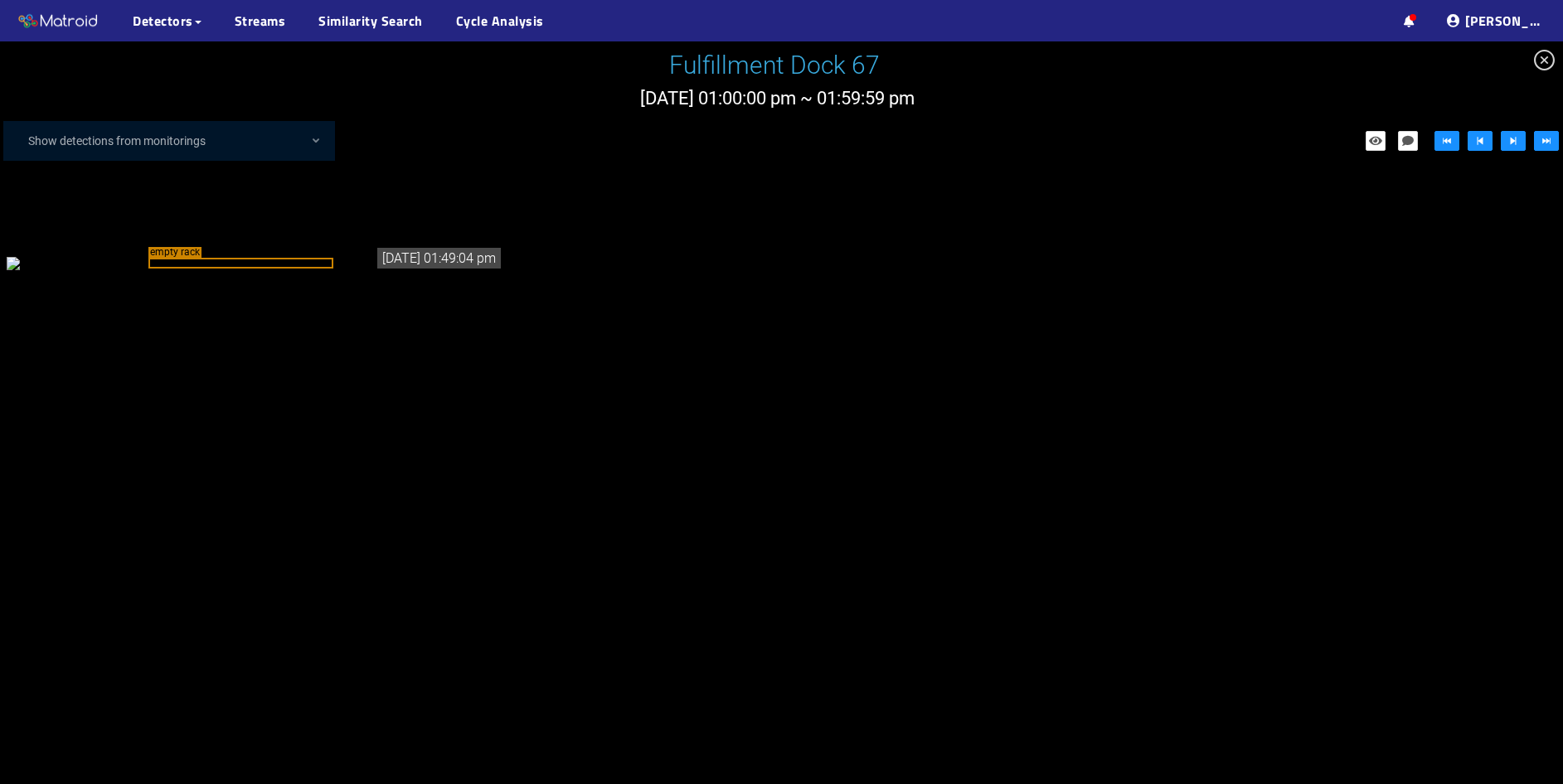
click at [326, 269] on div "empty rack" at bounding box center [241, 263] width 185 height 11
